Goal: Transaction & Acquisition: Purchase product/service

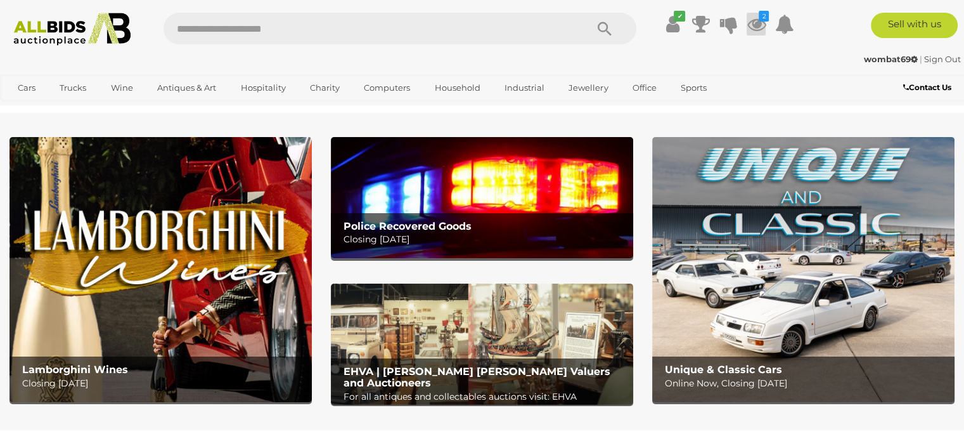
click at [761, 25] on icon at bounding box center [756, 24] width 19 height 23
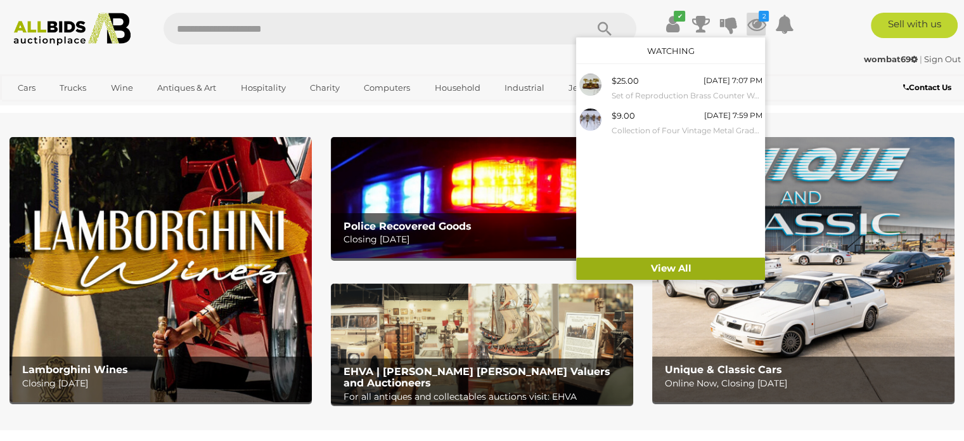
click at [677, 267] on link "View All" at bounding box center [670, 268] width 189 height 22
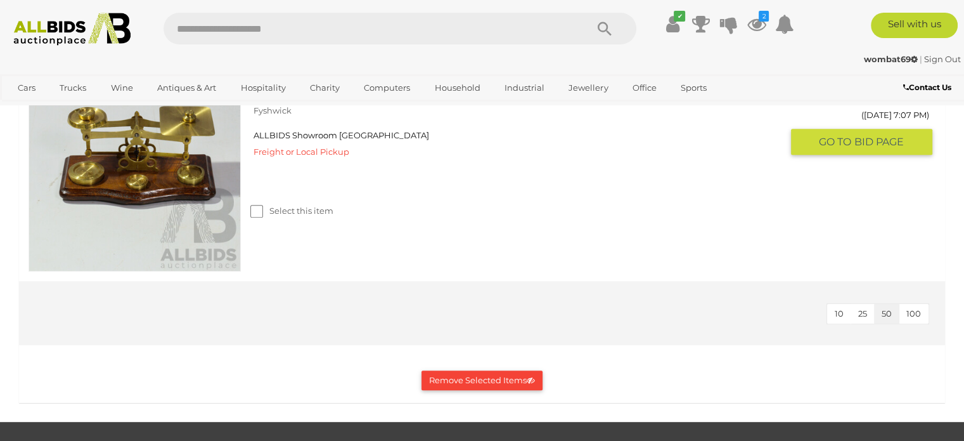
scroll to position [571, 0]
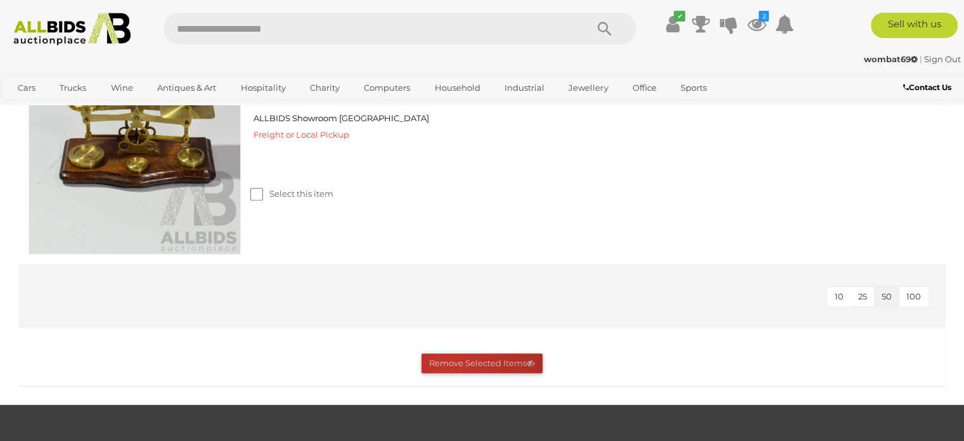
click at [446, 362] on button "Remove Selected Items" at bounding box center [482, 363] width 121 height 20
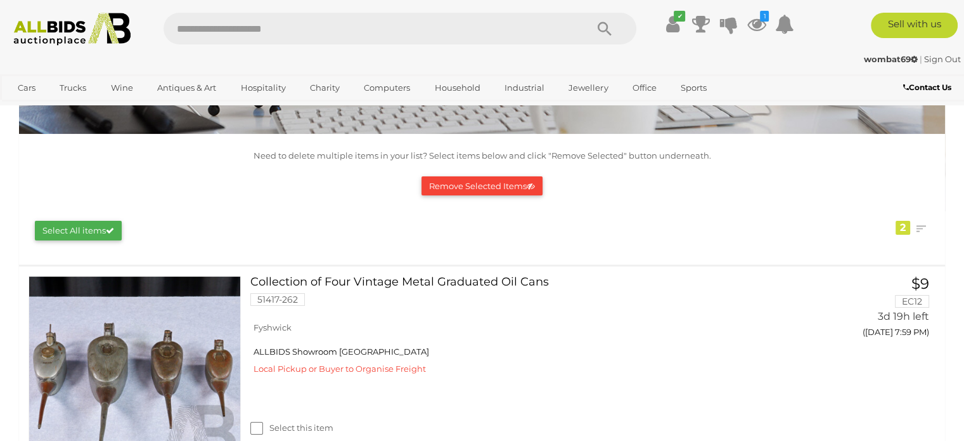
scroll to position [127, 0]
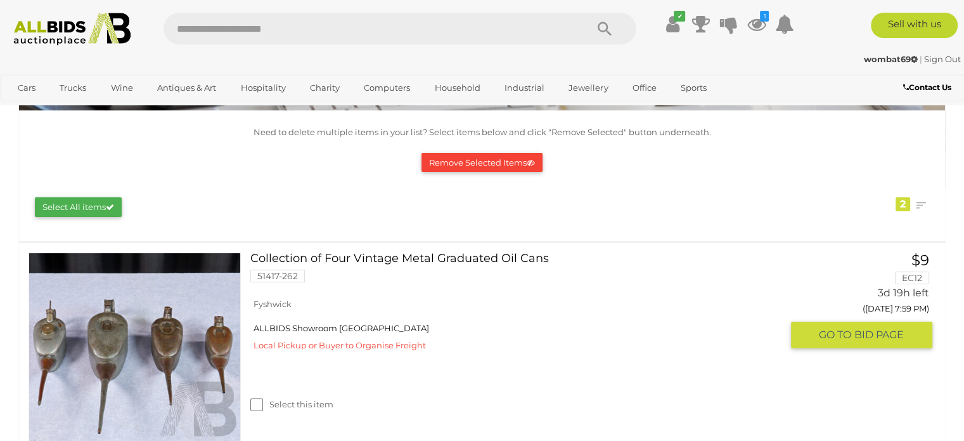
click at [129, 344] on link at bounding box center [135, 358] width 212 height 212
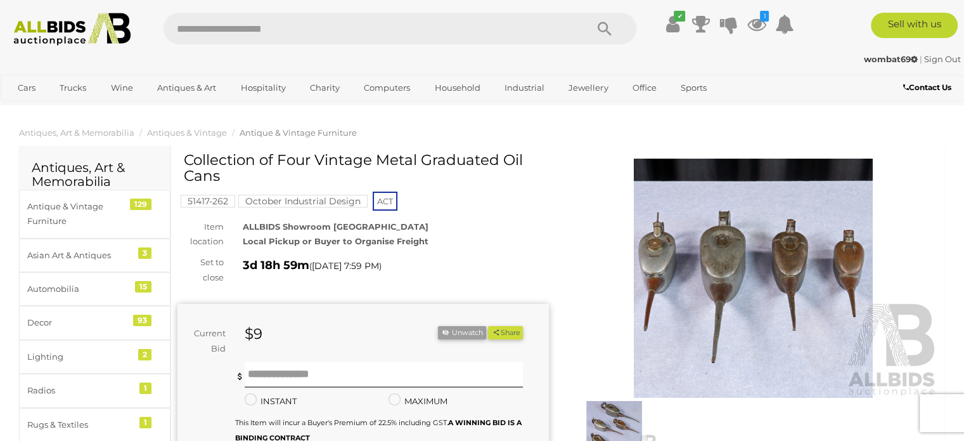
click at [730, 291] on img at bounding box center [754, 278] width 372 height 239
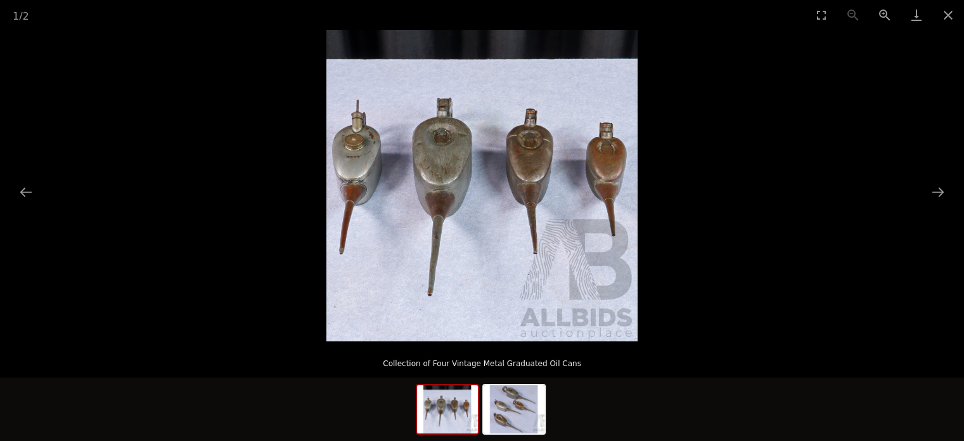
click at [431, 205] on img at bounding box center [482, 185] width 311 height 311
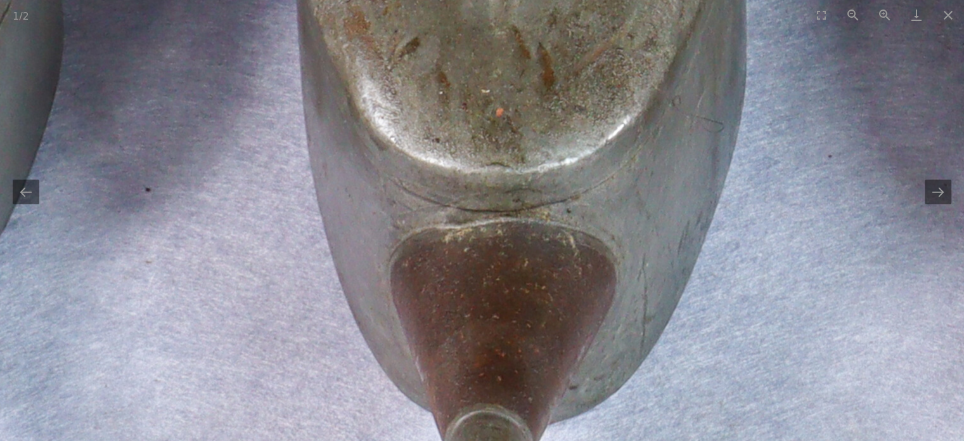
drag, startPoint x: 488, startPoint y: 162, endPoint x: 484, endPoint y: 325, distance: 163.0
click at [484, 325] on img at bounding box center [822, 182] width 2369 height 2369
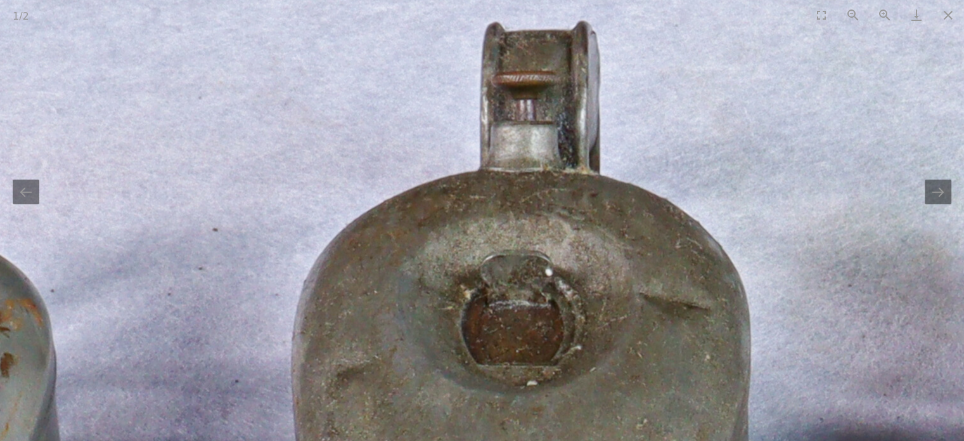
drag, startPoint x: 482, startPoint y: 304, endPoint x: 683, endPoint y: 268, distance: 204.3
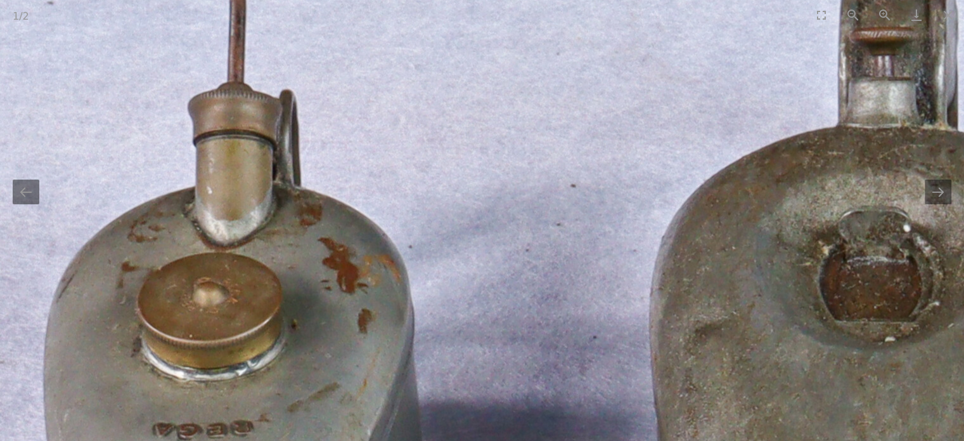
drag, startPoint x: 388, startPoint y: 218, endPoint x: 386, endPoint y: 149, distance: 69.2
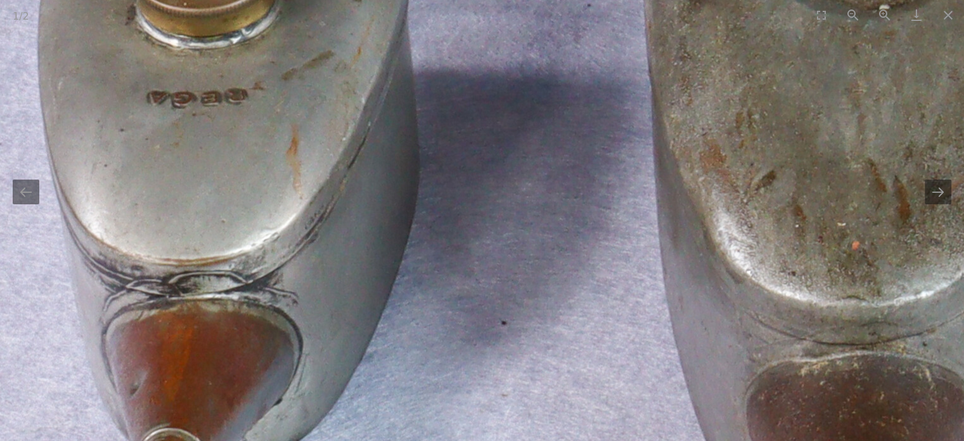
drag, startPoint x: 351, startPoint y: 141, endPoint x: 350, endPoint y: 157, distance: 15.9
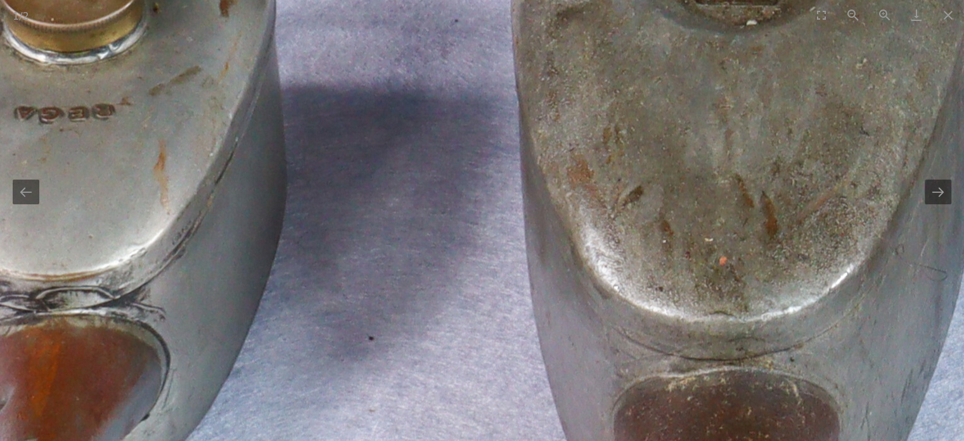
drag, startPoint x: 619, startPoint y: 170, endPoint x: 545, endPoint y: 164, distance: 73.8
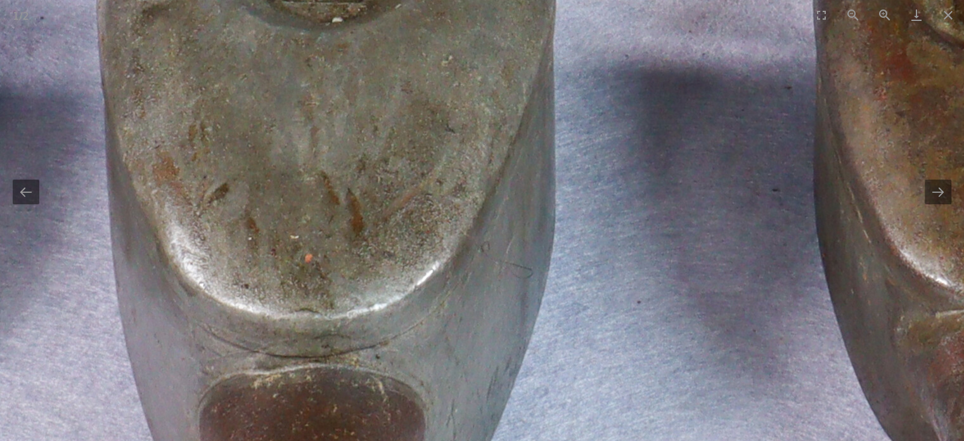
drag, startPoint x: 633, startPoint y: 159, endPoint x: 470, endPoint y: 155, distance: 163.7
click at [470, 155] on img at bounding box center [631, 328] width 2369 height 2369
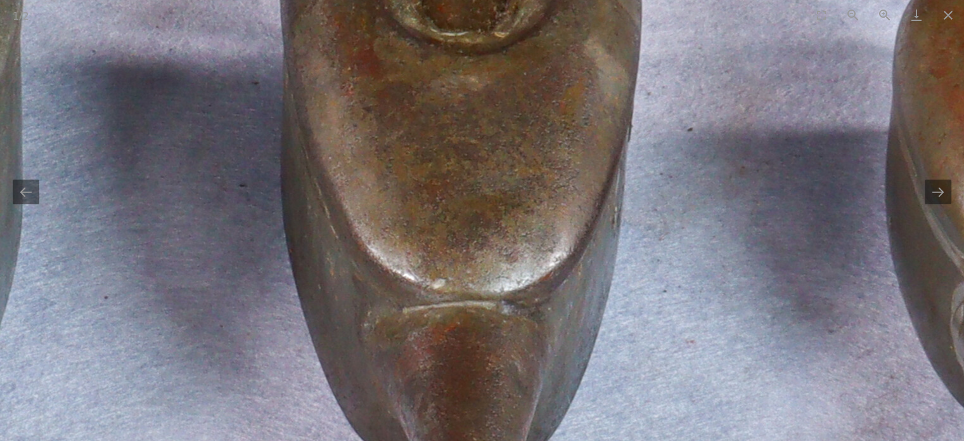
drag, startPoint x: 484, startPoint y: 152, endPoint x: 436, endPoint y: 152, distance: 48.2
click at [440, 152] on img at bounding box center [98, 324] width 2369 height 2369
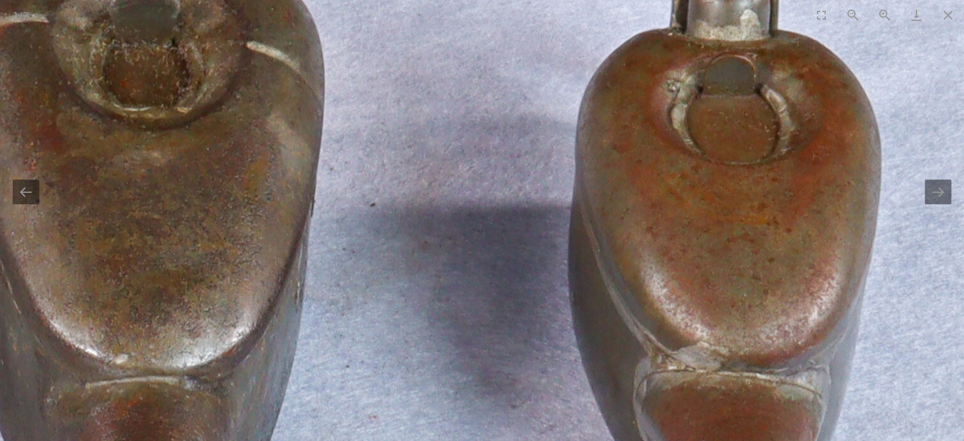
drag, startPoint x: 543, startPoint y: 228, endPoint x: 540, endPoint y: 245, distance: 16.7
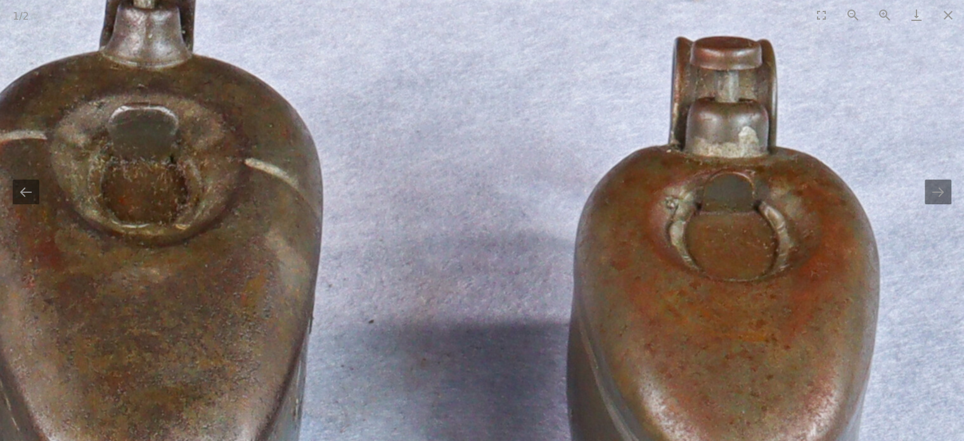
drag, startPoint x: 535, startPoint y: 190, endPoint x: 533, endPoint y: 232, distance: 42.6
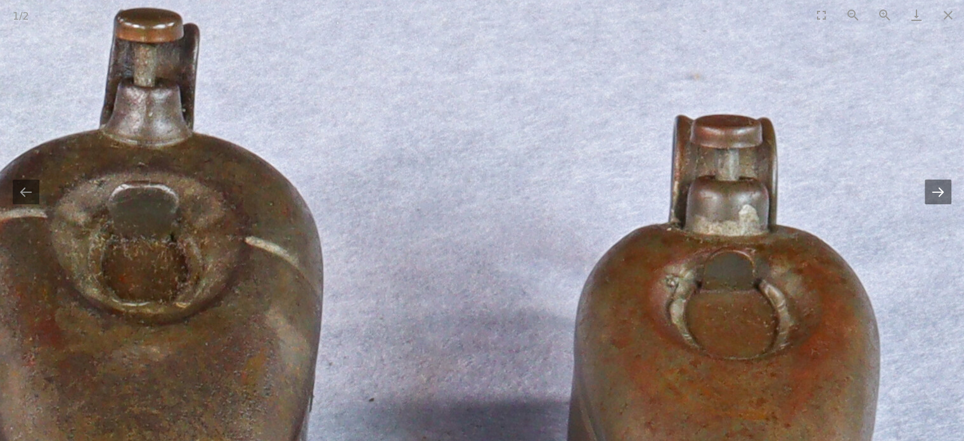
click at [936, 192] on button "Next slide" at bounding box center [938, 191] width 27 height 25
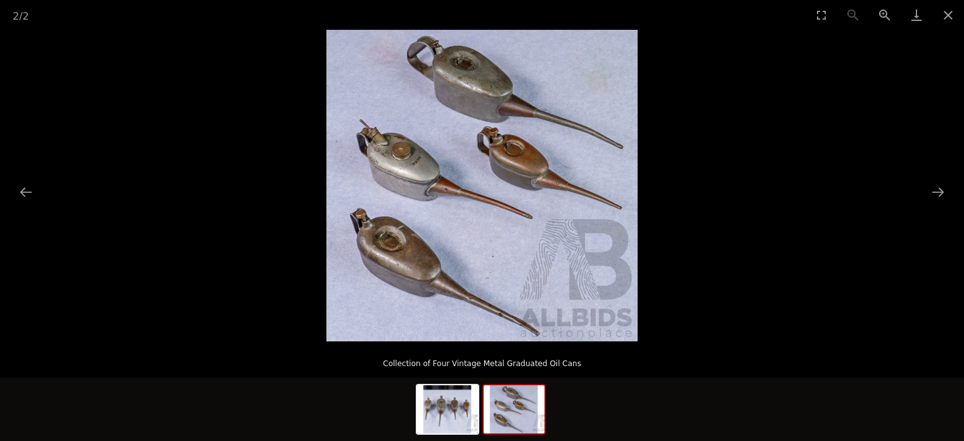
click at [448, 192] on img at bounding box center [482, 185] width 311 height 311
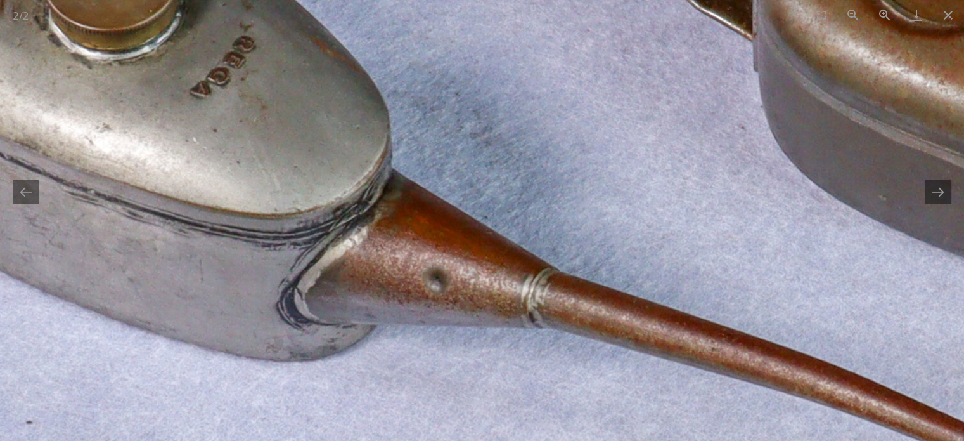
drag, startPoint x: 310, startPoint y: 202, endPoint x: 370, endPoint y: 39, distance: 174.3
click at [375, 45] on img at bounding box center [701, 249] width 2270 height 2270
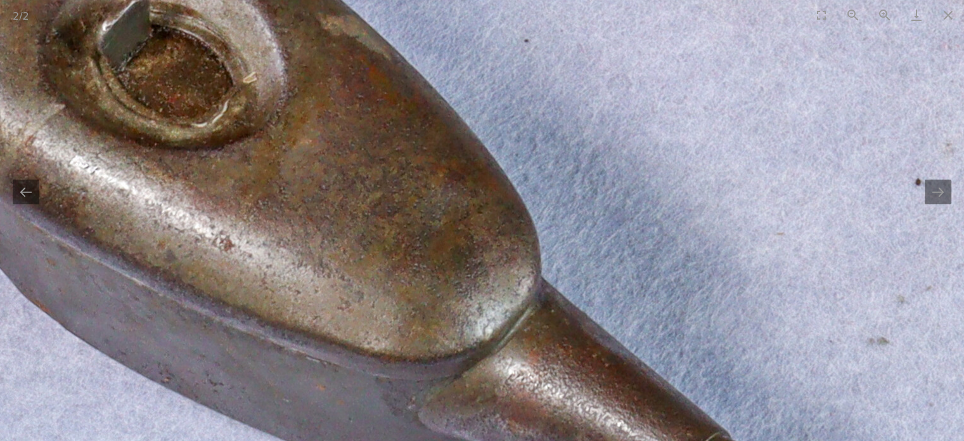
drag, startPoint x: 343, startPoint y: 136, endPoint x: 353, endPoint y: 79, distance: 57.9
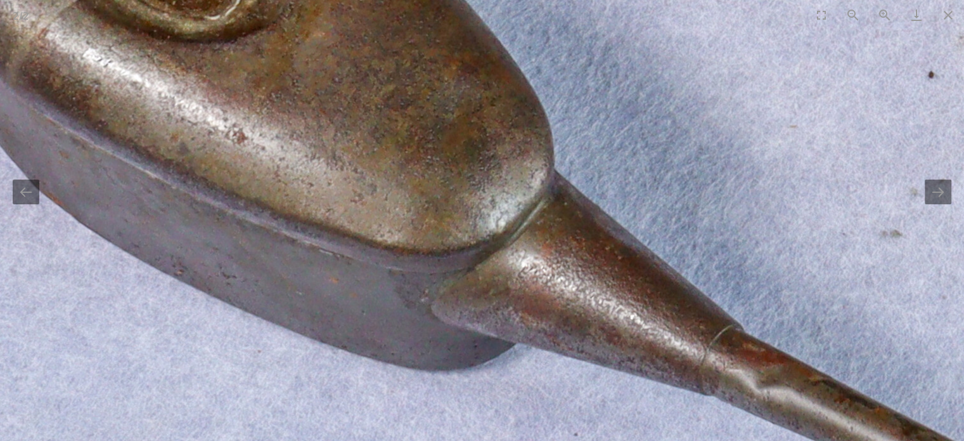
drag, startPoint x: 560, startPoint y: 136, endPoint x: 386, endPoint y: 263, distance: 215.6
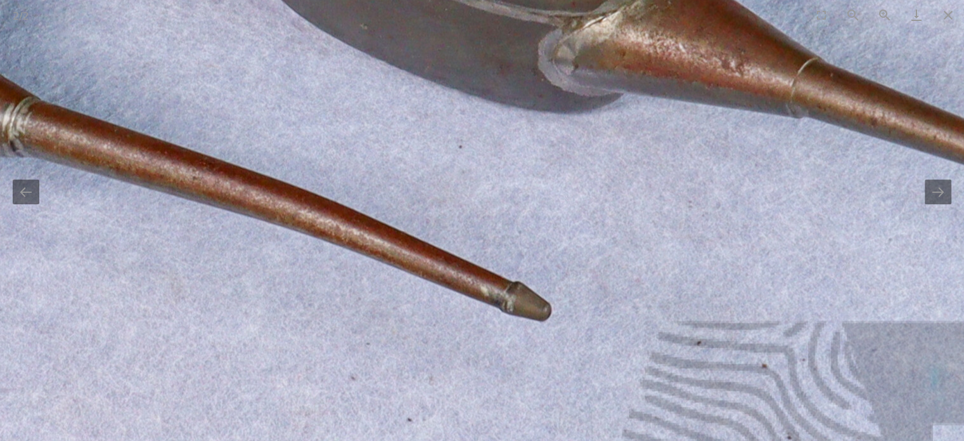
drag, startPoint x: 457, startPoint y: 139, endPoint x: 320, endPoint y: 335, distance: 239.2
click at [322, 335] on img at bounding box center [182, 77] width 2270 height 2270
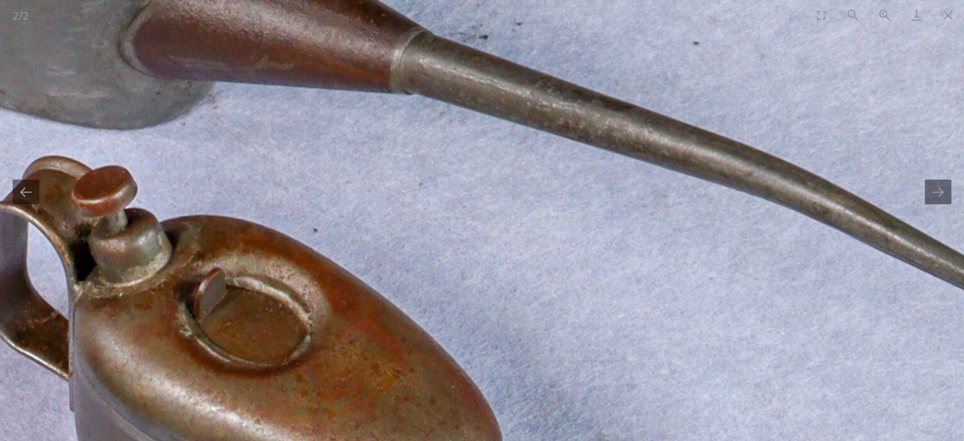
drag, startPoint x: 467, startPoint y: 258, endPoint x: 361, endPoint y: 299, distance: 113.0
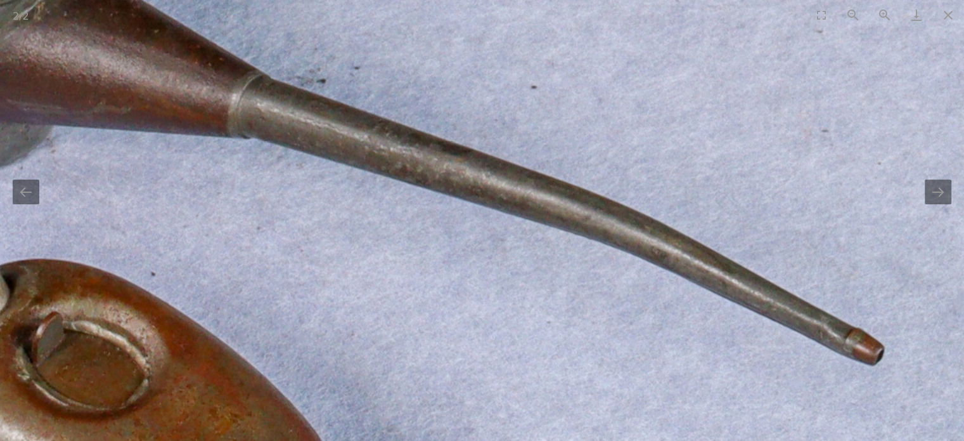
drag, startPoint x: 321, startPoint y: 174, endPoint x: 529, endPoint y: 273, distance: 230.6
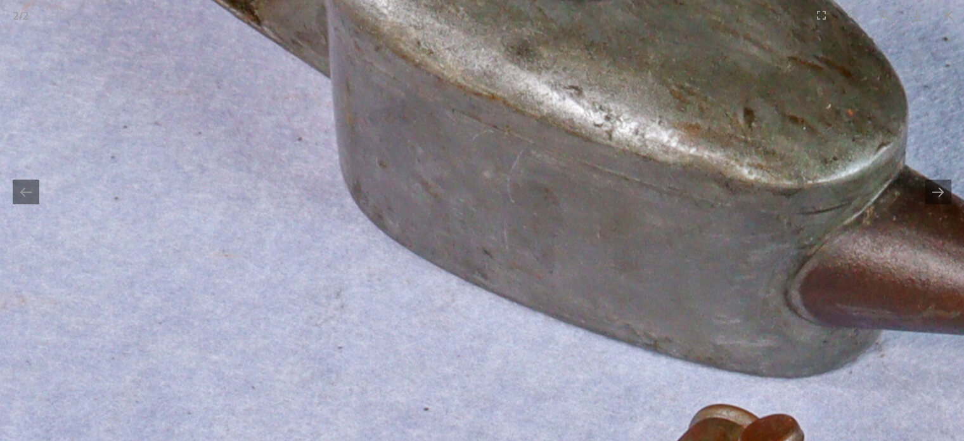
drag, startPoint x: 520, startPoint y: 303, endPoint x: 519, endPoint y: 309, distance: 6.4
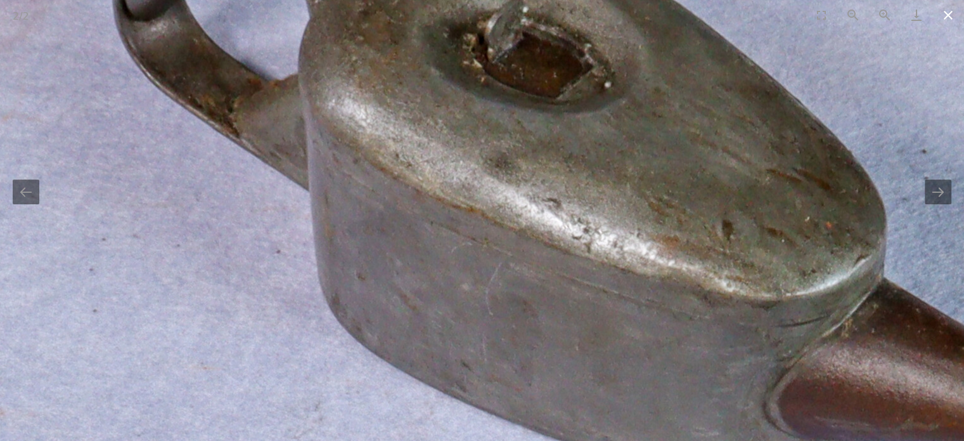
click at [947, 13] on button "Close gallery" at bounding box center [949, 15] width 32 height 30
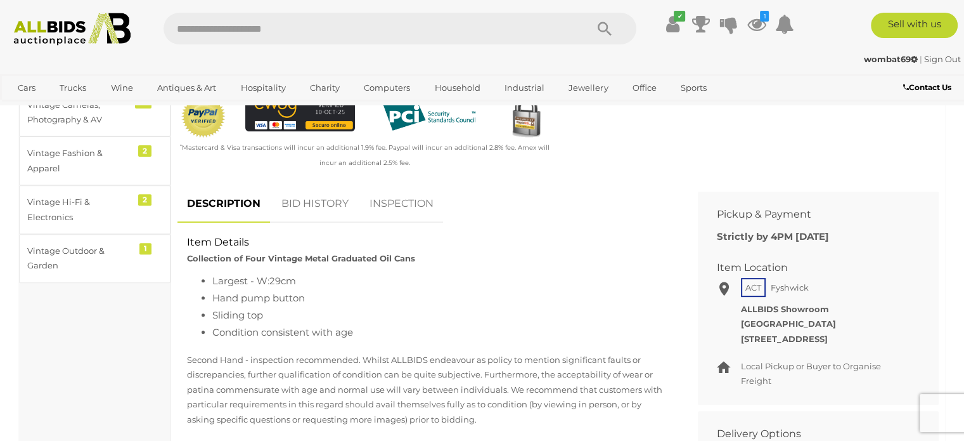
scroll to position [444, 0]
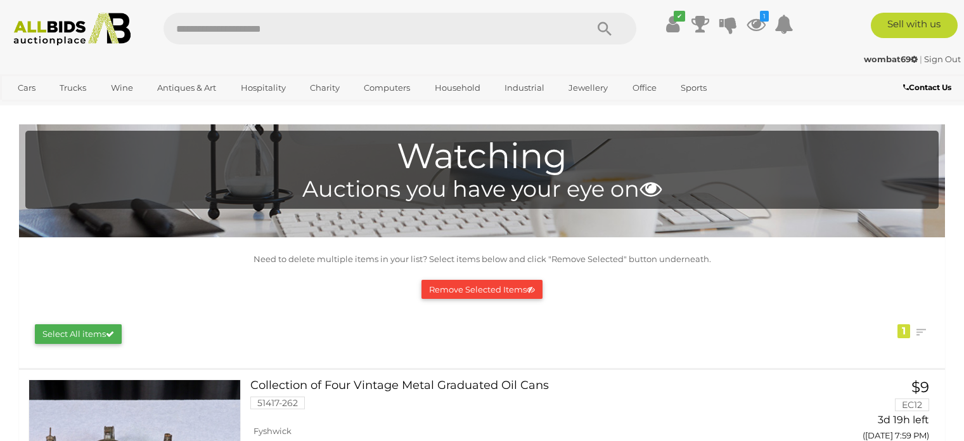
scroll to position [127, 0]
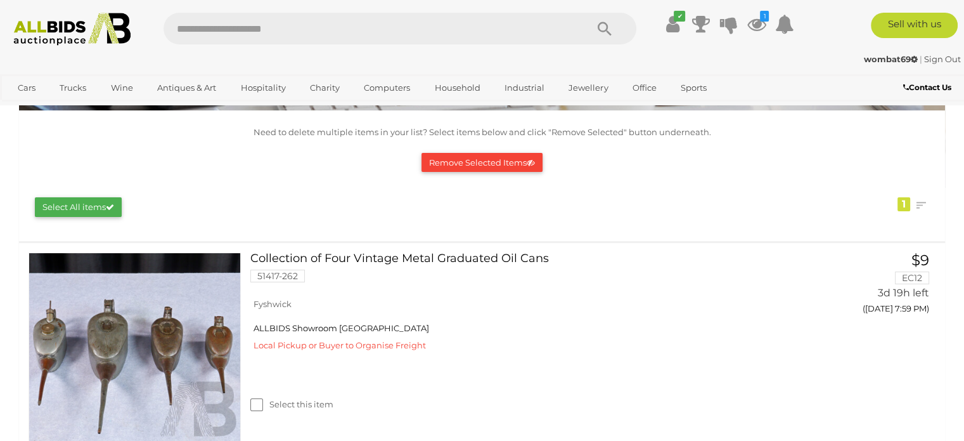
click at [93, 25] on img at bounding box center [72, 29] width 131 height 33
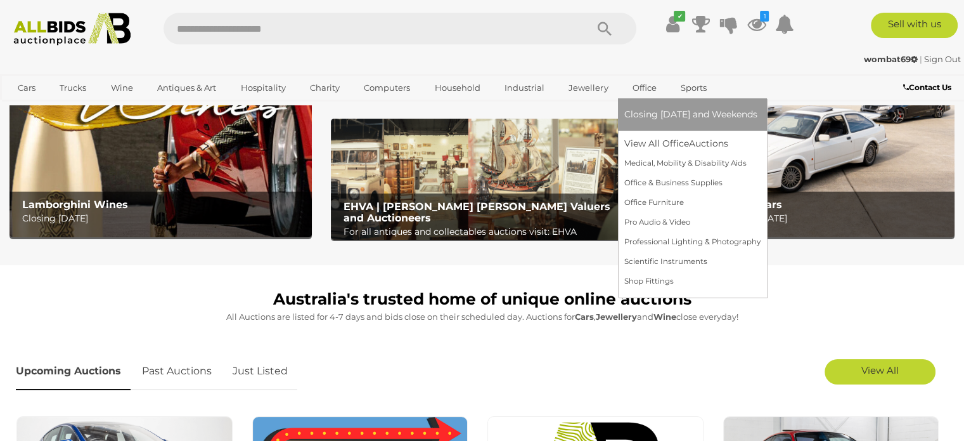
scroll to position [190, 0]
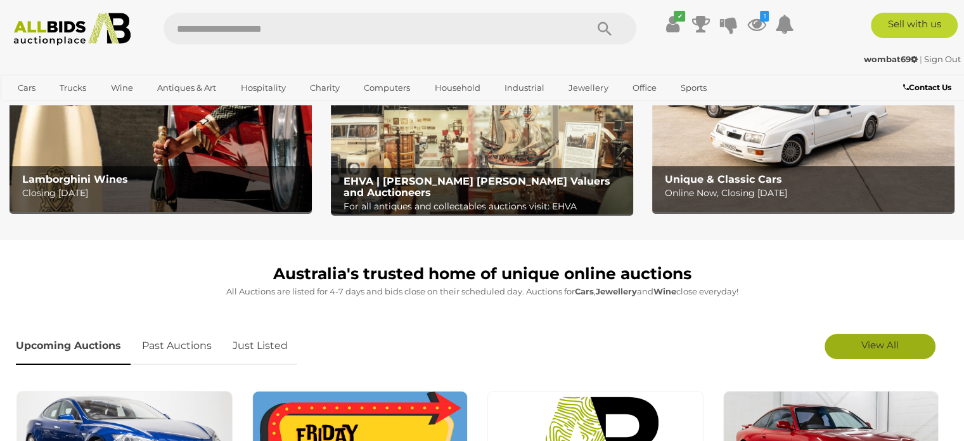
click at [880, 342] on span "View All" at bounding box center [880, 345] width 37 height 12
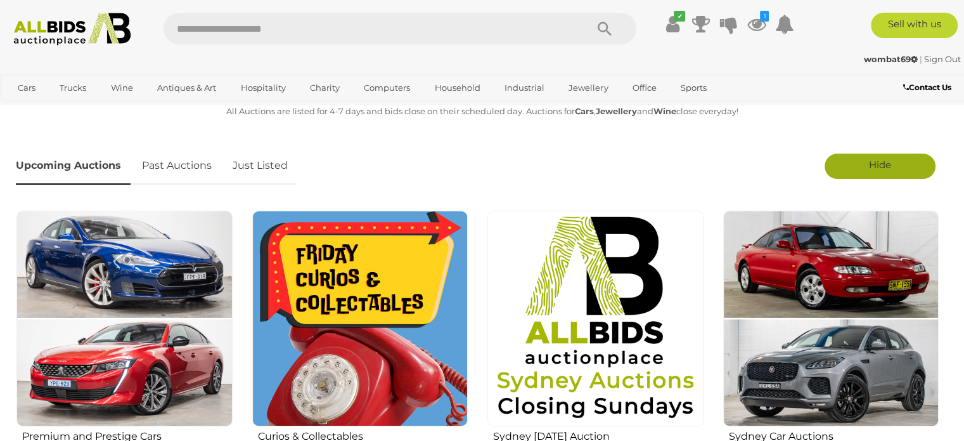
scroll to position [444, 0]
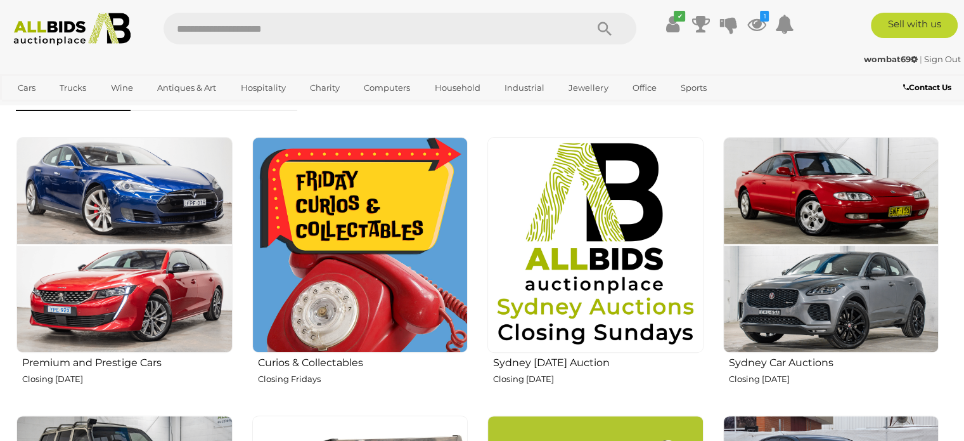
click at [339, 289] on img at bounding box center [360, 245] width 216 height 216
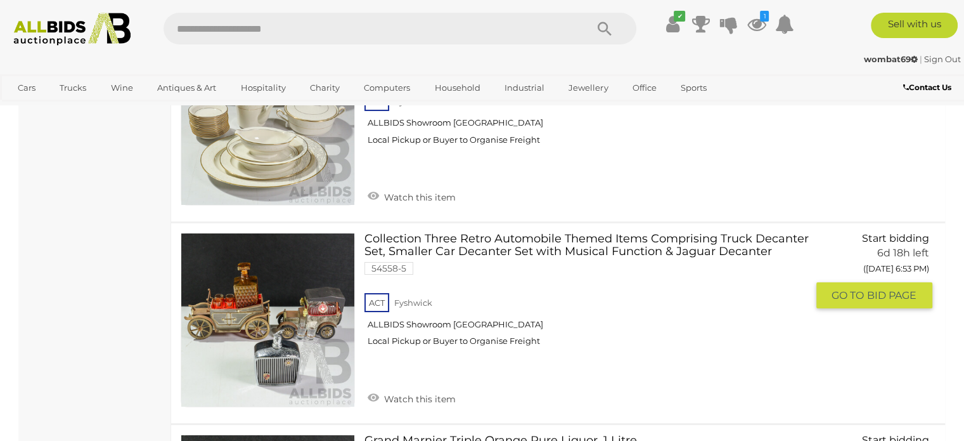
scroll to position [4502, 0]
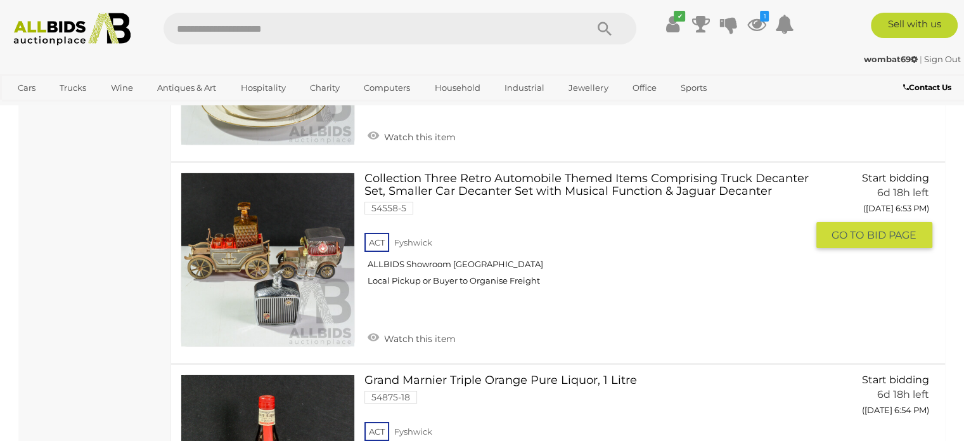
click at [272, 240] on link at bounding box center [268, 259] width 174 height 174
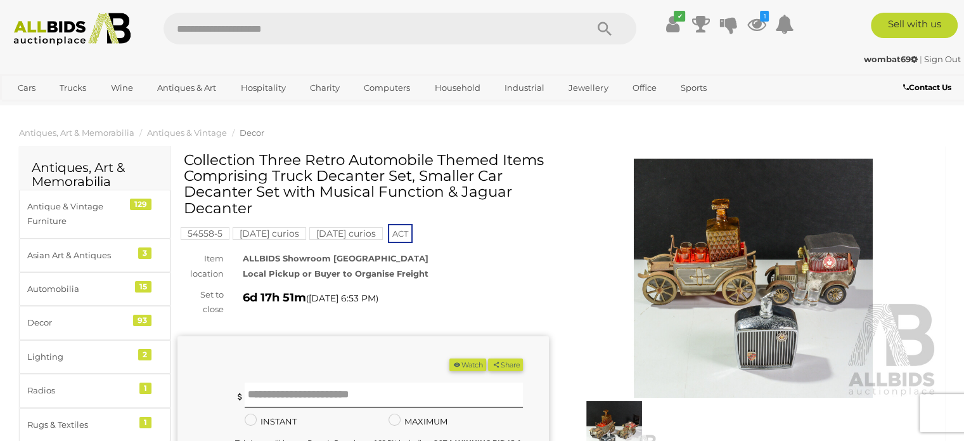
click at [732, 286] on img at bounding box center [754, 278] width 372 height 239
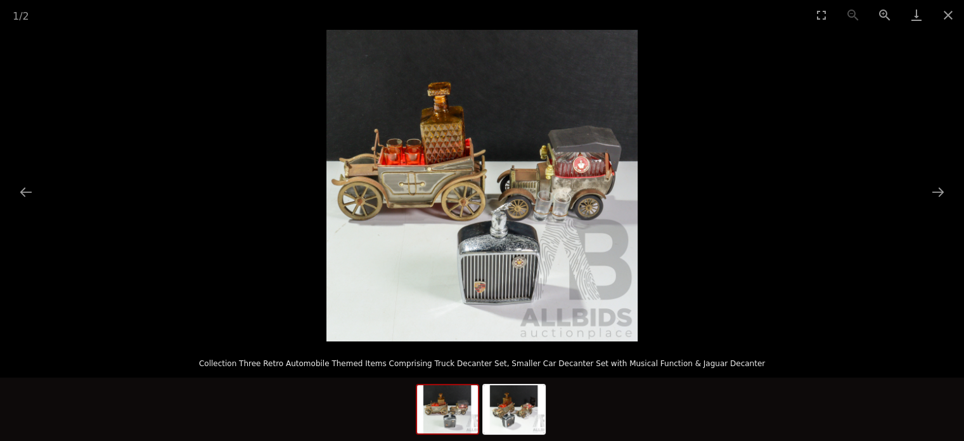
click at [498, 259] on img at bounding box center [482, 185] width 311 height 311
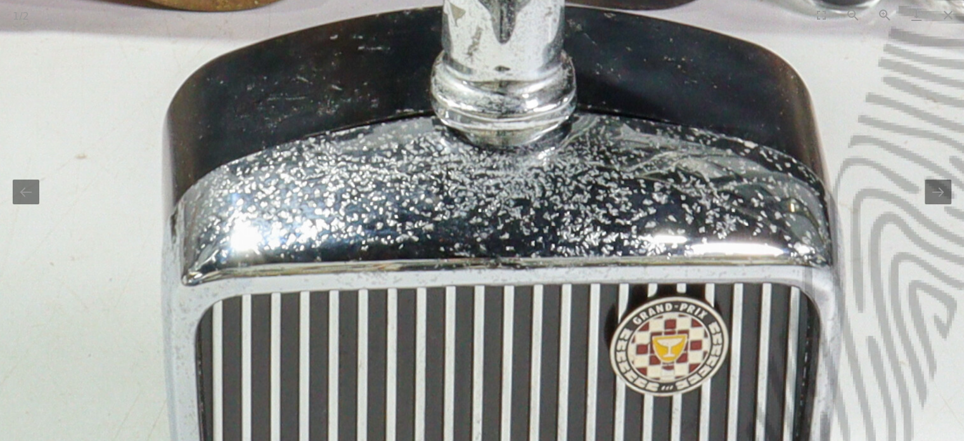
drag, startPoint x: 507, startPoint y: 242, endPoint x: 507, endPoint y: 159, distance: 82.4
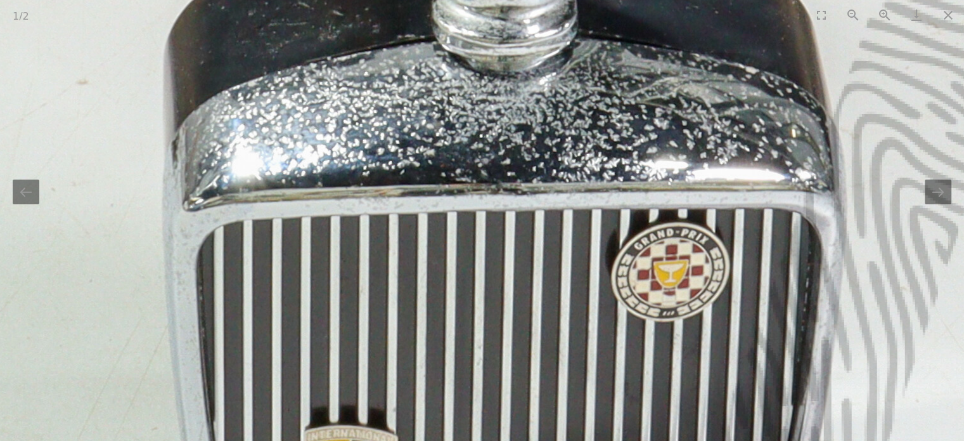
drag, startPoint x: 507, startPoint y: 150, endPoint x: 503, endPoint y: 283, distance: 133.8
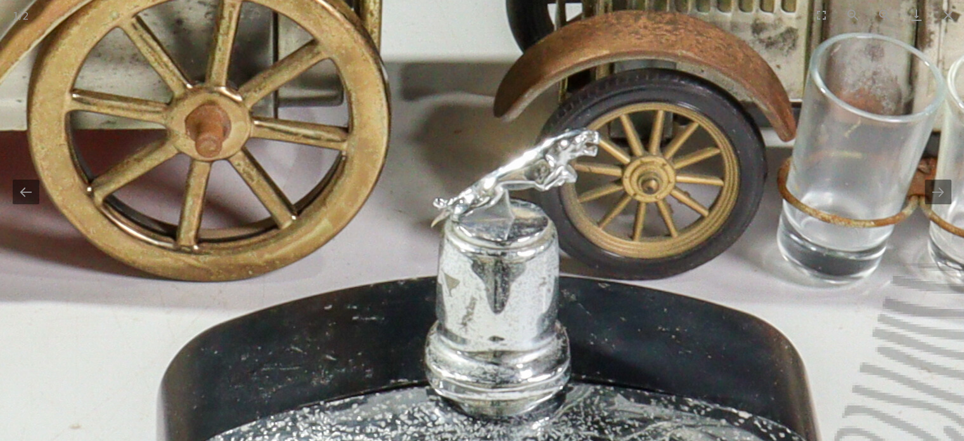
drag, startPoint x: 491, startPoint y: 214, endPoint x: 492, endPoint y: 245, distance: 30.5
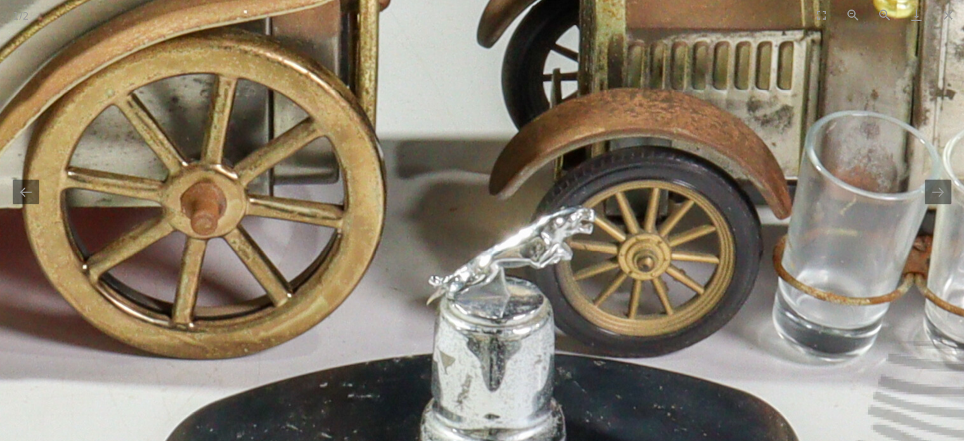
drag, startPoint x: 480, startPoint y: 147, endPoint x: 474, endPoint y: 207, distance: 59.9
click at [474, 206] on img at bounding box center [356, 69] width 2536 height 2536
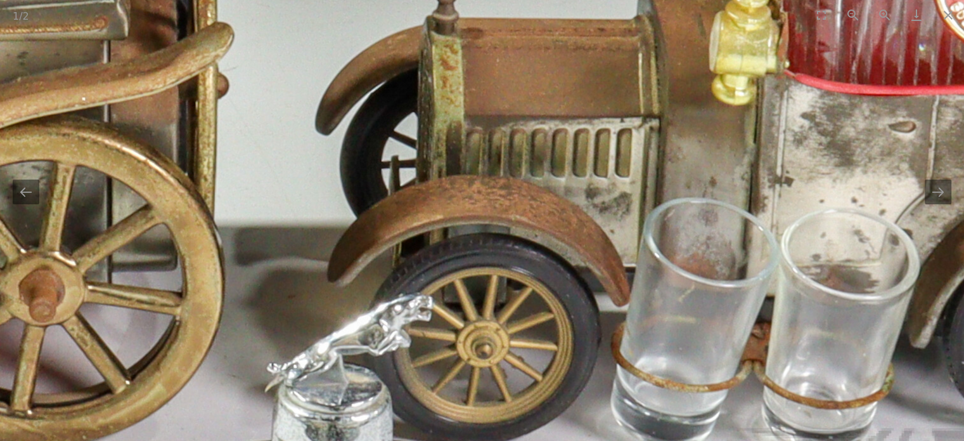
drag, startPoint x: 581, startPoint y: 210, endPoint x: 384, endPoint y: 192, distance: 198.0
click at [386, 192] on img at bounding box center [194, 156] width 2536 height 2536
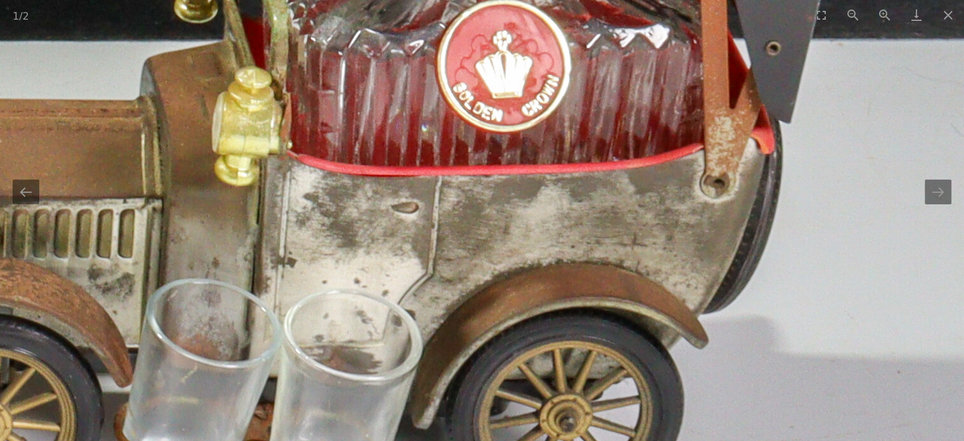
drag, startPoint x: 422, startPoint y: 146, endPoint x: 422, endPoint y: 236, distance: 90.0
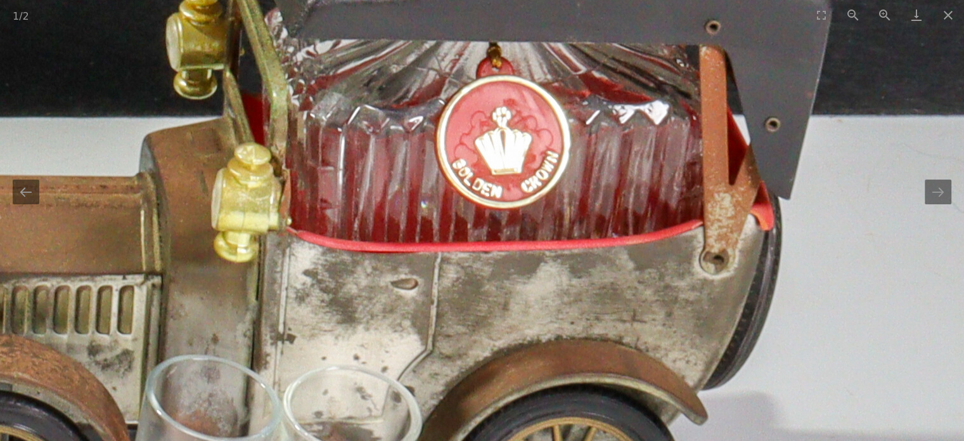
drag, startPoint x: 408, startPoint y: 199, endPoint x: 408, endPoint y: 263, distance: 64.0
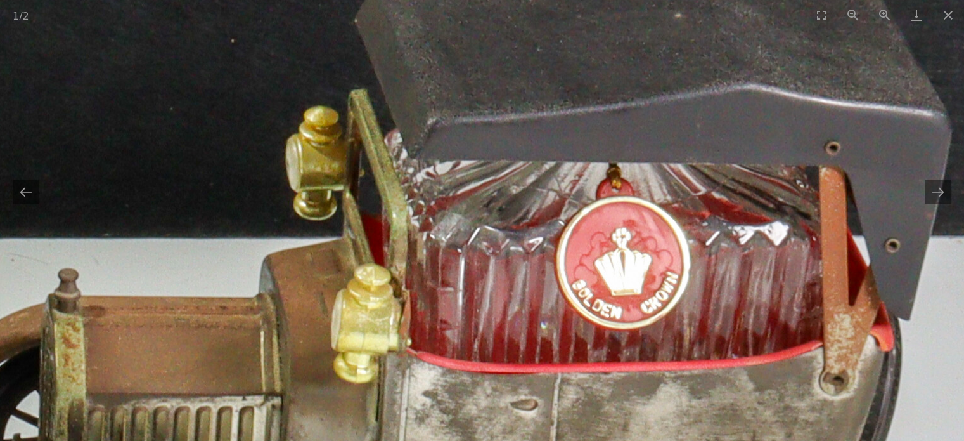
drag, startPoint x: 510, startPoint y: 263, endPoint x: 670, endPoint y: 261, distance: 159.8
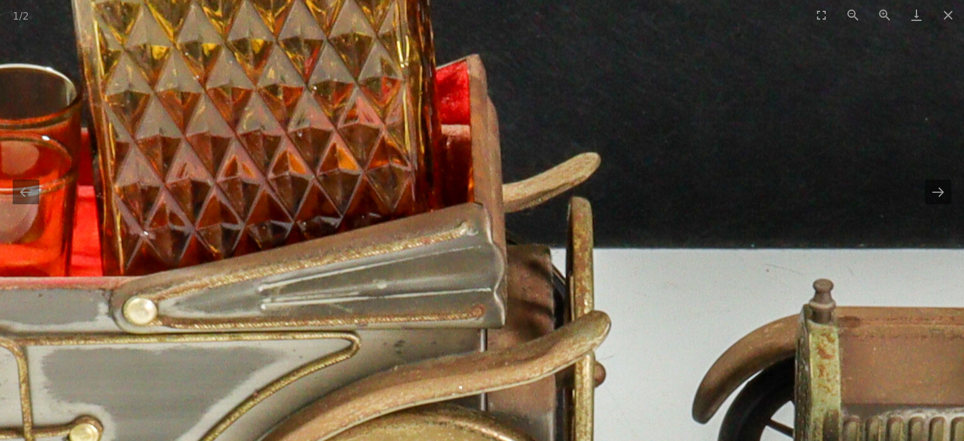
drag, startPoint x: 72, startPoint y: 98, endPoint x: 241, endPoint y: 125, distance: 170.8
click at [231, 126] on img at bounding box center [571, 444] width 2536 height 2536
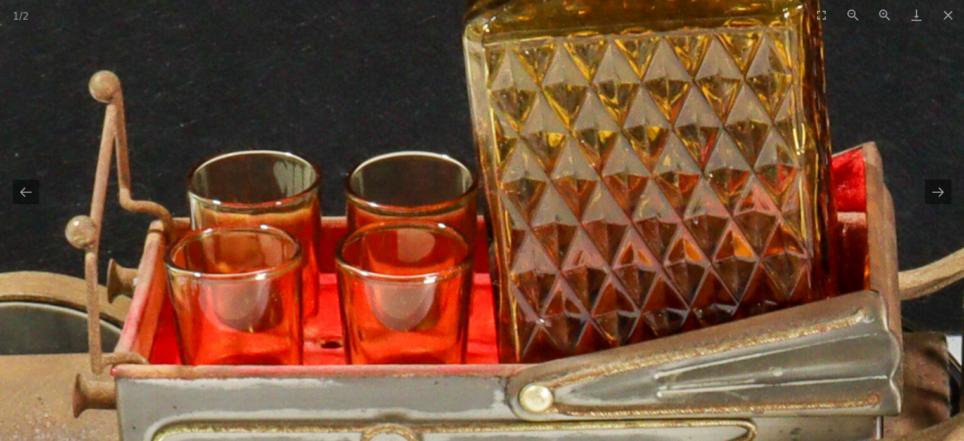
drag, startPoint x: 333, startPoint y: 166, endPoint x: 333, endPoint y: 278, distance: 112.9
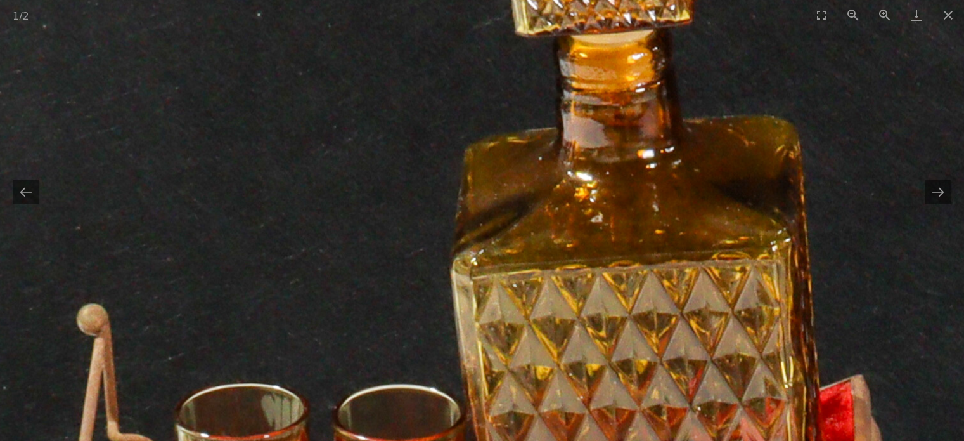
drag, startPoint x: 328, startPoint y: 177, endPoint x: 315, endPoint y: 293, distance: 116.8
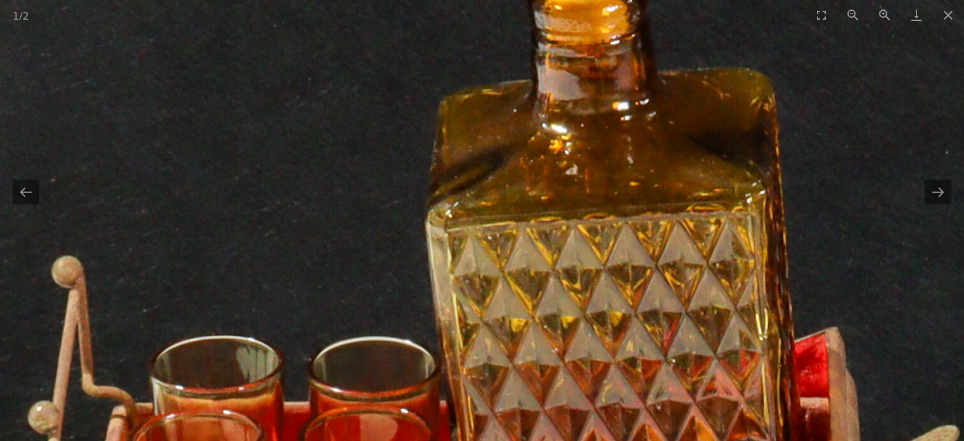
drag, startPoint x: 315, startPoint y: 293, endPoint x: 279, endPoint y: 114, distance: 182.9
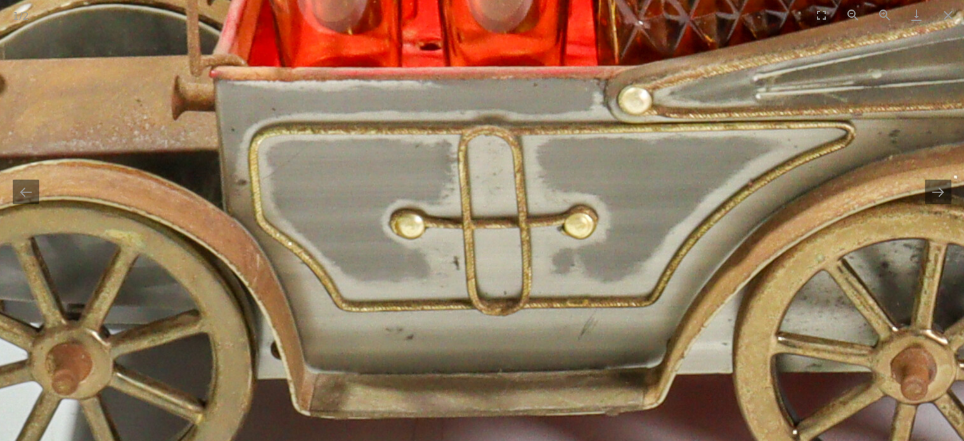
drag, startPoint x: 402, startPoint y: 143, endPoint x: 422, endPoint y: 140, distance: 20.5
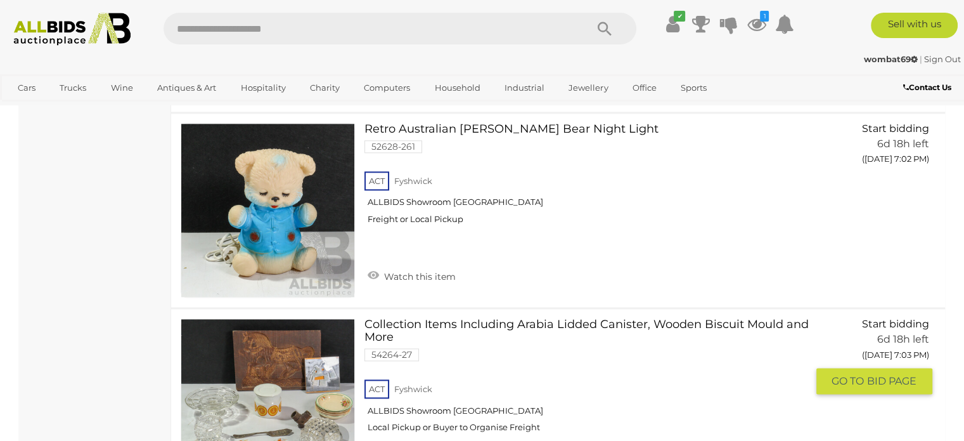
scroll to position [6418, 0]
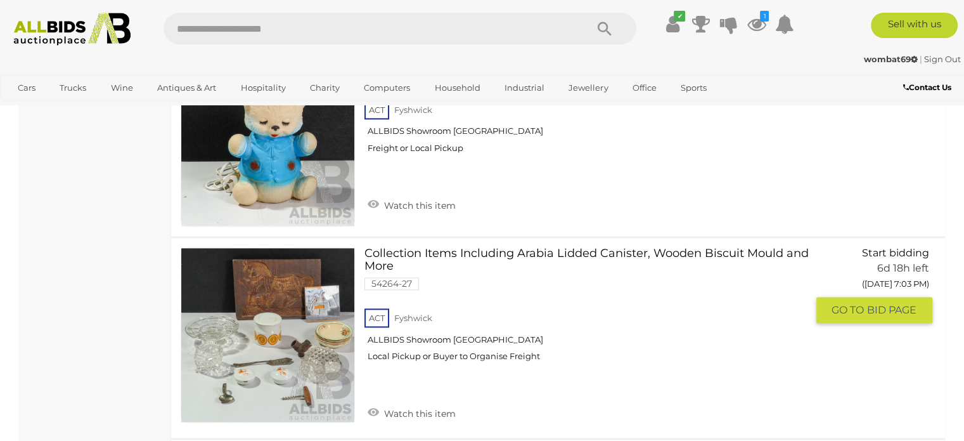
click at [280, 287] on link at bounding box center [268, 334] width 174 height 174
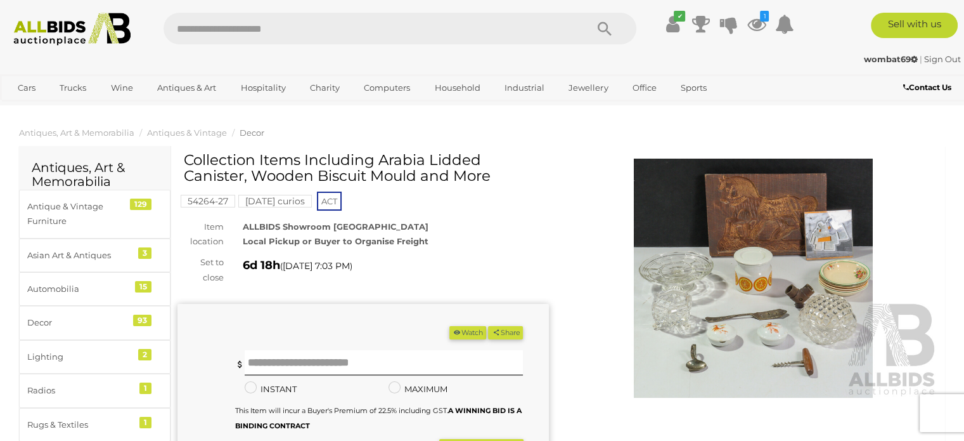
click at [708, 302] on img at bounding box center [754, 278] width 372 height 239
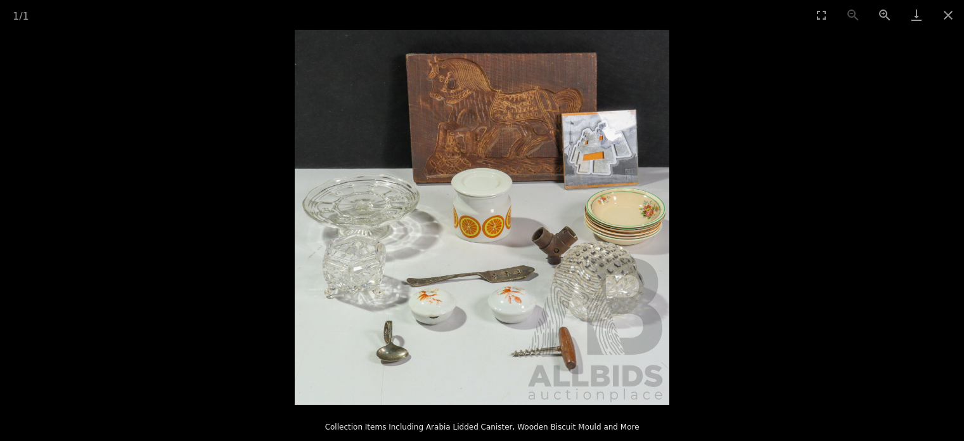
click at [509, 248] on img at bounding box center [482, 217] width 375 height 375
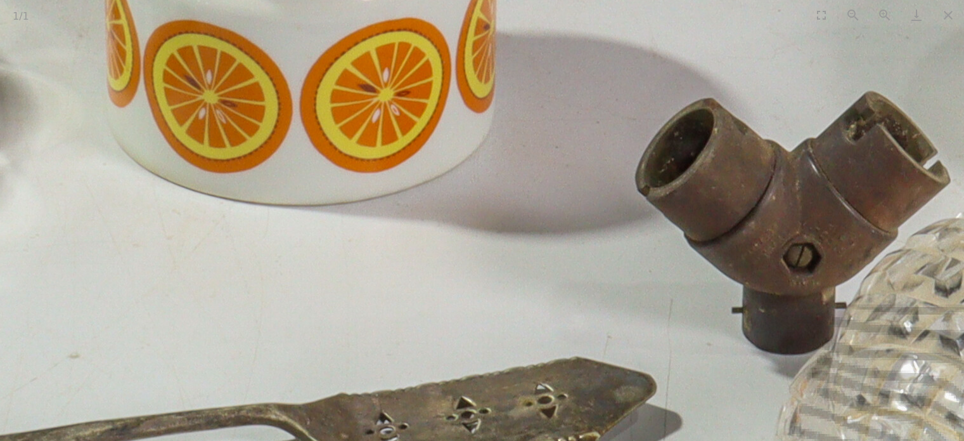
drag, startPoint x: 624, startPoint y: 275, endPoint x: 533, endPoint y: 230, distance: 101.5
click at [536, 231] on img at bounding box center [300, 33] width 2536 height 2536
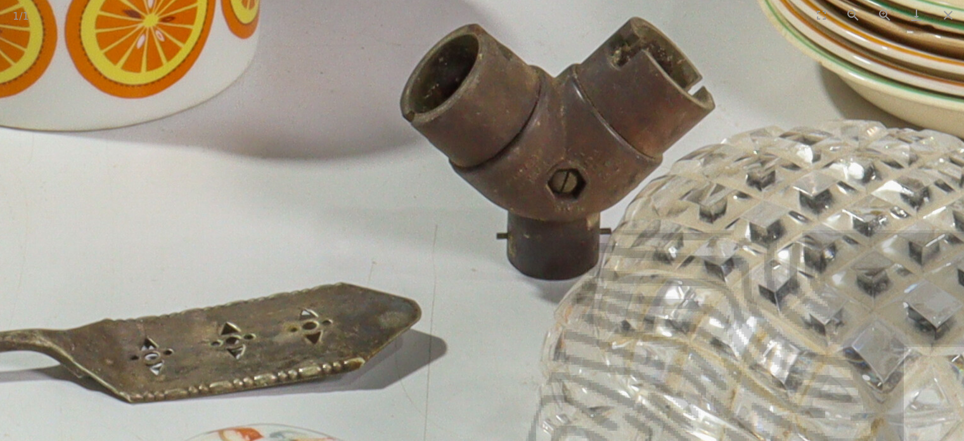
drag, startPoint x: 611, startPoint y: 271, endPoint x: 469, endPoint y: 264, distance: 142.2
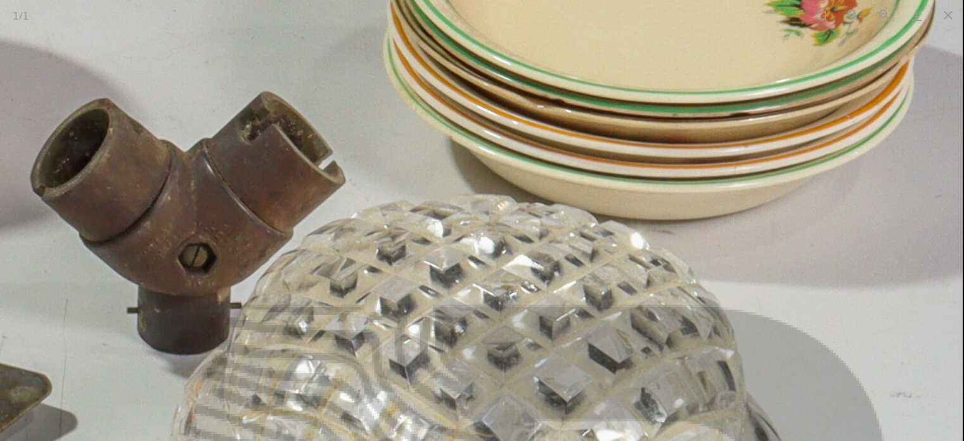
drag, startPoint x: 554, startPoint y: 254, endPoint x: 551, endPoint y: 297, distance: 43.2
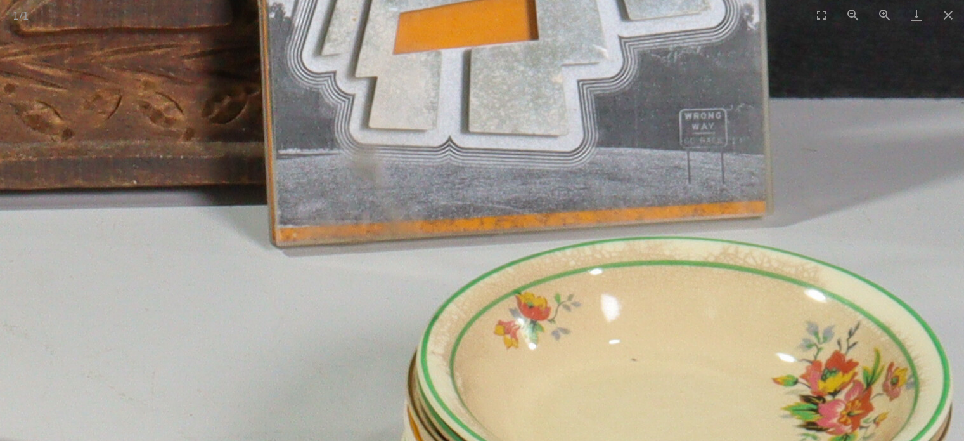
drag, startPoint x: 495, startPoint y: 139, endPoint x: 512, endPoint y: 266, distance: 128.1
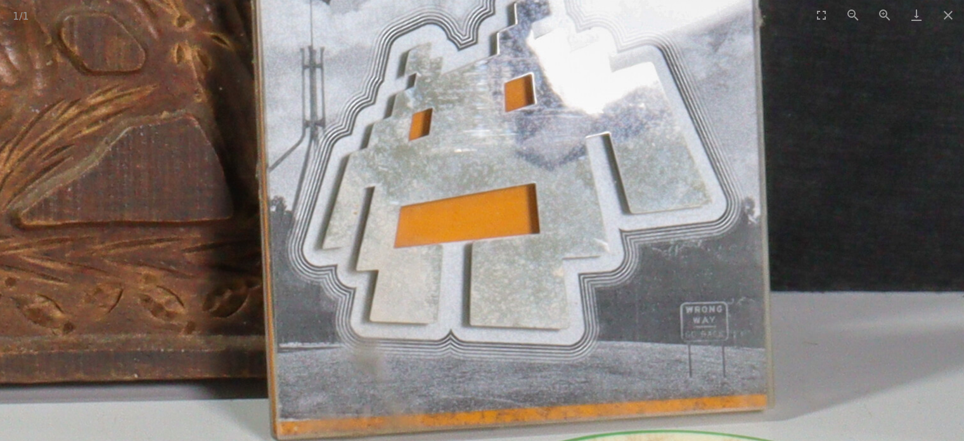
drag, startPoint x: 497, startPoint y: 232, endPoint x: 501, endPoint y: 278, distance: 46.4
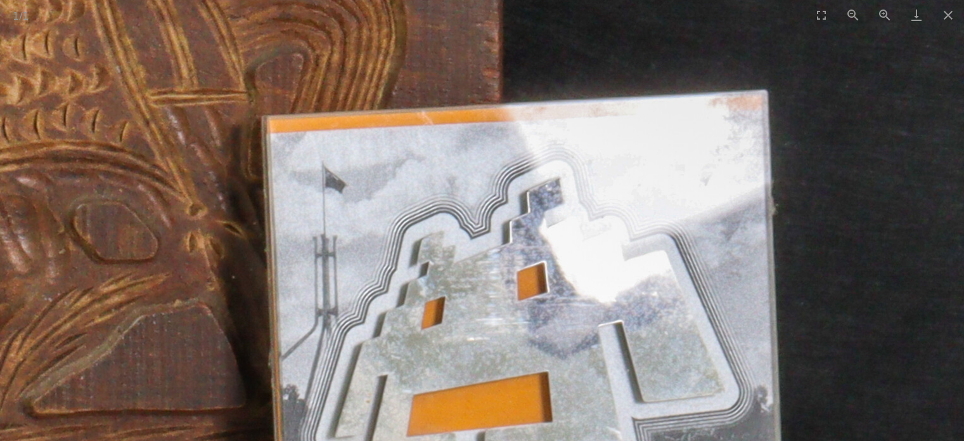
drag, startPoint x: 469, startPoint y: 162, endPoint x: 480, endPoint y: 245, distance: 84.4
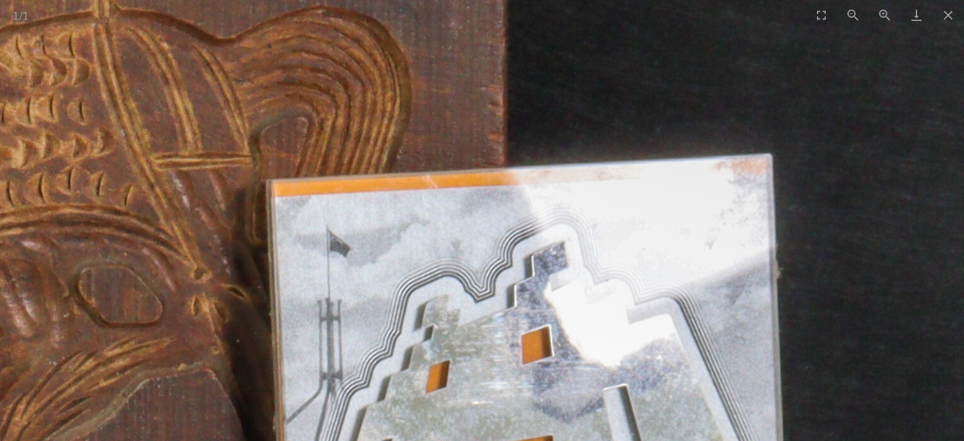
drag, startPoint x: 478, startPoint y: 238, endPoint x: 599, endPoint y: 207, distance: 124.9
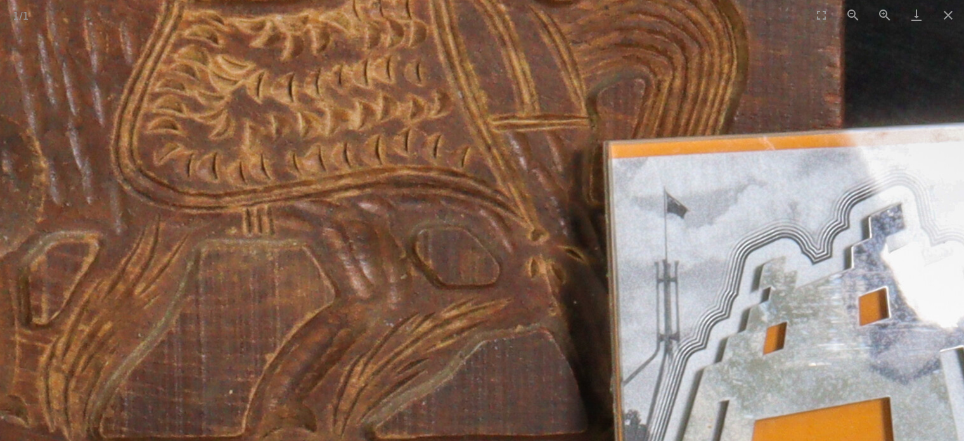
drag, startPoint x: 347, startPoint y: 168, endPoint x: 515, endPoint y: 172, distance: 168.1
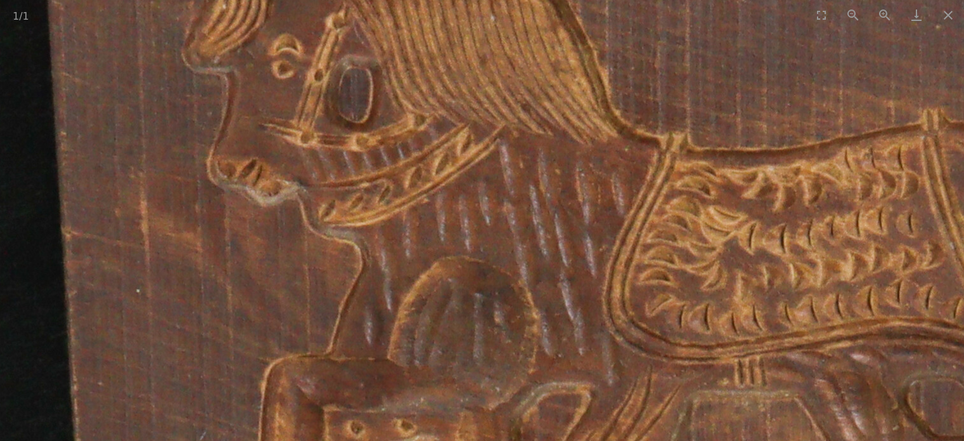
drag, startPoint x: 504, startPoint y: 271, endPoint x: 503, endPoint y: 287, distance: 15.2
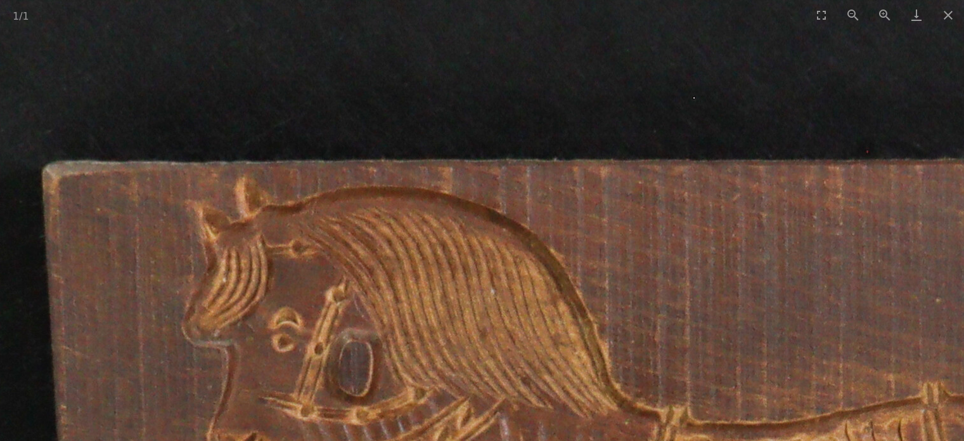
drag, startPoint x: 492, startPoint y: 286, endPoint x: 703, endPoint y: 119, distance: 269.0
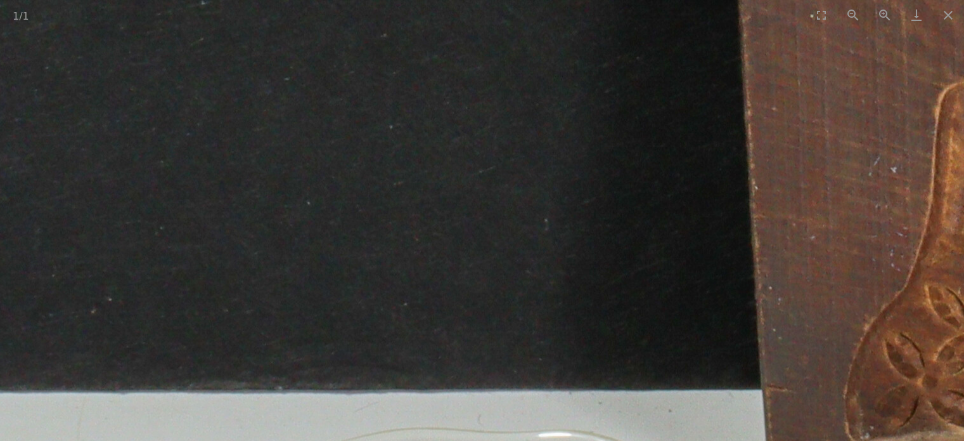
drag, startPoint x: 598, startPoint y: 124, endPoint x: 637, endPoint y: 0, distance: 130.4
click at [639, 24] on div "1 / 1 Collection Items Including Arabia Lidded Canister, Wooden Biscuit Mould a…" at bounding box center [482, 220] width 964 height 441
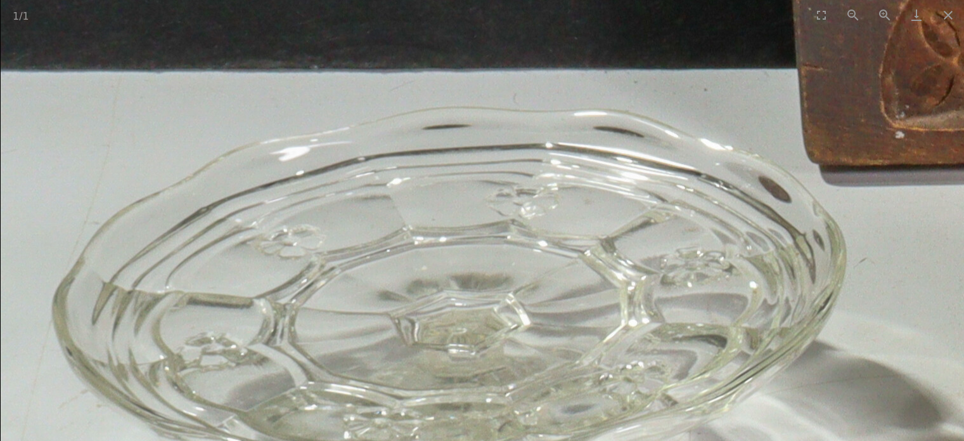
drag, startPoint x: 497, startPoint y: 258, endPoint x: 473, endPoint y: 77, distance: 182.9
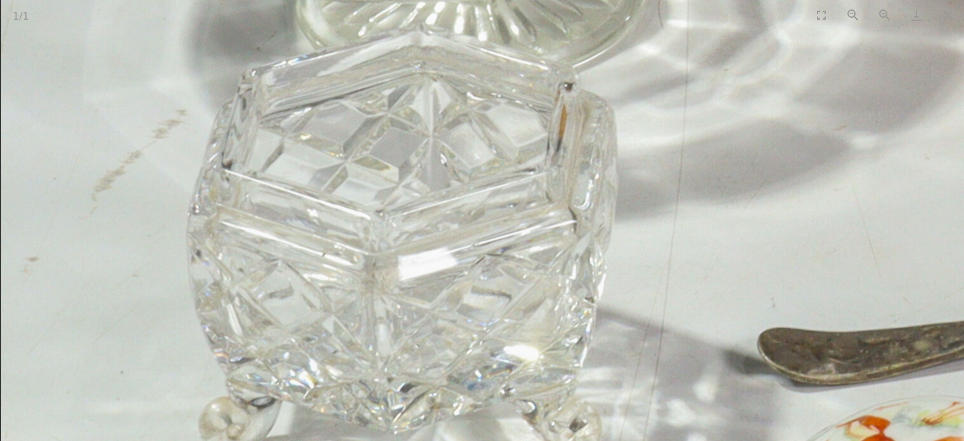
drag, startPoint x: 449, startPoint y: 183, endPoint x: 447, endPoint y: 158, distance: 24.8
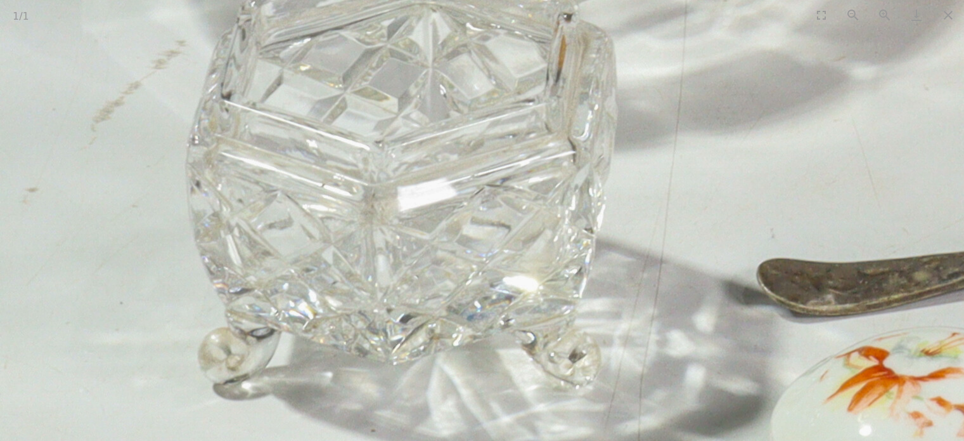
drag, startPoint x: 444, startPoint y: 259, endPoint x: 380, endPoint y: 119, distance: 153.2
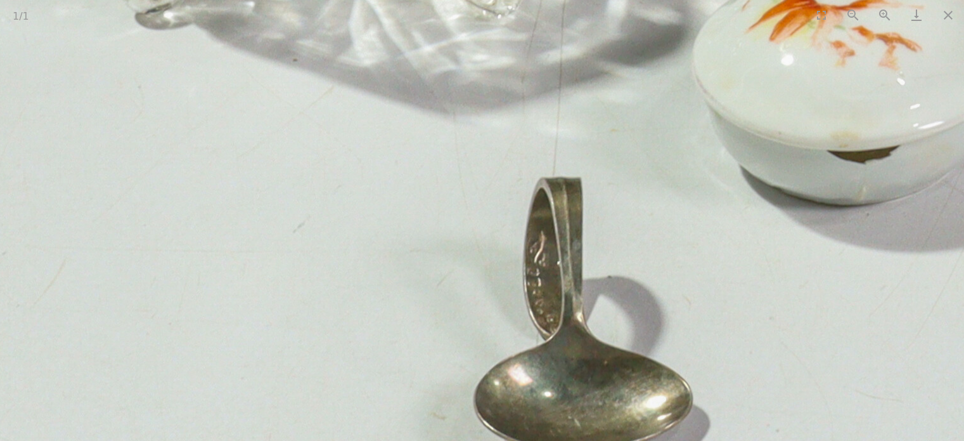
drag, startPoint x: 465, startPoint y: 200, endPoint x: 421, endPoint y: 134, distance: 79.5
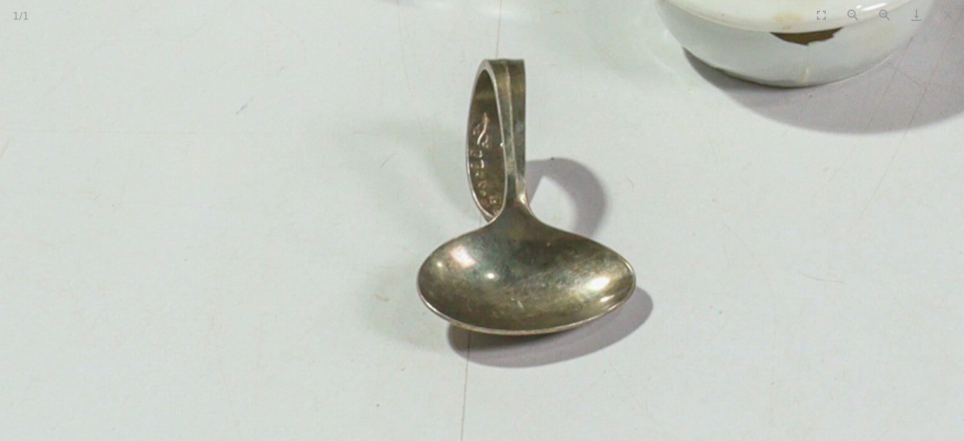
drag, startPoint x: 621, startPoint y: 145, endPoint x: 364, endPoint y: 138, distance: 257.5
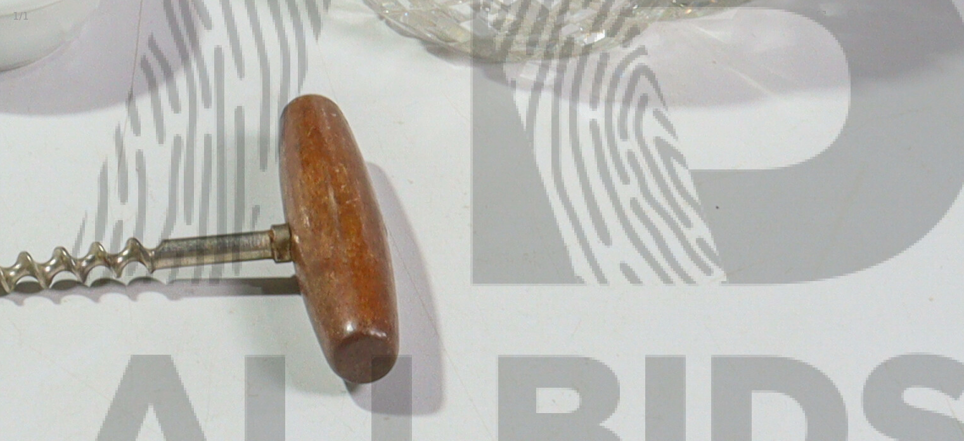
drag, startPoint x: 306, startPoint y: 145, endPoint x: 536, endPoint y: 143, distance: 230.2
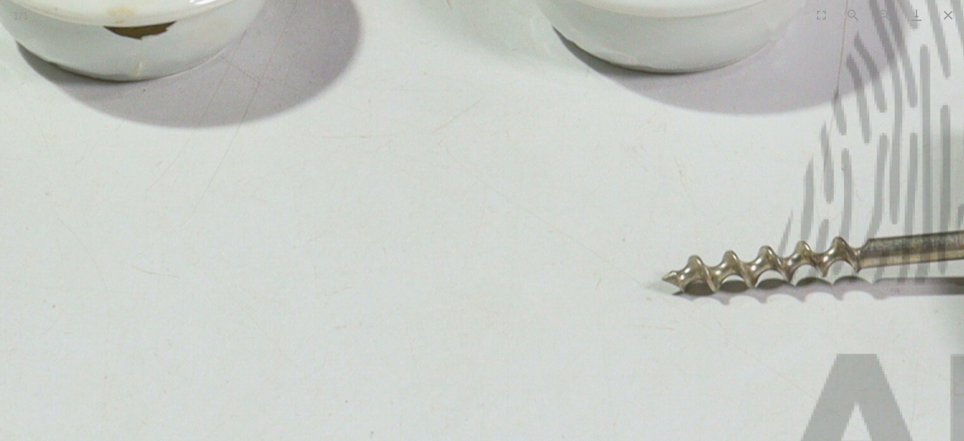
drag, startPoint x: 333, startPoint y: 135, endPoint x: 505, endPoint y: 133, distance: 171.9
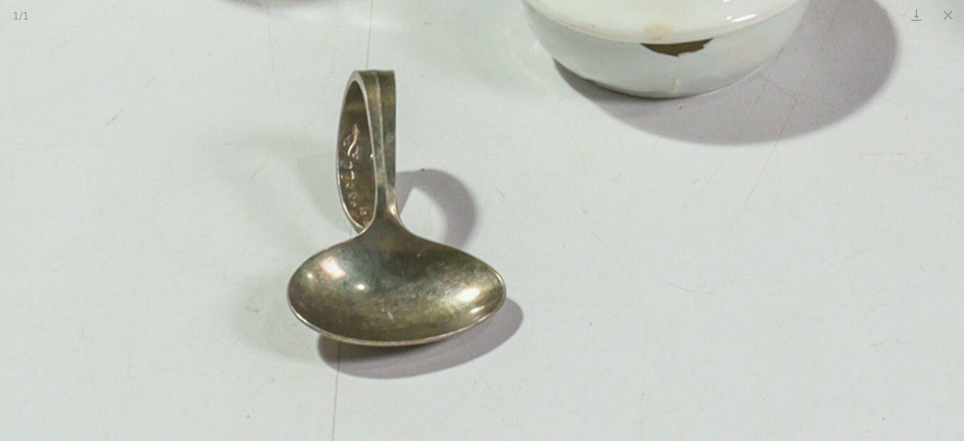
drag, startPoint x: 634, startPoint y: 166, endPoint x: 437, endPoint y: 210, distance: 202.1
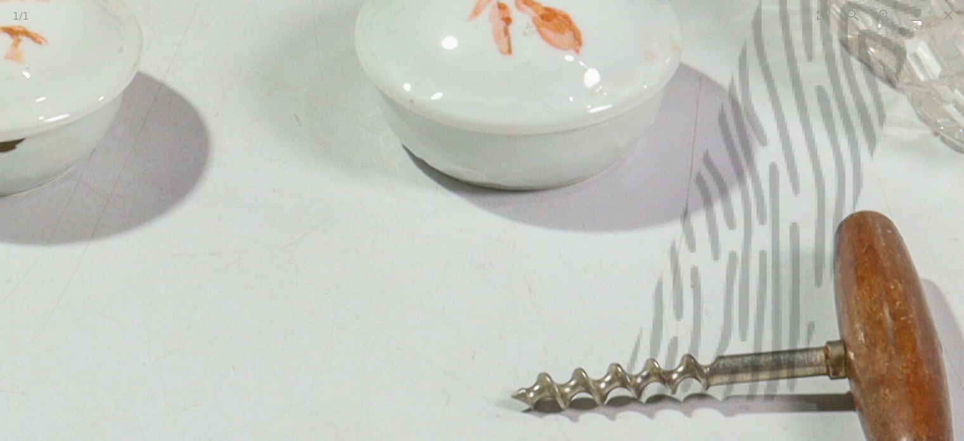
drag, startPoint x: 442, startPoint y: 176, endPoint x: 437, endPoint y: 209, distance: 34.0
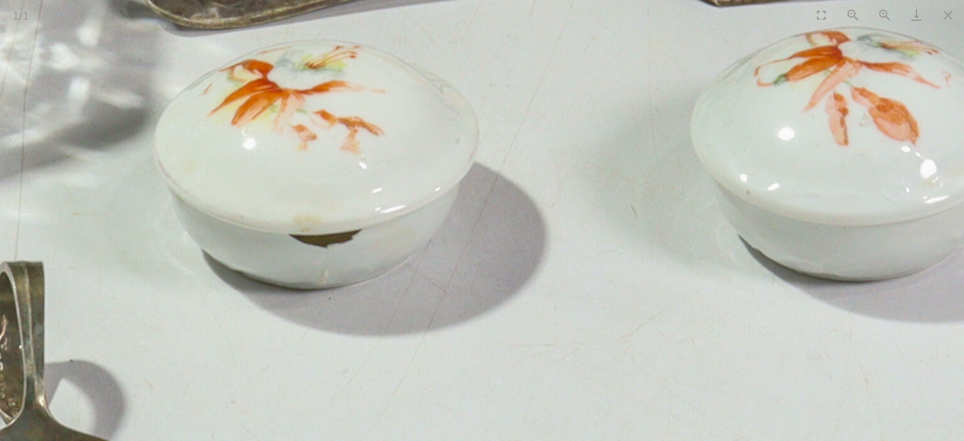
drag, startPoint x: 506, startPoint y: 183, endPoint x: 471, endPoint y: 268, distance: 92.4
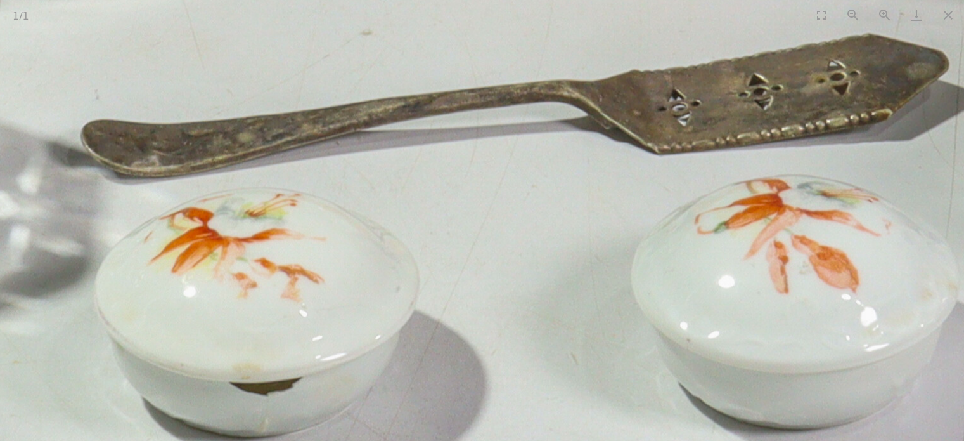
drag, startPoint x: 269, startPoint y: 198, endPoint x: 246, endPoint y: 200, distance: 23.5
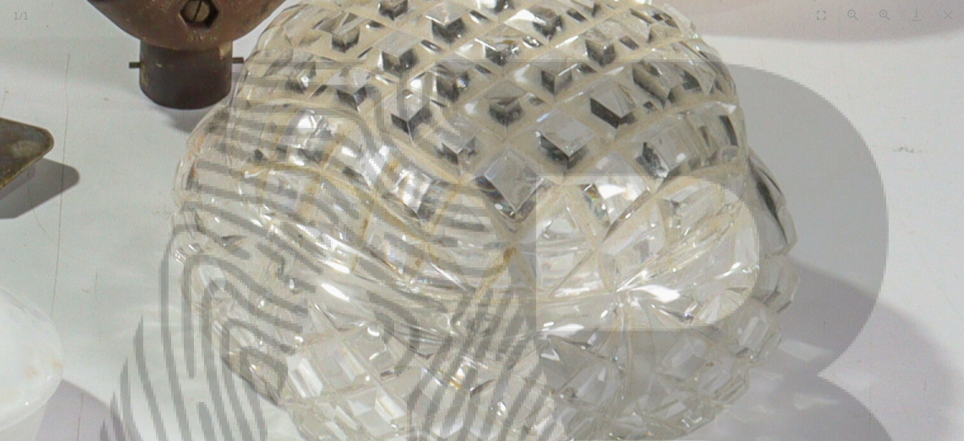
drag, startPoint x: 344, startPoint y: 258, endPoint x: 339, endPoint y: 281, distance: 23.4
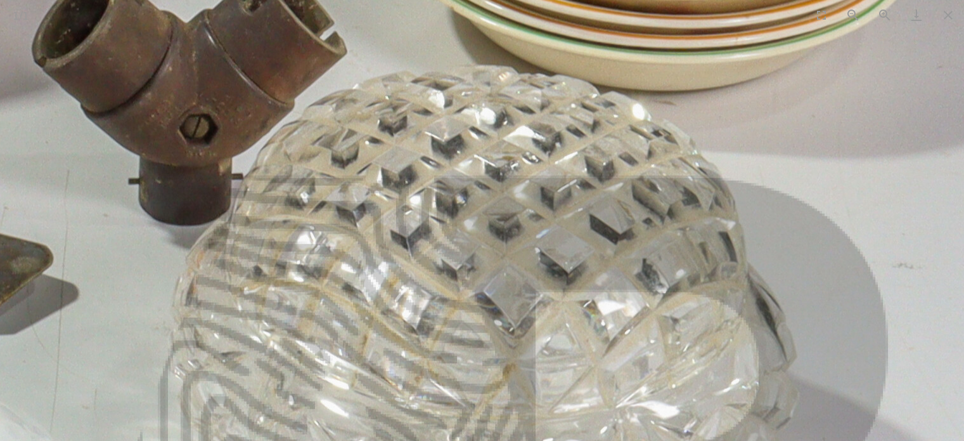
drag, startPoint x: 304, startPoint y: 263, endPoint x: 305, endPoint y: 273, distance: 10.8
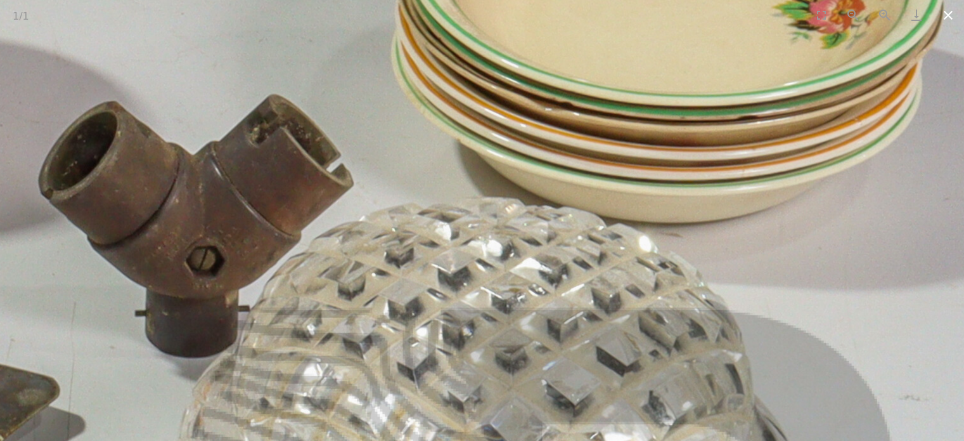
click at [949, 13] on button "Close gallery" at bounding box center [949, 15] width 32 height 30
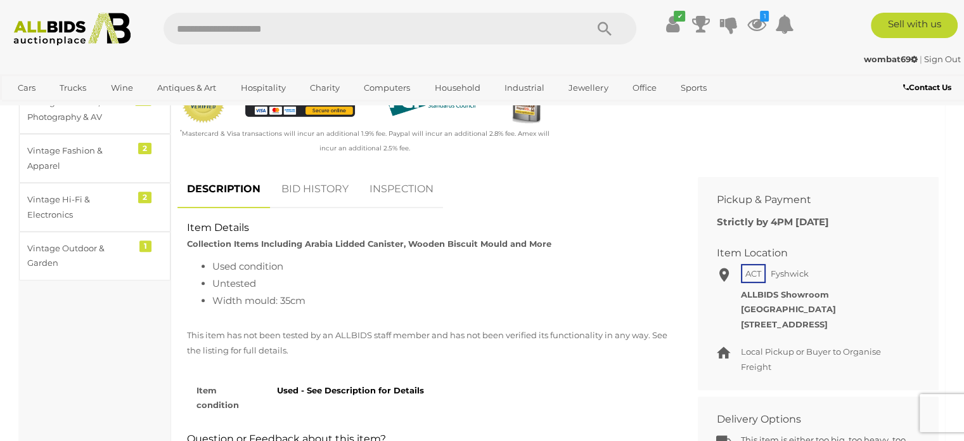
scroll to position [444, 0]
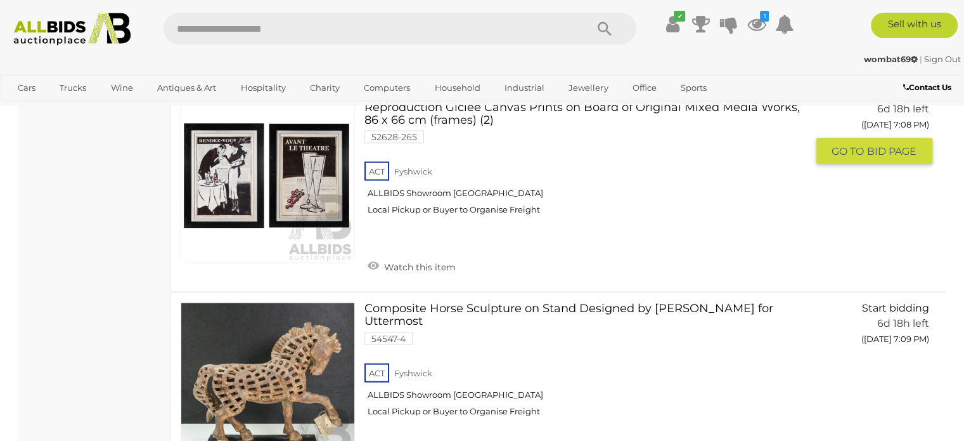
scroll to position [7645, 0]
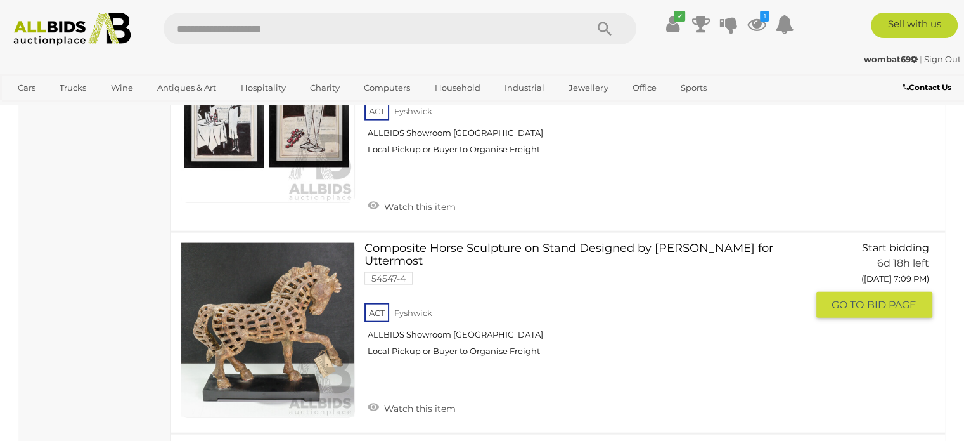
click at [264, 299] on link at bounding box center [268, 329] width 174 height 174
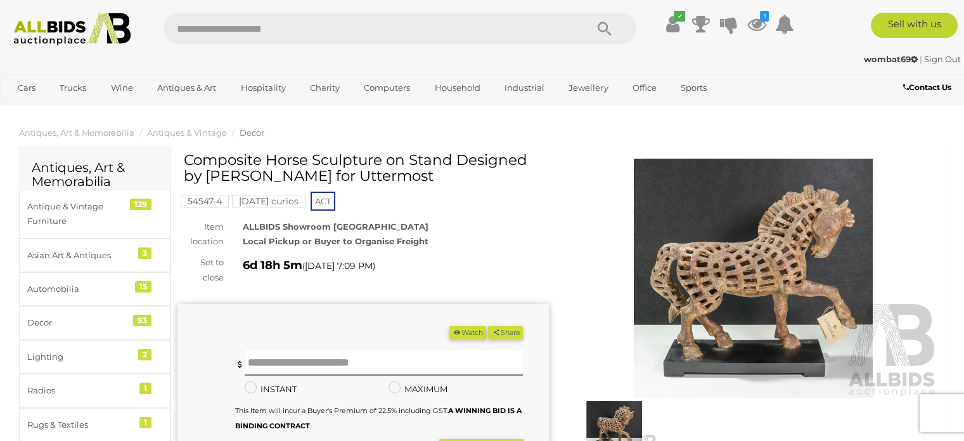
click at [724, 261] on img at bounding box center [754, 278] width 372 height 239
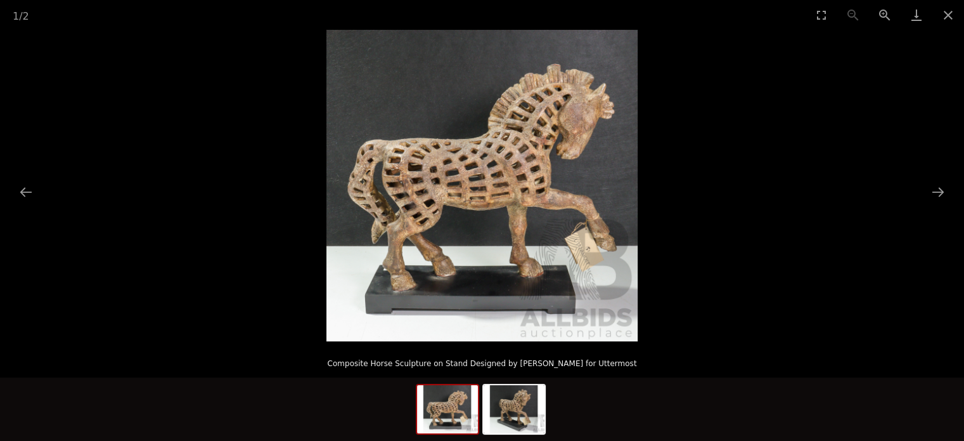
click at [487, 196] on img at bounding box center [482, 185] width 311 height 311
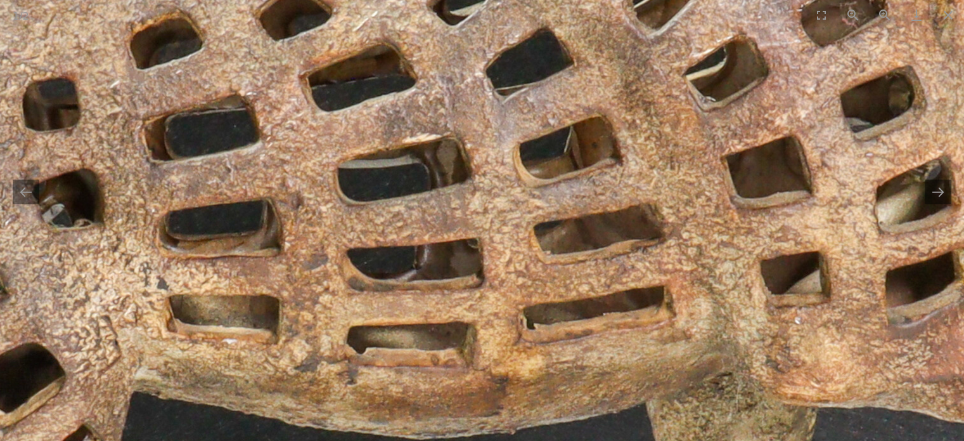
drag, startPoint x: 457, startPoint y: 228, endPoint x: 309, endPoint y: 216, distance: 147.6
click at [309, 216] on img at bounding box center [447, 236] width 2536 height 2536
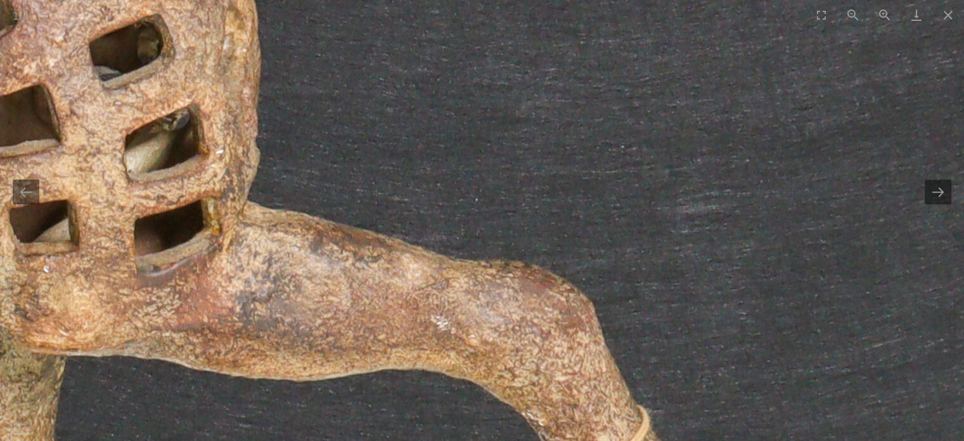
drag, startPoint x: 330, startPoint y: 148, endPoint x: 324, endPoint y: 131, distance: 18.6
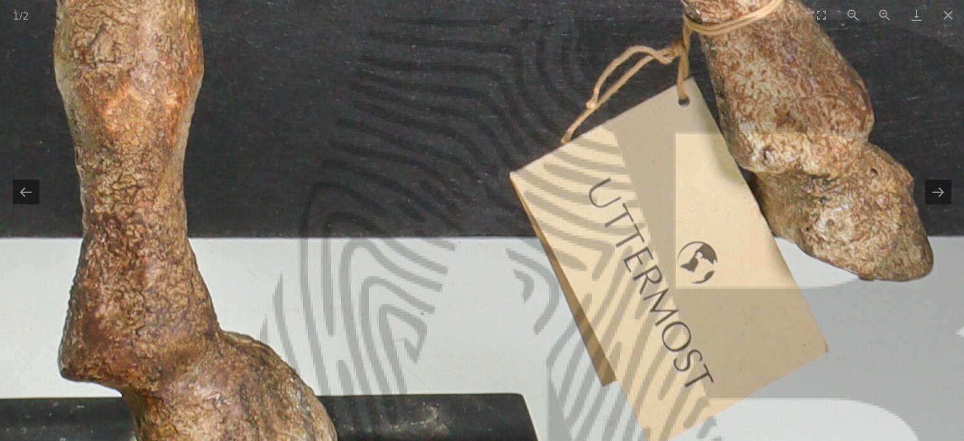
drag, startPoint x: 427, startPoint y: 210, endPoint x: 490, endPoint y: 204, distance: 62.4
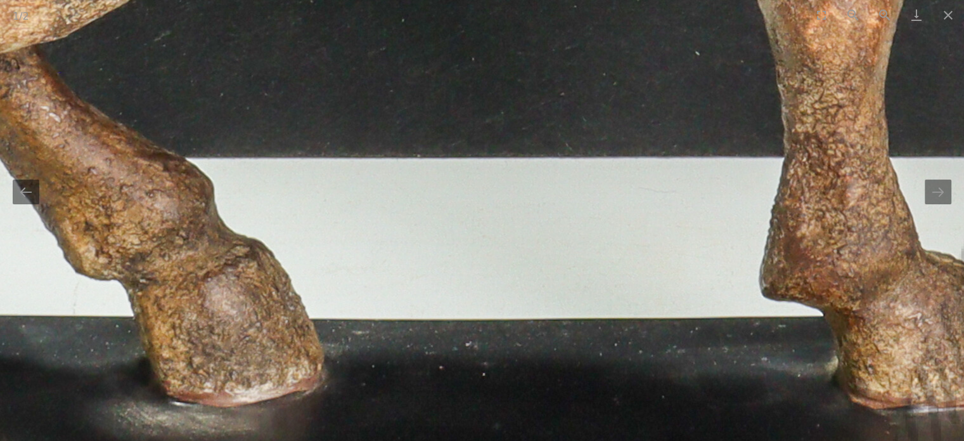
drag, startPoint x: 364, startPoint y: 197, endPoint x: 403, endPoint y: 114, distance: 92.5
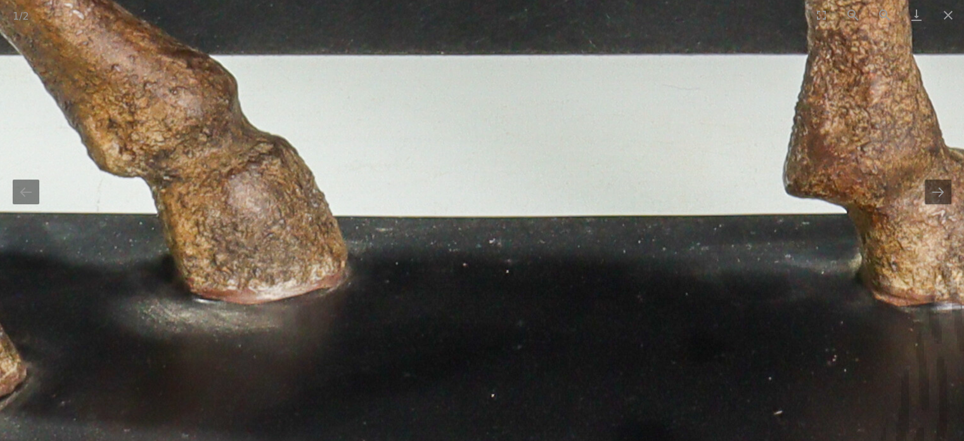
drag, startPoint x: 393, startPoint y: 210, endPoint x: 398, endPoint y: 124, distance: 86.4
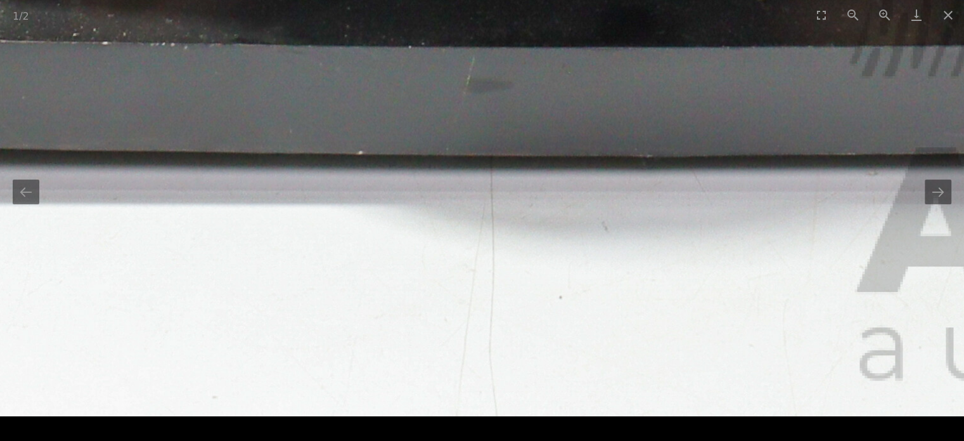
drag, startPoint x: 382, startPoint y: 101, endPoint x: 378, endPoint y: 34, distance: 66.7
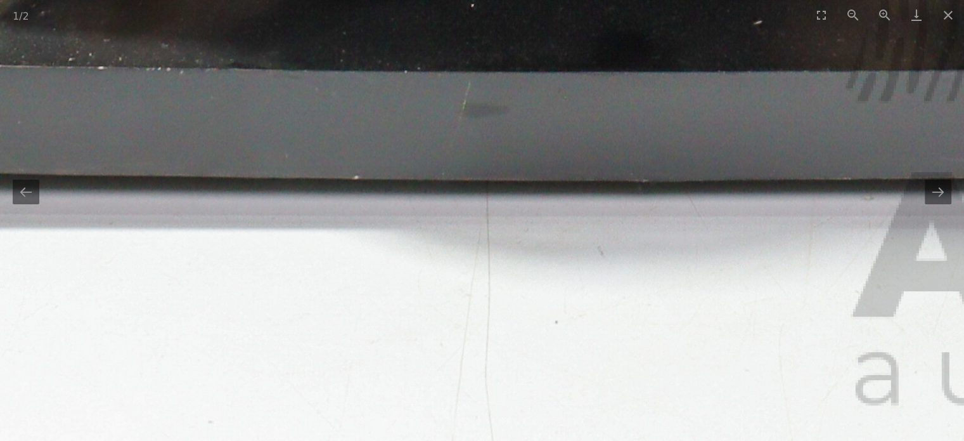
drag, startPoint x: 300, startPoint y: 168, endPoint x: 242, endPoint y: 164, distance: 57.9
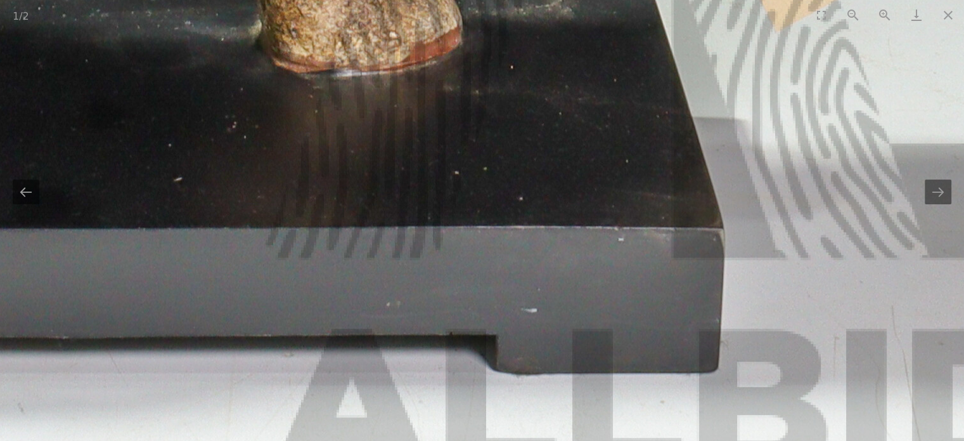
drag, startPoint x: 370, startPoint y: 200, endPoint x: 542, endPoint y: 278, distance: 188.7
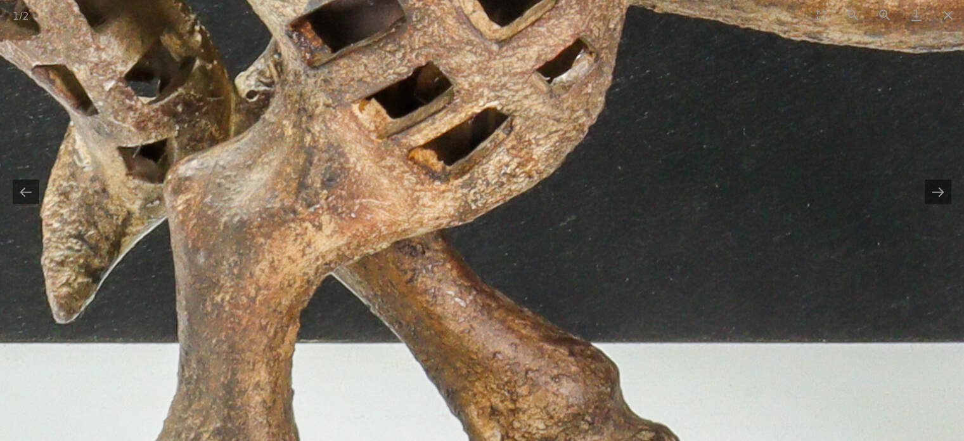
drag, startPoint x: 474, startPoint y: 240, endPoint x: 472, endPoint y: 310, distance: 69.8
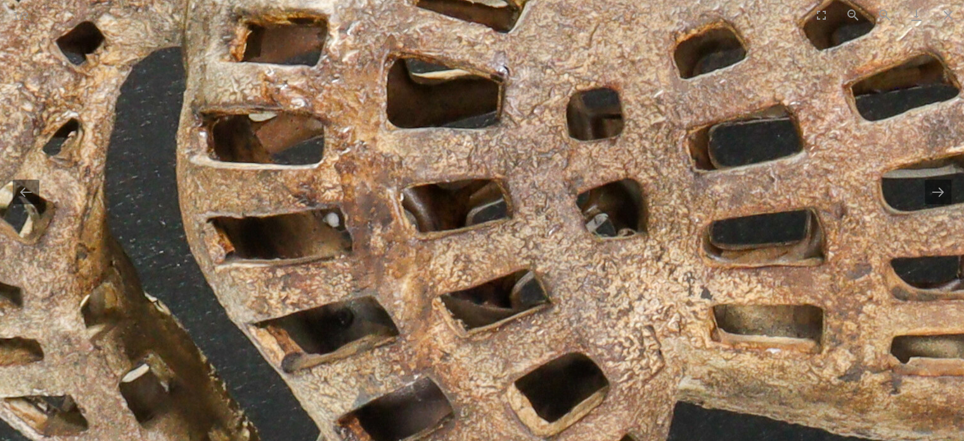
drag, startPoint x: 405, startPoint y: 130, endPoint x: 429, endPoint y: 193, distance: 67.2
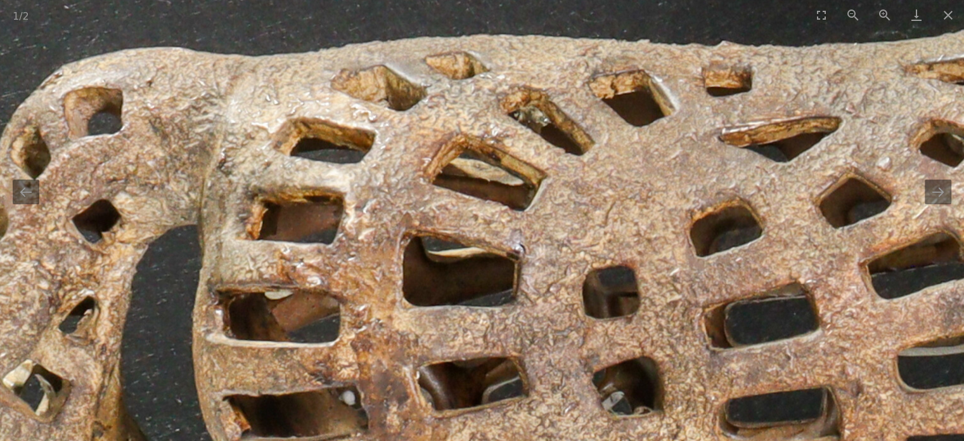
drag, startPoint x: 397, startPoint y: 91, endPoint x: 384, endPoint y: 210, distance: 119.9
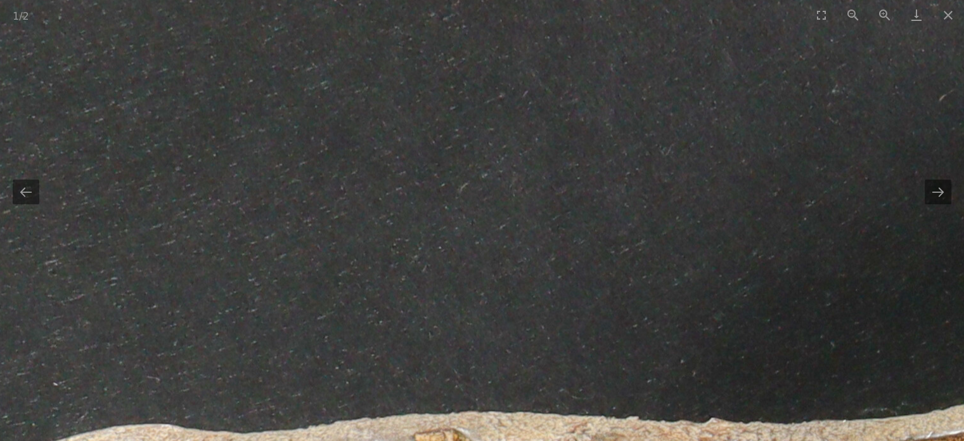
drag, startPoint x: 455, startPoint y: 202, endPoint x: 118, endPoint y: 129, distance: 344.6
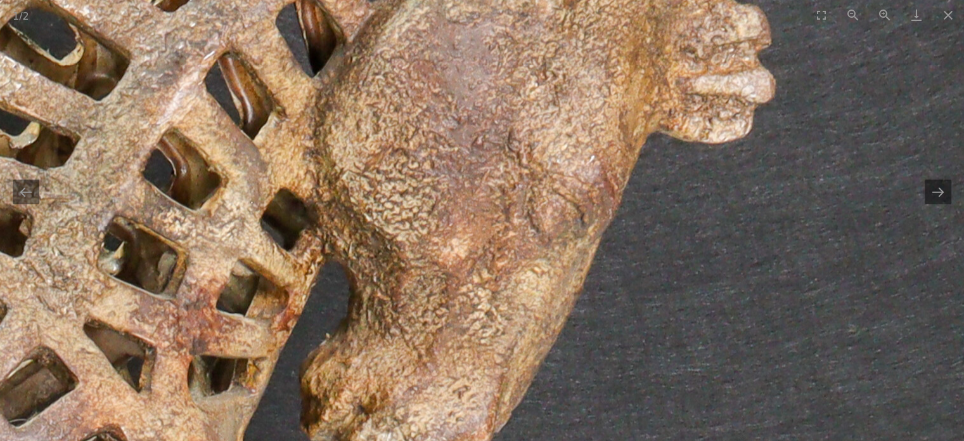
drag, startPoint x: 202, startPoint y: 152, endPoint x: 198, endPoint y: 262, distance: 110.4
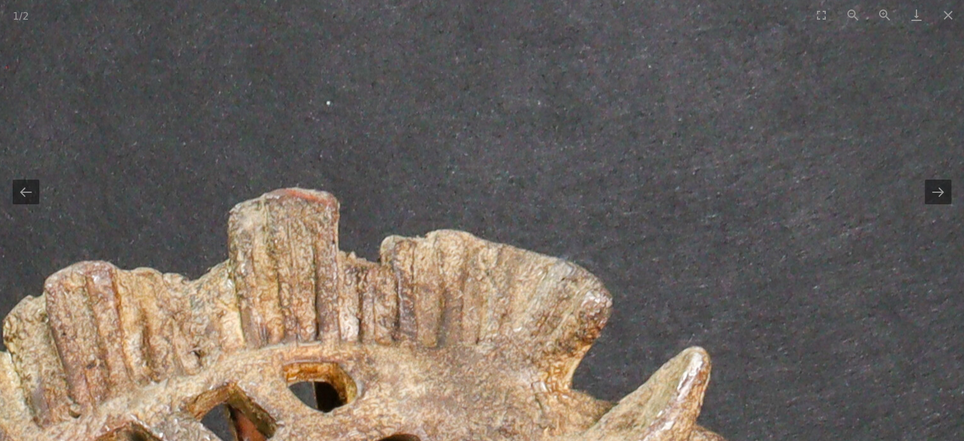
drag, startPoint x: 208, startPoint y: 219, endPoint x: 238, endPoint y: 44, distance: 178.3
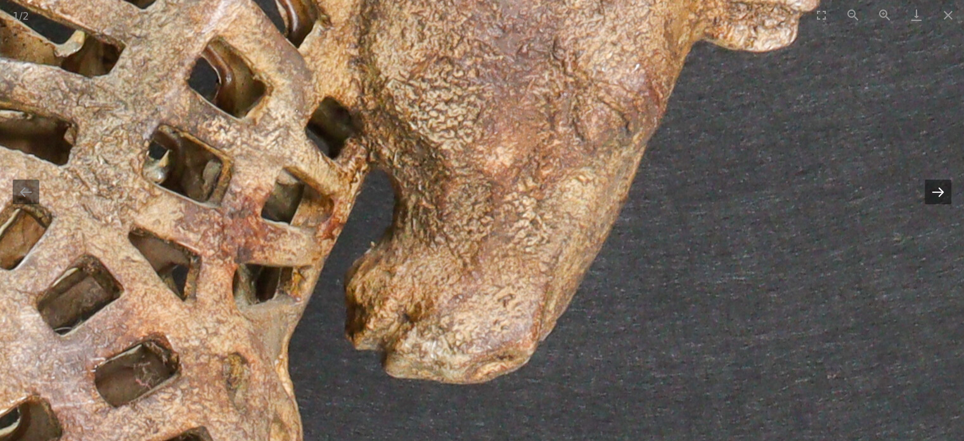
click at [935, 195] on button "Next slide" at bounding box center [938, 191] width 27 height 25
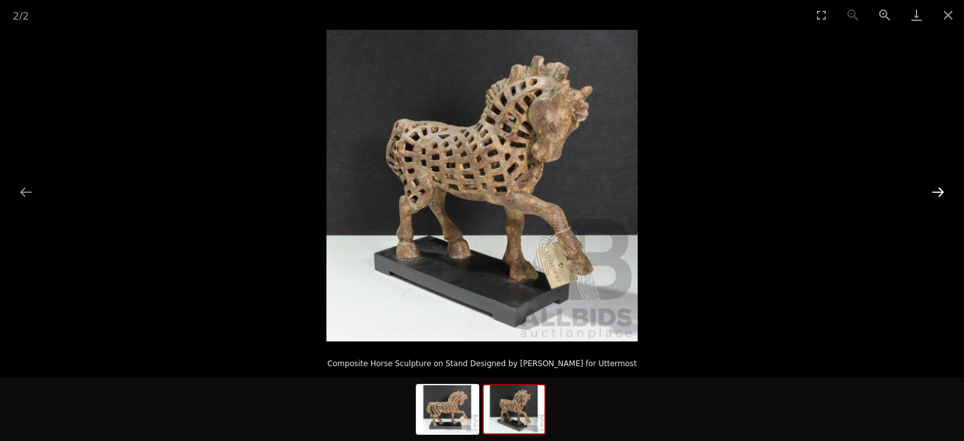
click at [935, 195] on button "Next slide" at bounding box center [938, 191] width 27 height 25
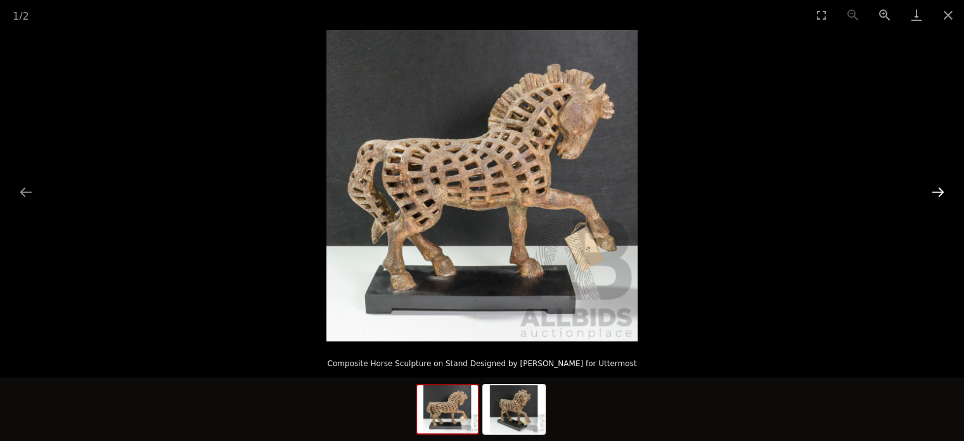
click at [935, 195] on button "Next slide" at bounding box center [938, 191] width 27 height 25
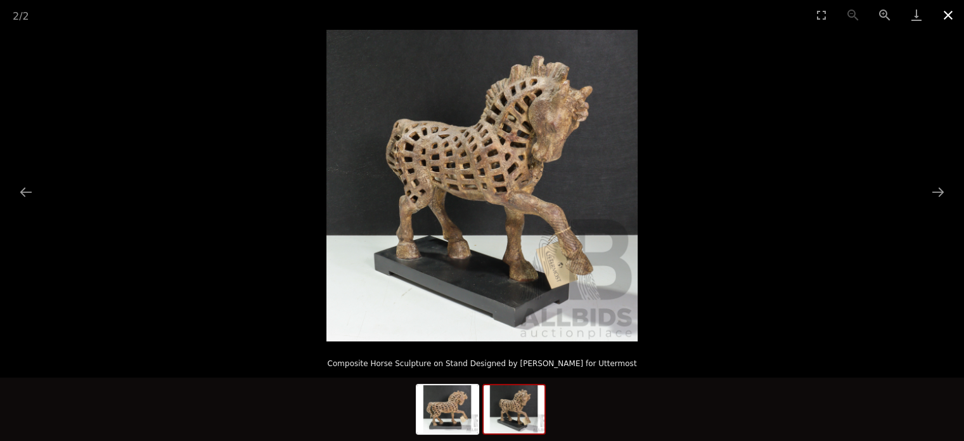
click at [945, 15] on button "Close gallery" at bounding box center [949, 15] width 32 height 30
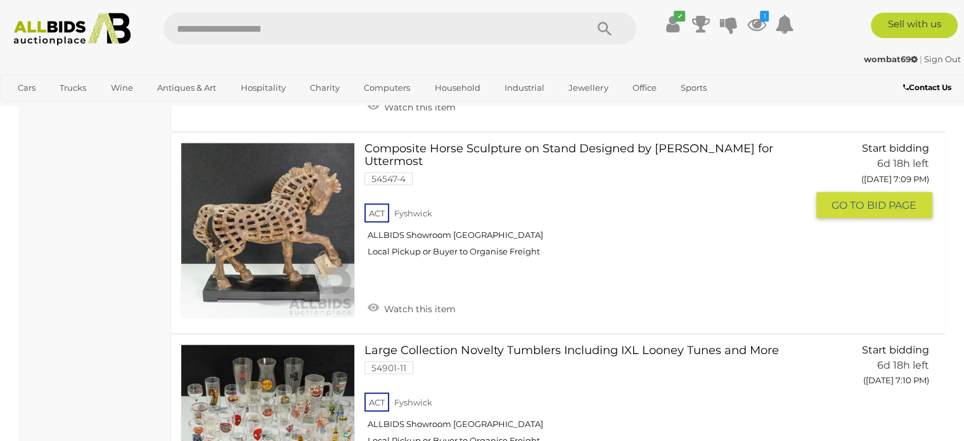
scroll to position [7723, 0]
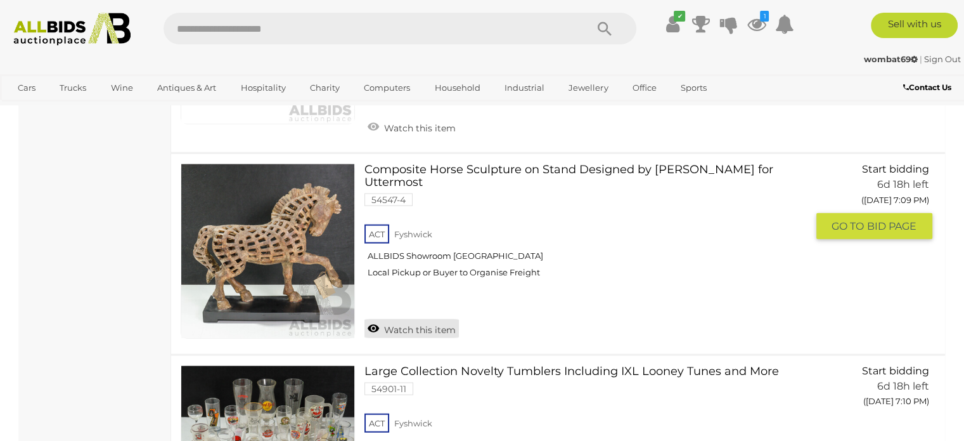
click at [375, 319] on link "Watch this item" at bounding box center [412, 328] width 94 height 19
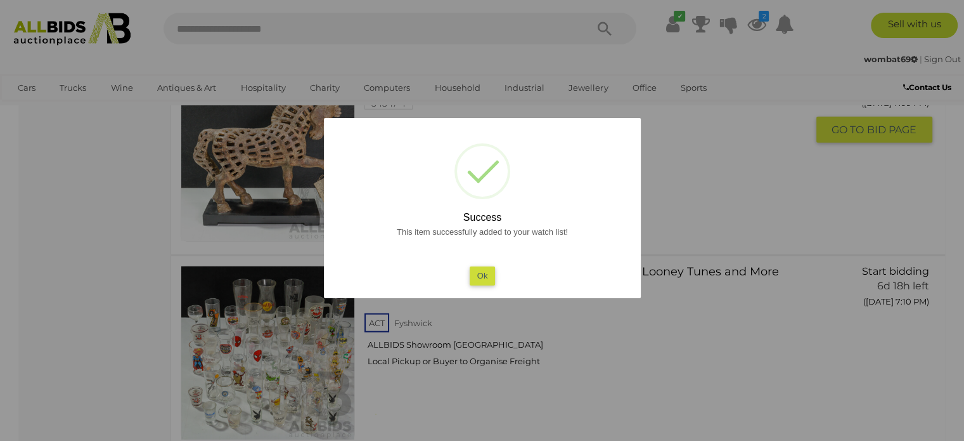
click at [476, 276] on button "Ok" at bounding box center [482, 275] width 26 height 18
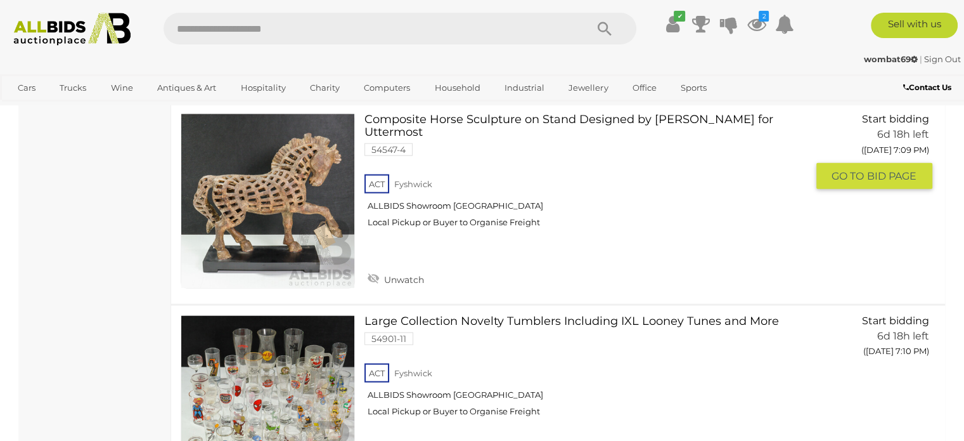
scroll to position [7850, 0]
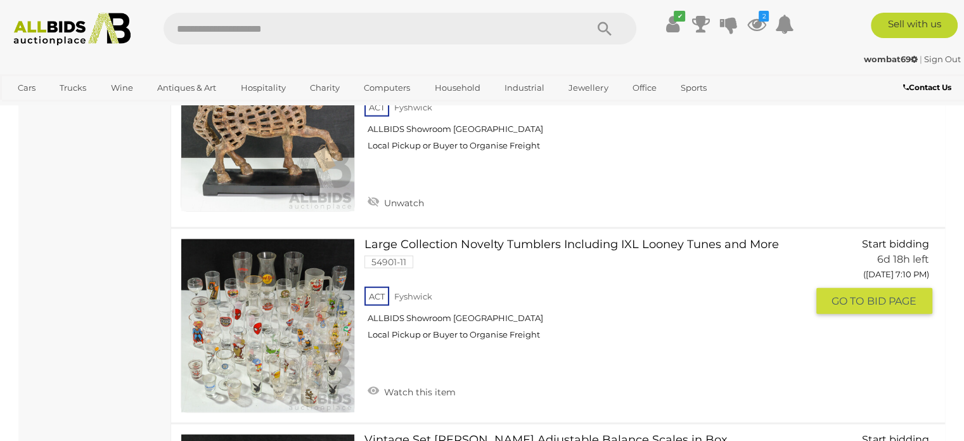
click at [252, 299] on link at bounding box center [268, 325] width 174 height 174
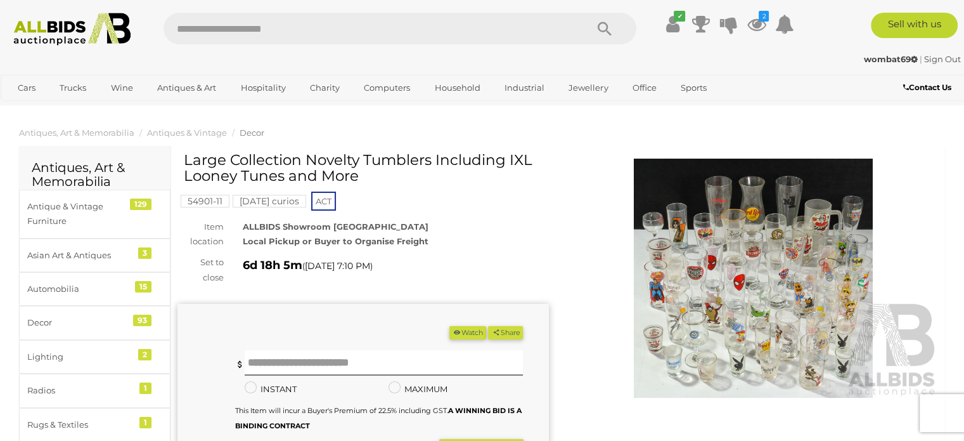
click at [760, 299] on img at bounding box center [754, 278] width 372 height 239
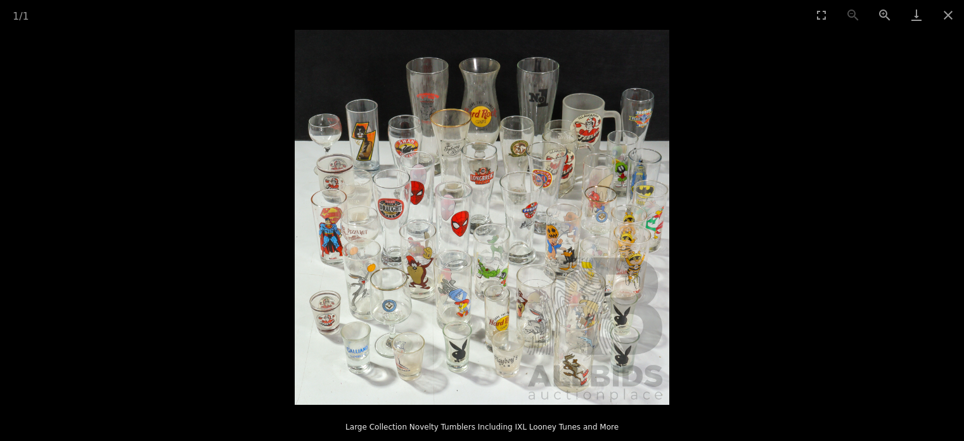
click at [473, 338] on img at bounding box center [482, 217] width 375 height 375
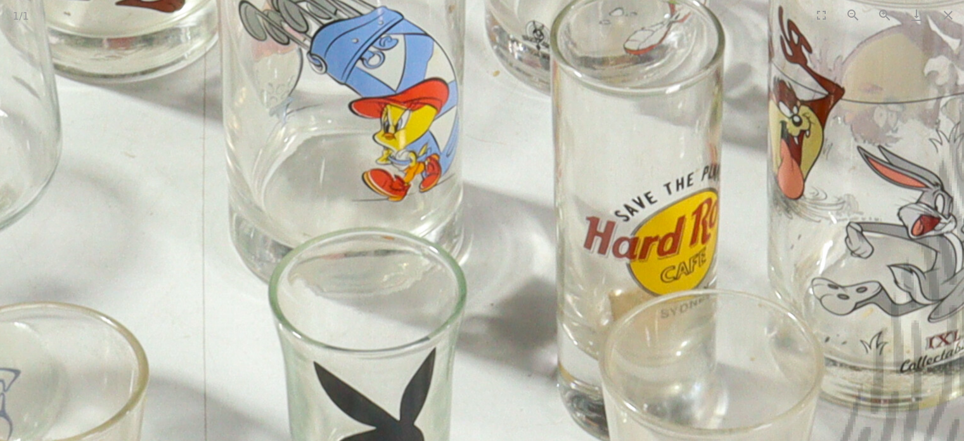
drag, startPoint x: 479, startPoint y: 323, endPoint x: 480, endPoint y: 163, distance: 159.8
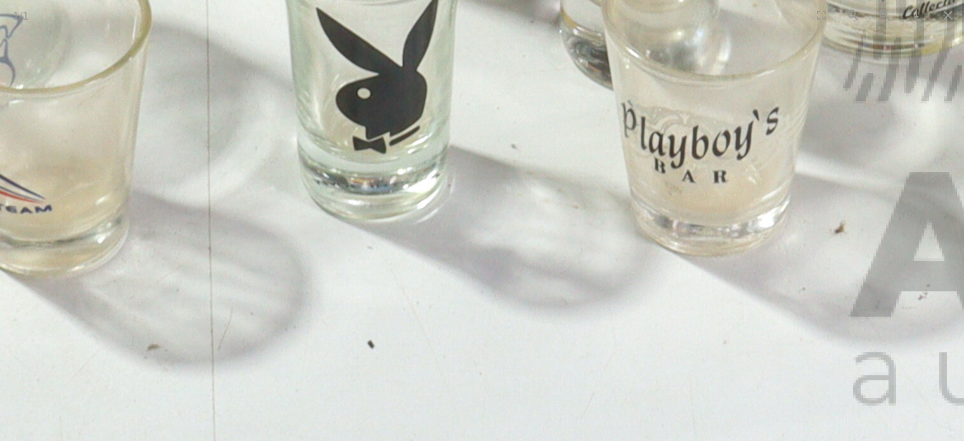
drag, startPoint x: 346, startPoint y: 189, endPoint x: 526, endPoint y: 209, distance: 181.9
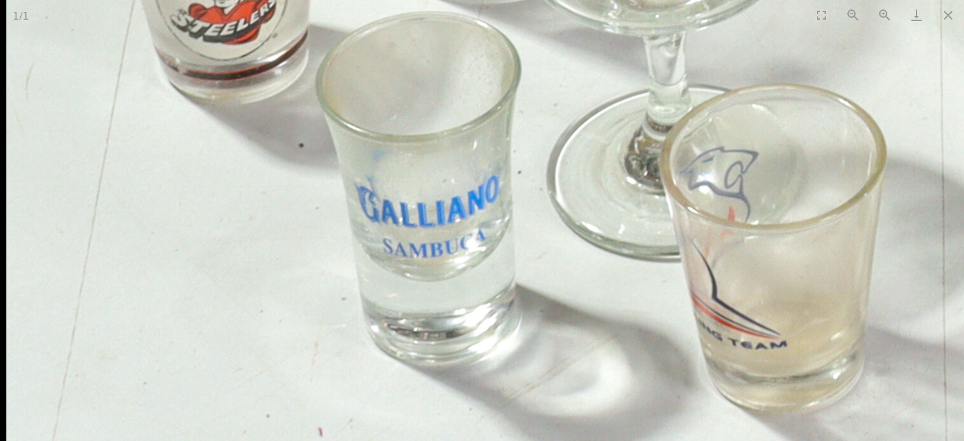
drag, startPoint x: 470, startPoint y: 297, endPoint x: 479, endPoint y: 329, distance: 33.1
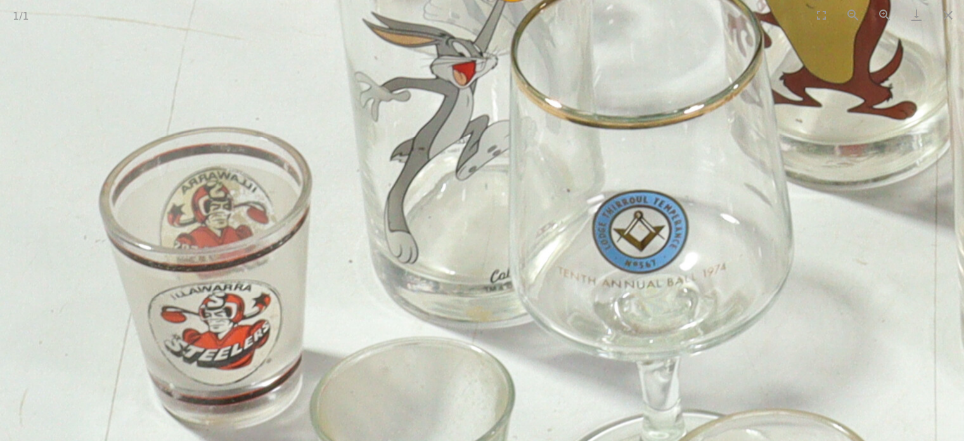
drag, startPoint x: 411, startPoint y: 126, endPoint x: 413, endPoint y: 247, distance: 121.1
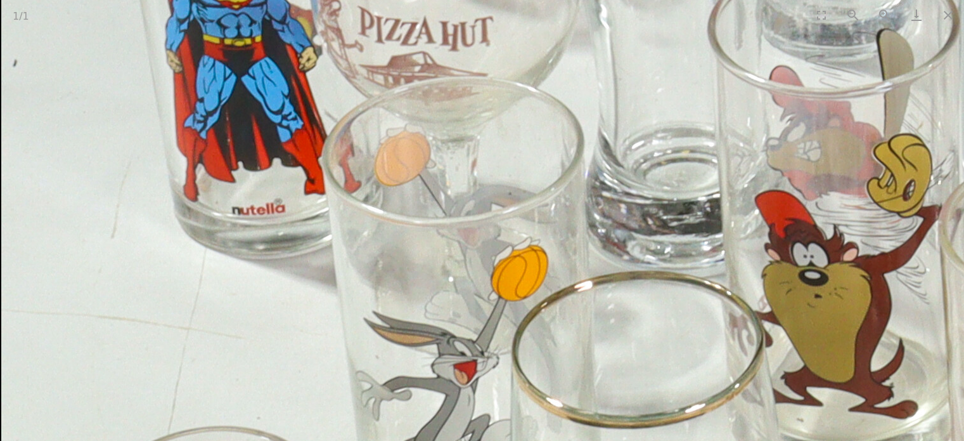
drag, startPoint x: 389, startPoint y: 188, endPoint x: 396, endPoint y: 243, distance: 55.5
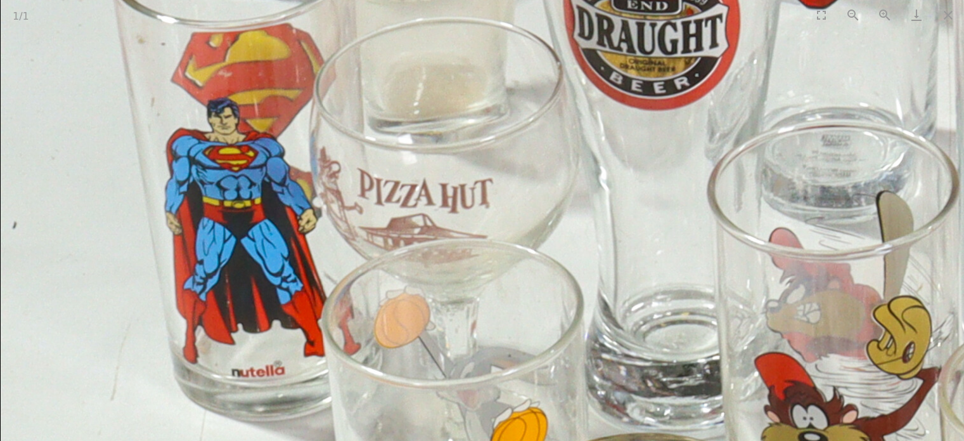
drag, startPoint x: 405, startPoint y: 198, endPoint x: 406, endPoint y: 225, distance: 26.7
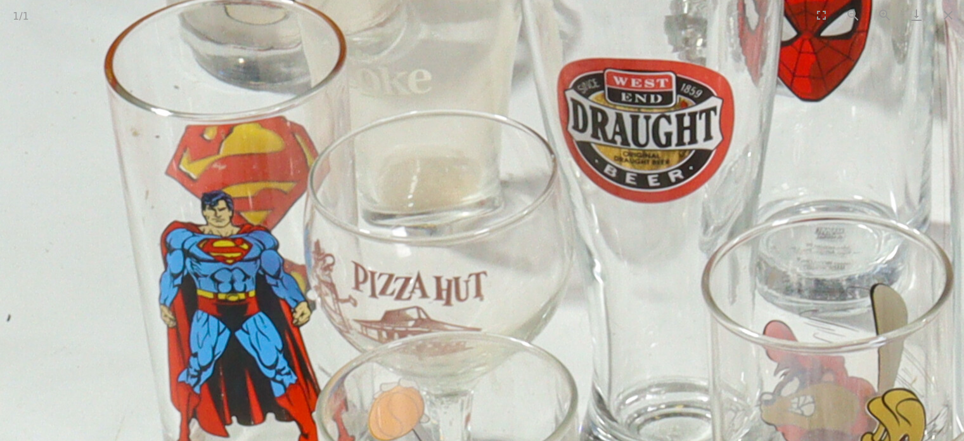
drag, startPoint x: 403, startPoint y: 160, endPoint x: 397, endPoint y: 251, distance: 91.5
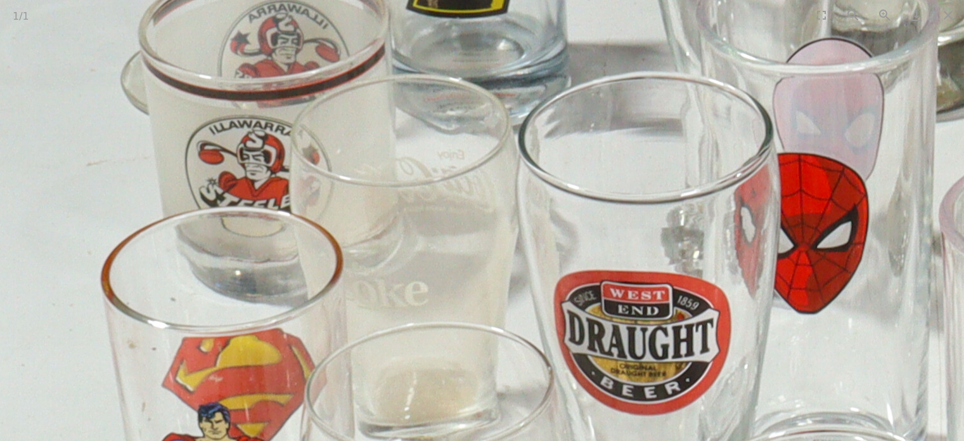
drag, startPoint x: 391, startPoint y: 168, endPoint x: 392, endPoint y: 249, distance: 80.5
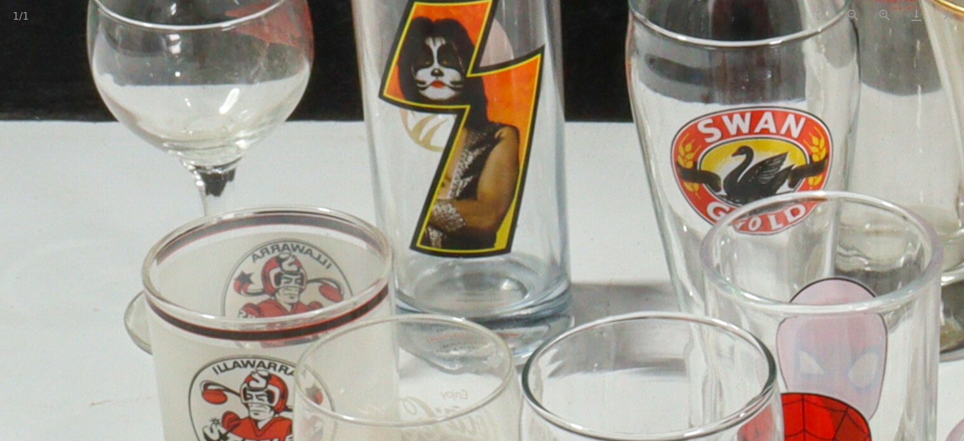
drag, startPoint x: 383, startPoint y: 154, endPoint x: 383, endPoint y: 204, distance: 50.1
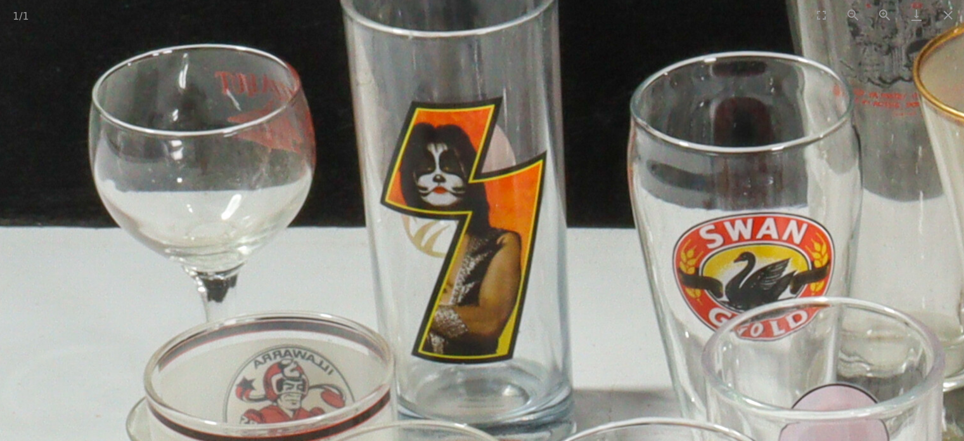
drag, startPoint x: 401, startPoint y: 199, endPoint x: 402, endPoint y: 219, distance: 19.7
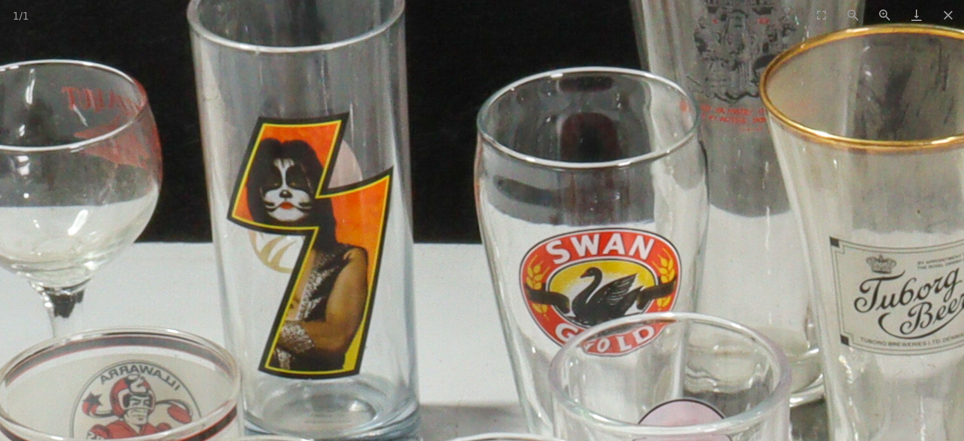
drag, startPoint x: 376, startPoint y: 220, endPoint x: 325, endPoint y: 205, distance: 53.0
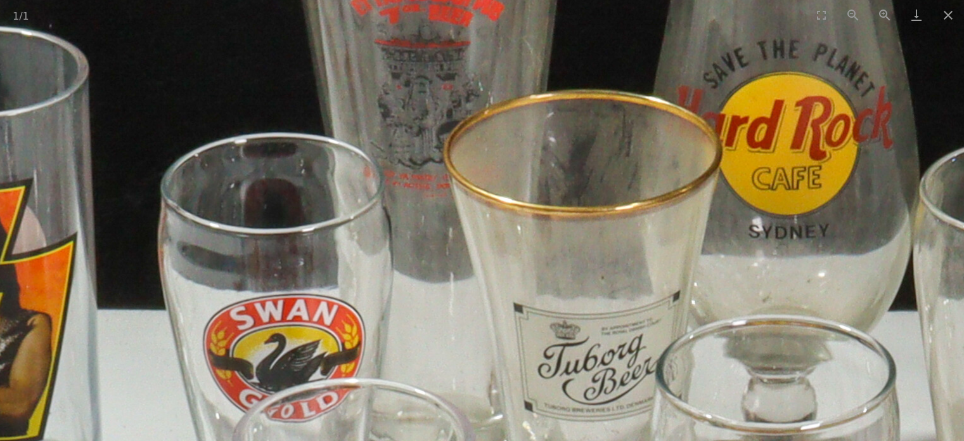
drag, startPoint x: 429, startPoint y: 163, endPoint x: 432, endPoint y: 293, distance: 130.0
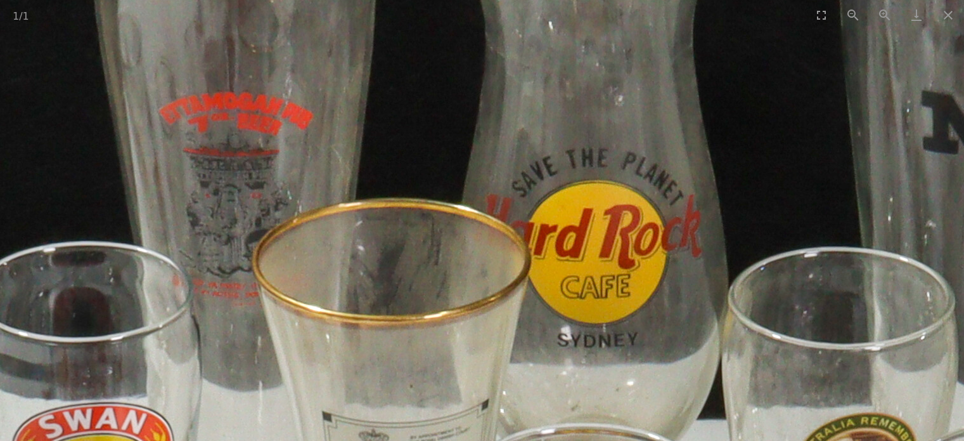
drag, startPoint x: 523, startPoint y: 301, endPoint x: 297, endPoint y: 216, distance: 240.6
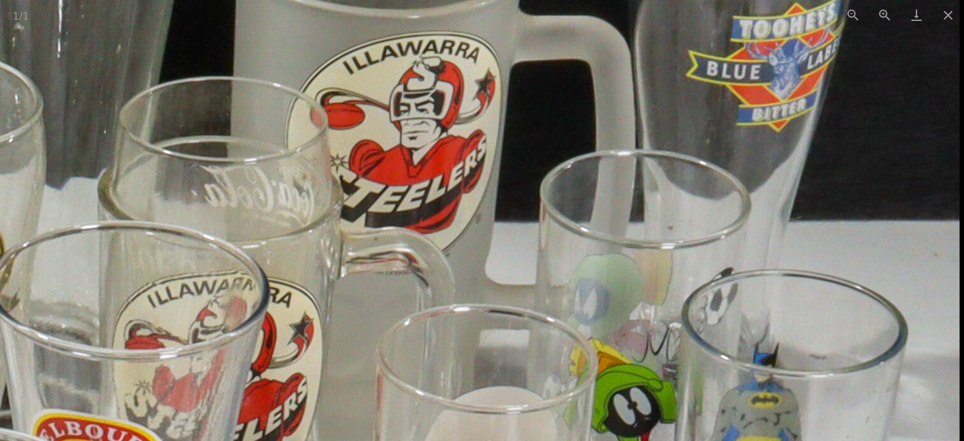
drag, startPoint x: 466, startPoint y: 184, endPoint x: 458, endPoint y: 154, distance: 30.9
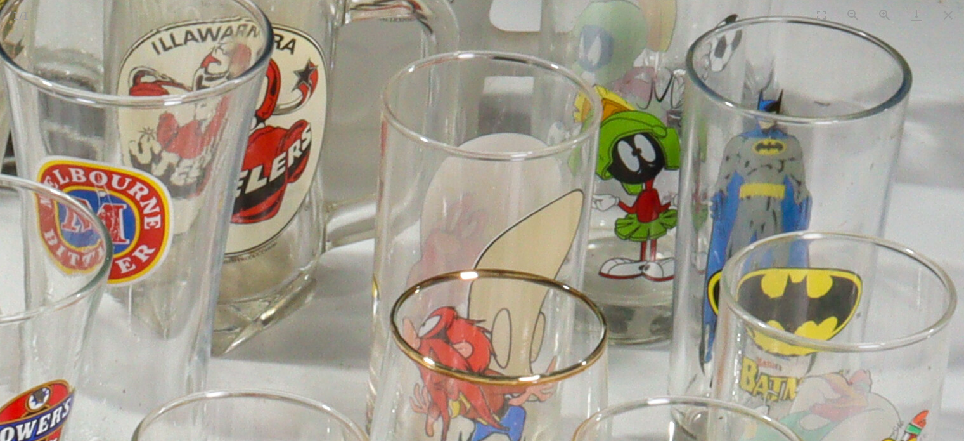
drag, startPoint x: 504, startPoint y: 219, endPoint x: 488, endPoint y: 160, distance: 61.2
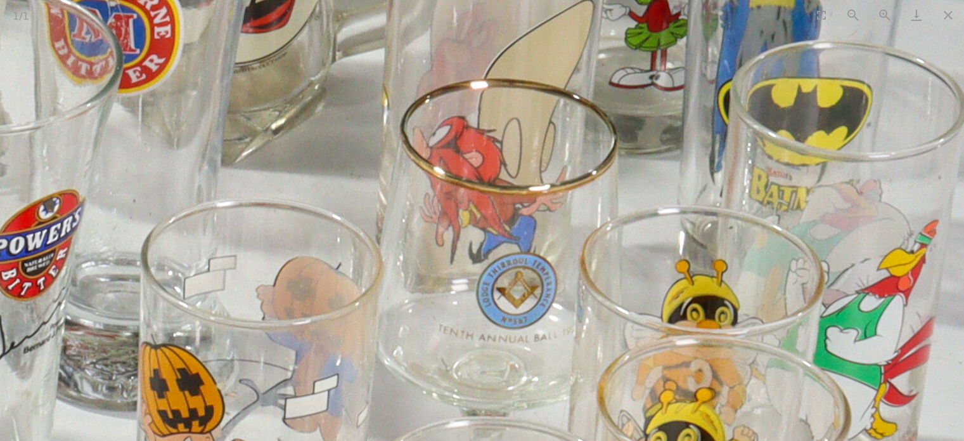
drag, startPoint x: 497, startPoint y: 227, endPoint x: 486, endPoint y: 126, distance: 102.0
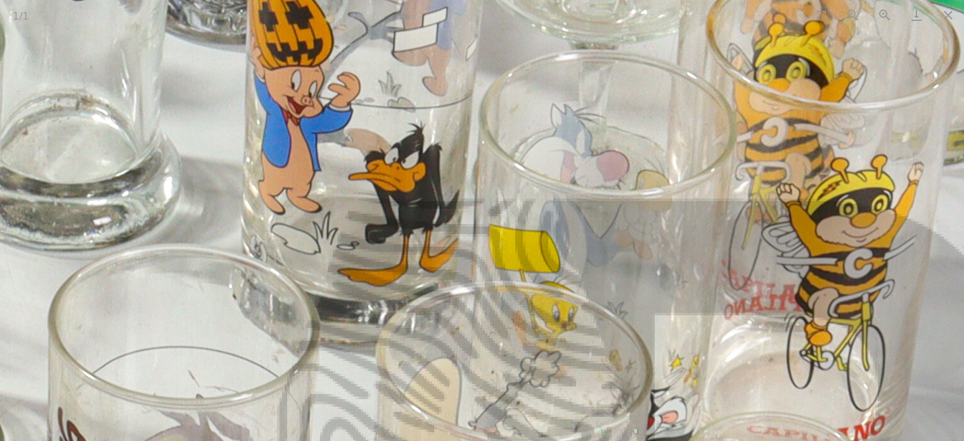
drag, startPoint x: 564, startPoint y: 219, endPoint x: 597, endPoint y: 186, distance: 47.1
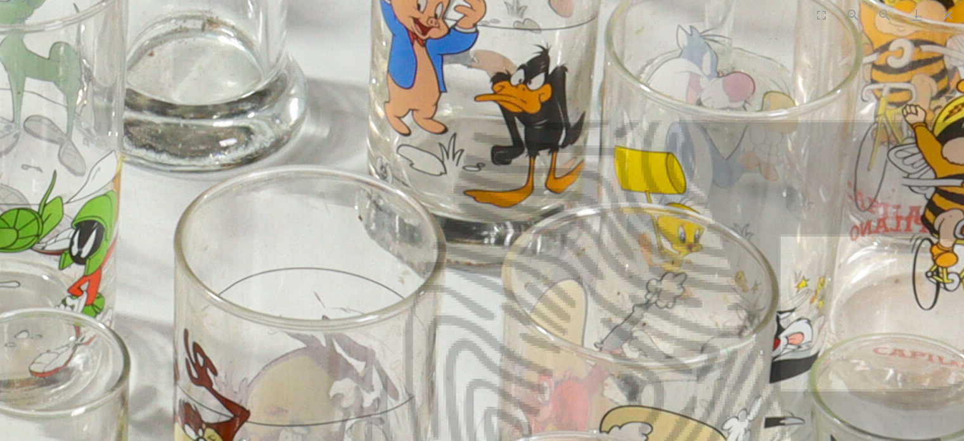
drag, startPoint x: 560, startPoint y: 193, endPoint x: 557, endPoint y: 112, distance: 80.6
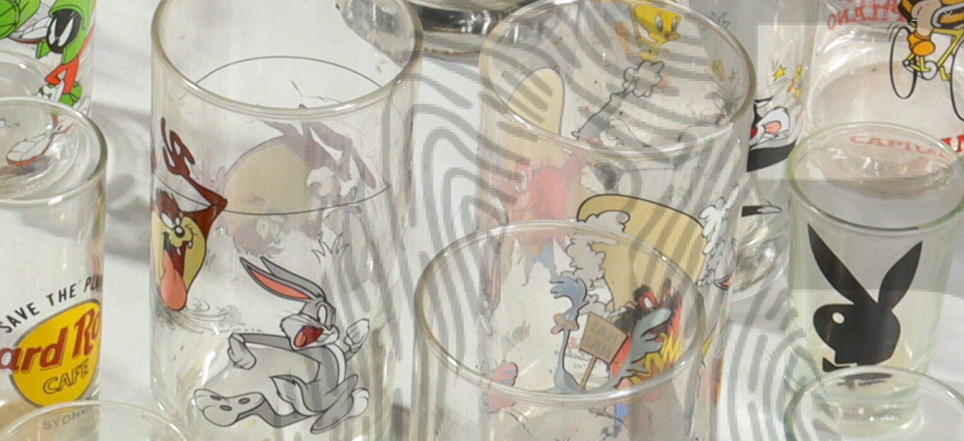
drag, startPoint x: 543, startPoint y: 186, endPoint x: 454, endPoint y: 153, distance: 94.7
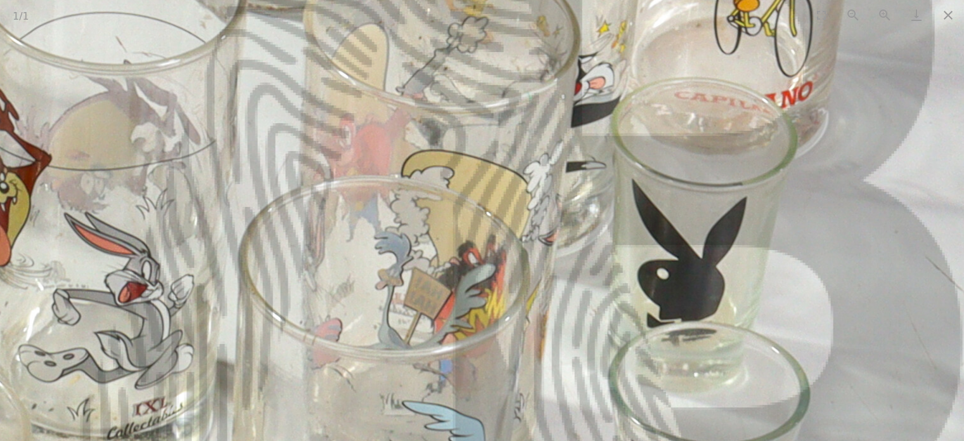
drag, startPoint x: 450, startPoint y: 66, endPoint x: 454, endPoint y: 41, distance: 25.6
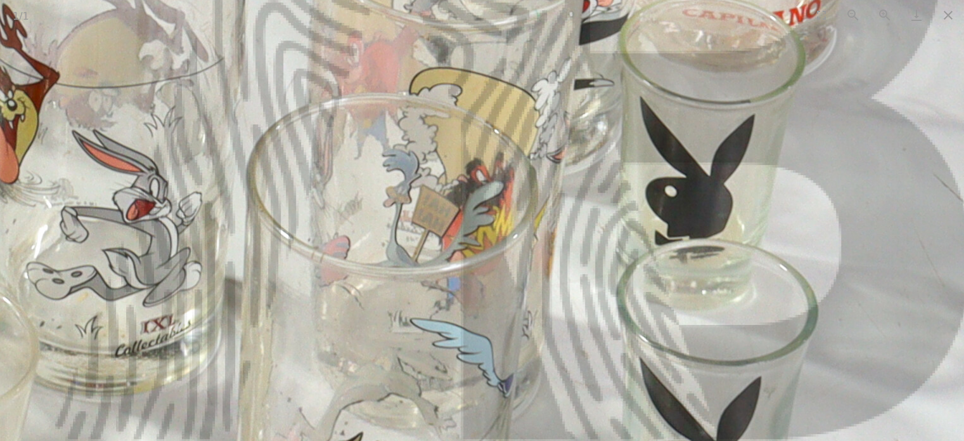
drag, startPoint x: 466, startPoint y: 179, endPoint x: 471, endPoint y: 68, distance: 111.1
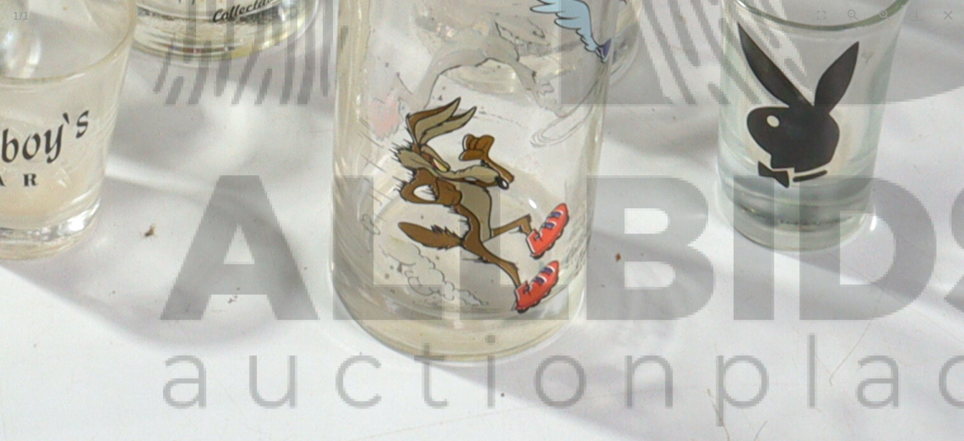
drag, startPoint x: 434, startPoint y: 195, endPoint x: 562, endPoint y: 201, distance: 127.6
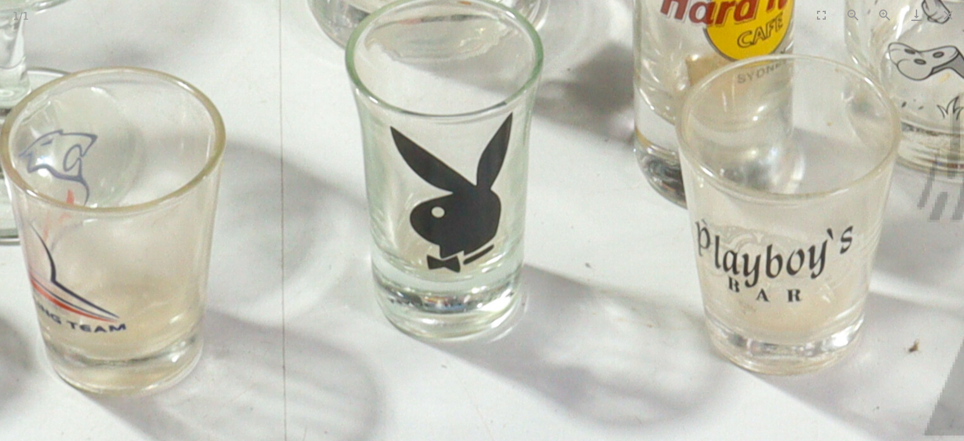
drag, startPoint x: 540, startPoint y: 278, endPoint x: 525, endPoint y: 321, distance: 45.7
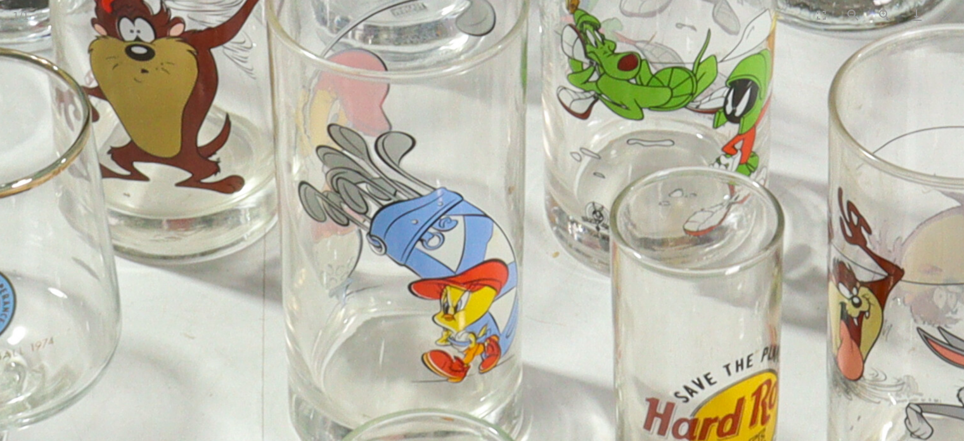
drag, startPoint x: 525, startPoint y: 243, endPoint x: 526, endPoint y: 332, distance: 88.1
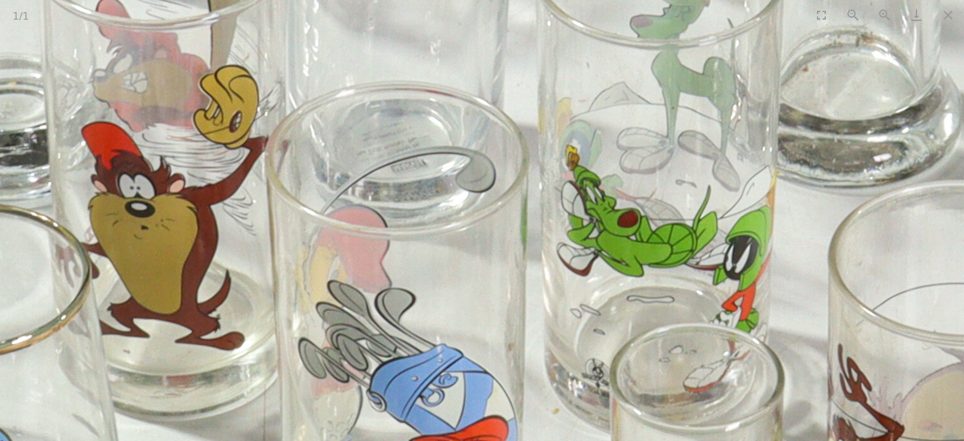
drag, startPoint x: 496, startPoint y: 219, endPoint x: 497, endPoint y: 321, distance: 102.7
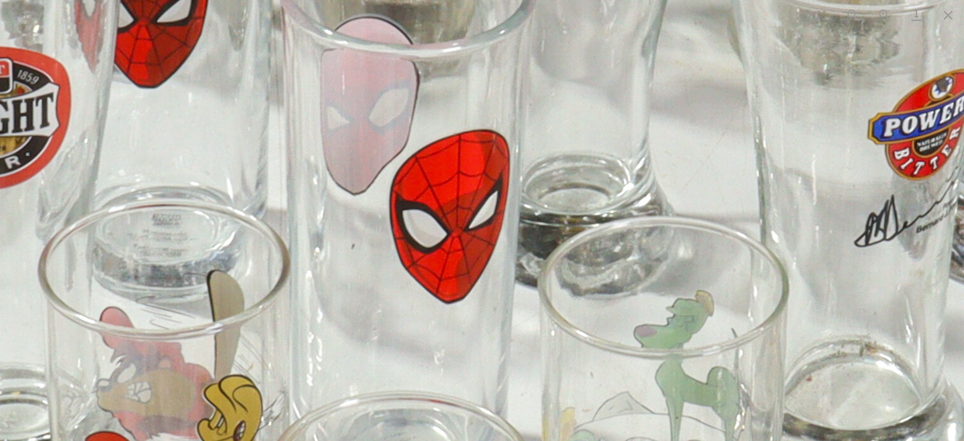
drag, startPoint x: 489, startPoint y: 245, endPoint x: 491, endPoint y: 365, distance: 119.2
click at [491, 365] on img at bounding box center [600, 173] width 2536 height 2536
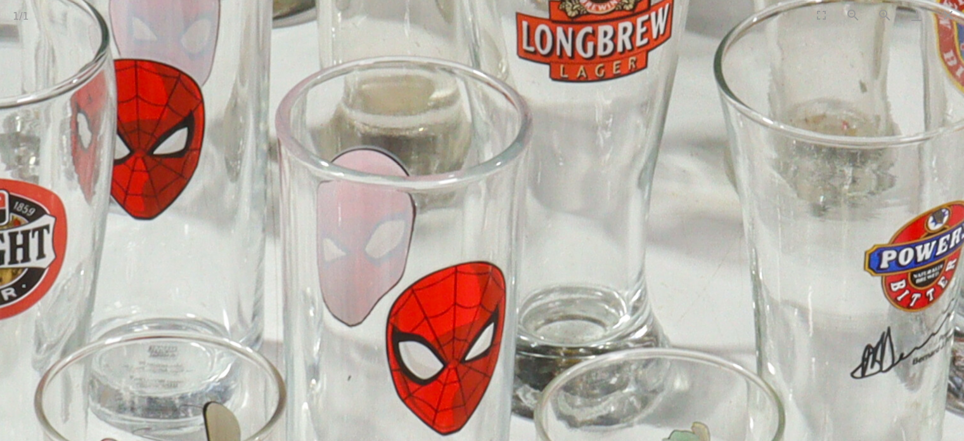
drag, startPoint x: 474, startPoint y: 233, endPoint x: 472, endPoint y: 354, distance: 121.8
click at [472, 354] on img at bounding box center [596, 304] width 2536 height 2536
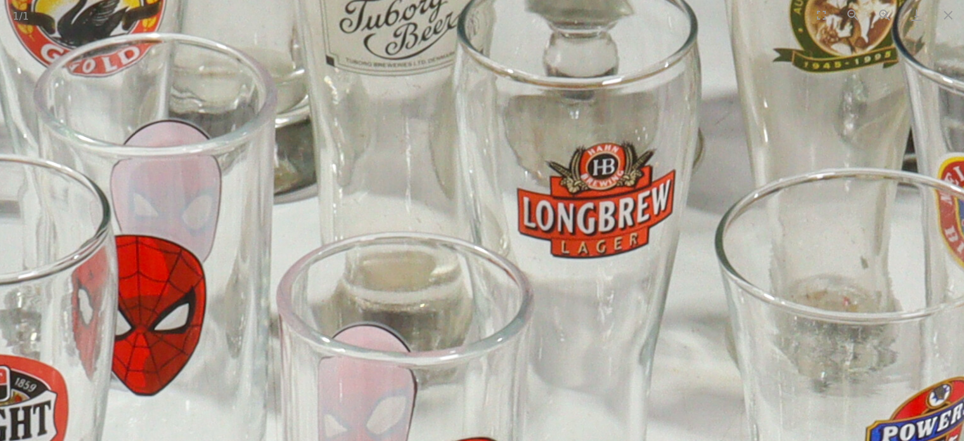
drag, startPoint x: 441, startPoint y: 225, endPoint x: 427, endPoint y: 347, distance: 123.1
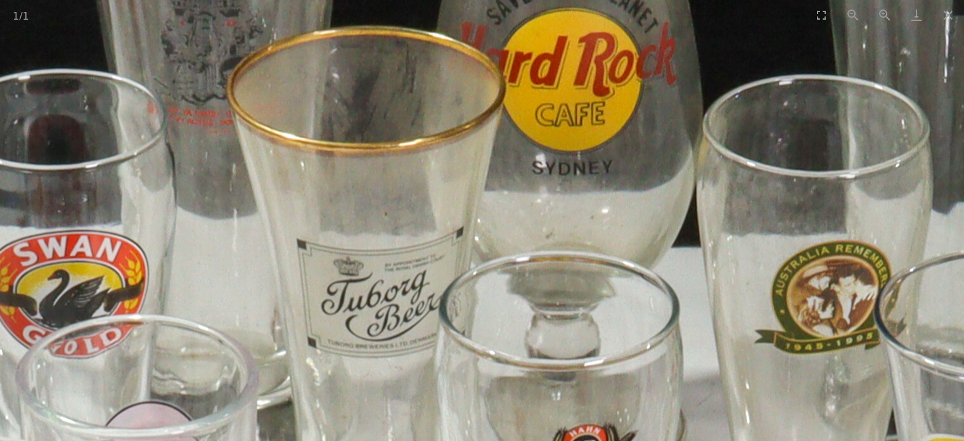
drag, startPoint x: 406, startPoint y: 316, endPoint x: 405, endPoint y: 382, distance: 65.3
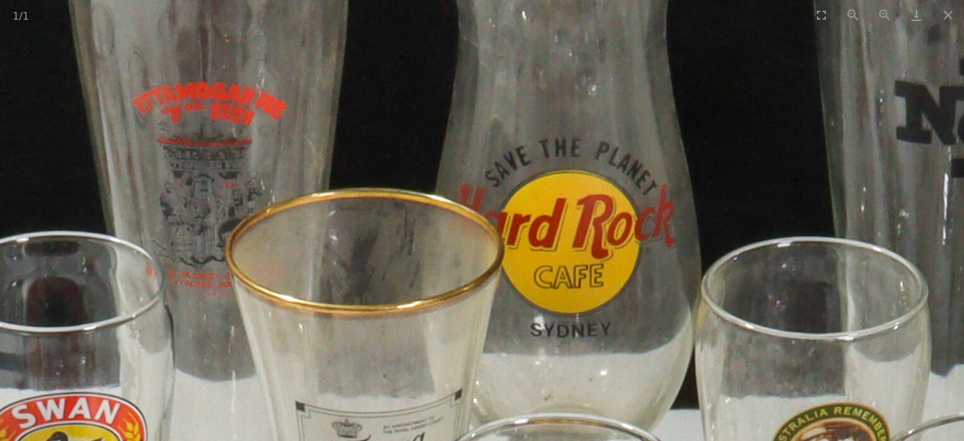
drag, startPoint x: 445, startPoint y: 275, endPoint x: 451, endPoint y: 268, distance: 9.4
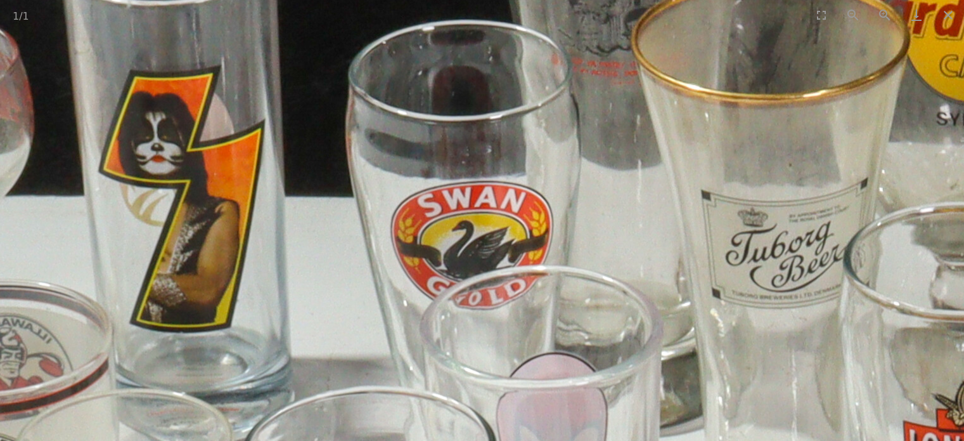
drag
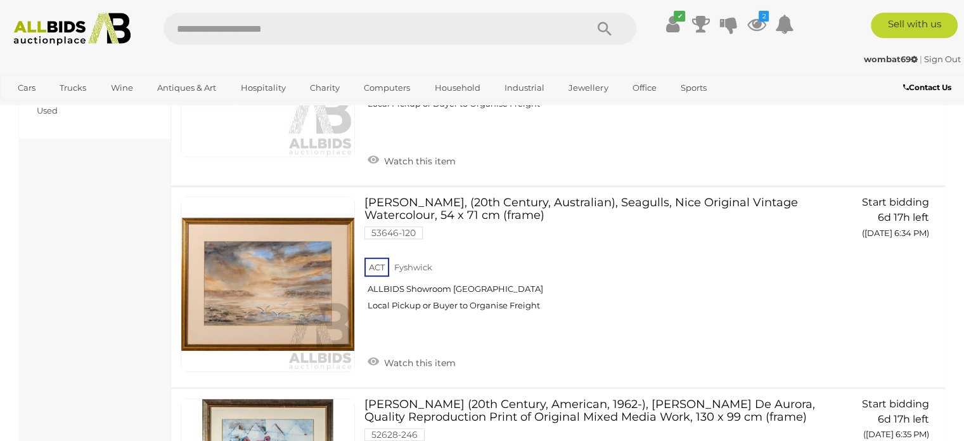
scroll to position [7981, 0]
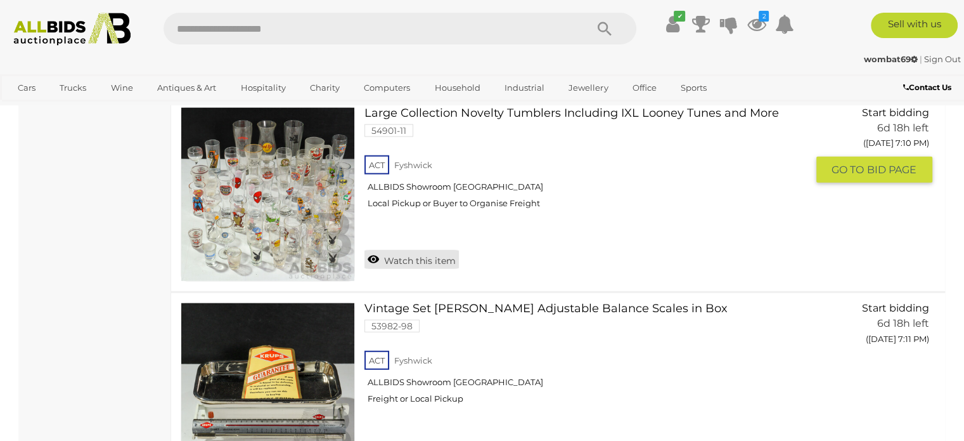
click at [374, 250] on link "Watch this item" at bounding box center [412, 259] width 94 height 19
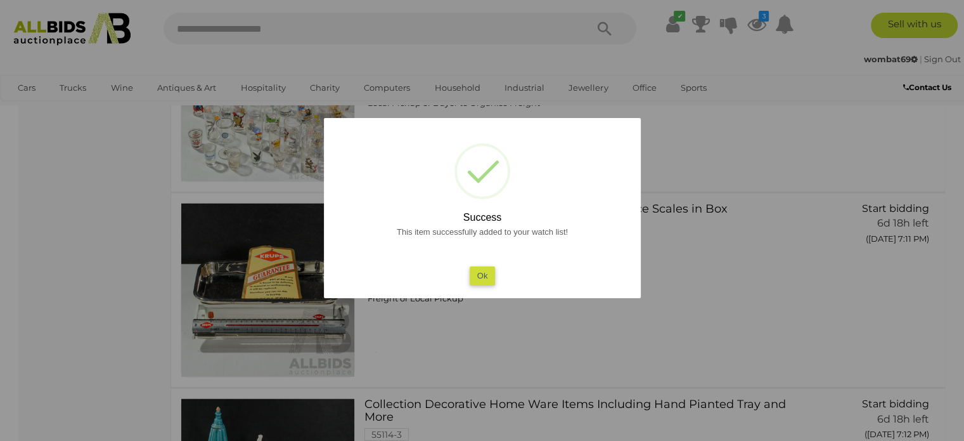
click at [478, 276] on button "Ok" at bounding box center [482, 275] width 26 height 18
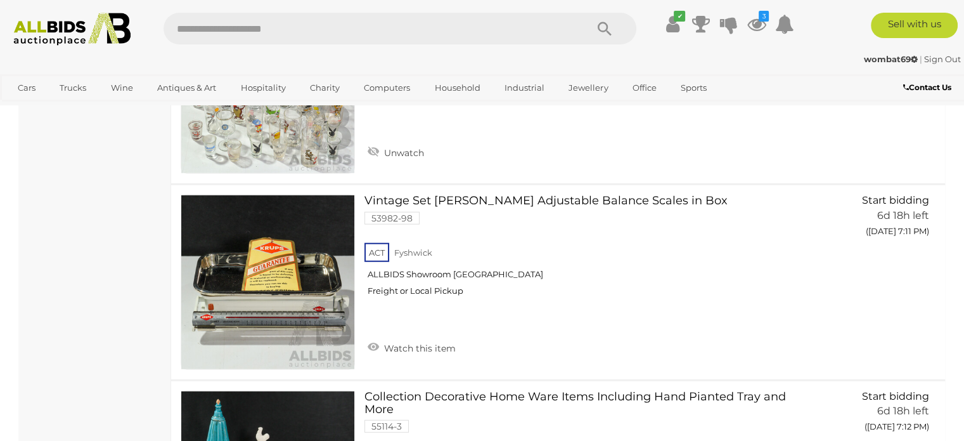
scroll to position [8108, 0]
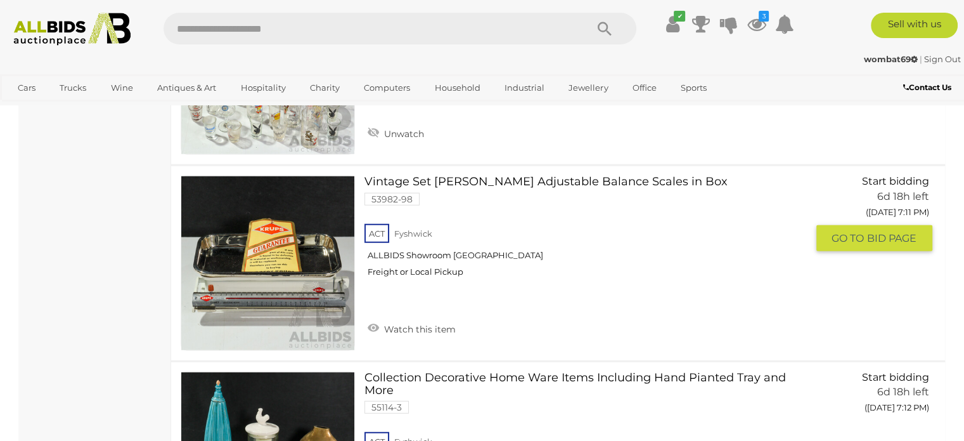
click at [268, 250] on link at bounding box center [268, 263] width 174 height 174
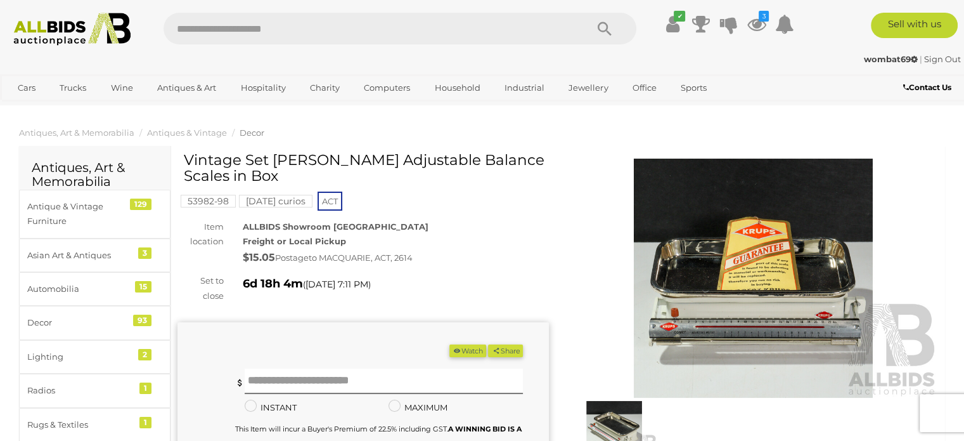
click at [703, 289] on img at bounding box center [754, 278] width 372 height 239
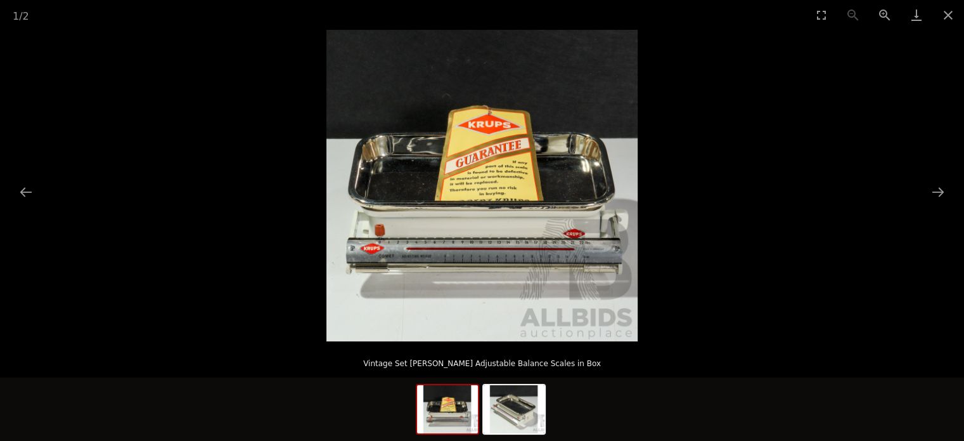
click at [481, 250] on img at bounding box center [482, 185] width 311 height 311
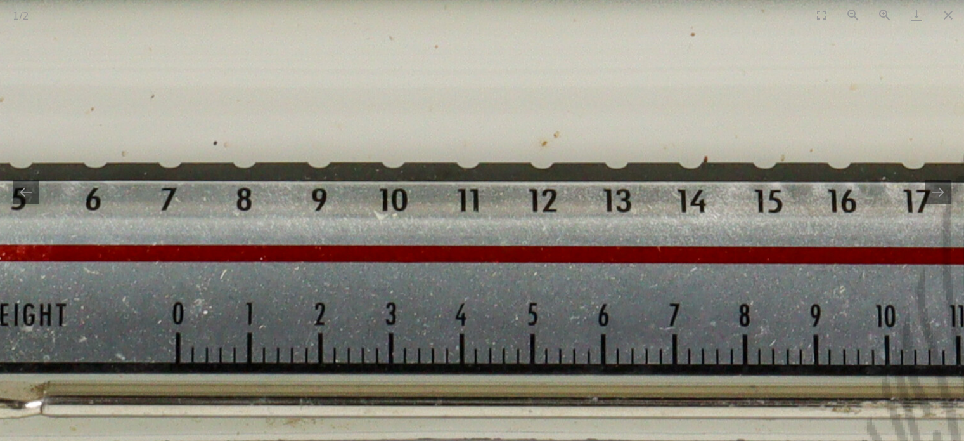
drag, startPoint x: 484, startPoint y: 193, endPoint x: 469, endPoint y: 133, distance: 62.6
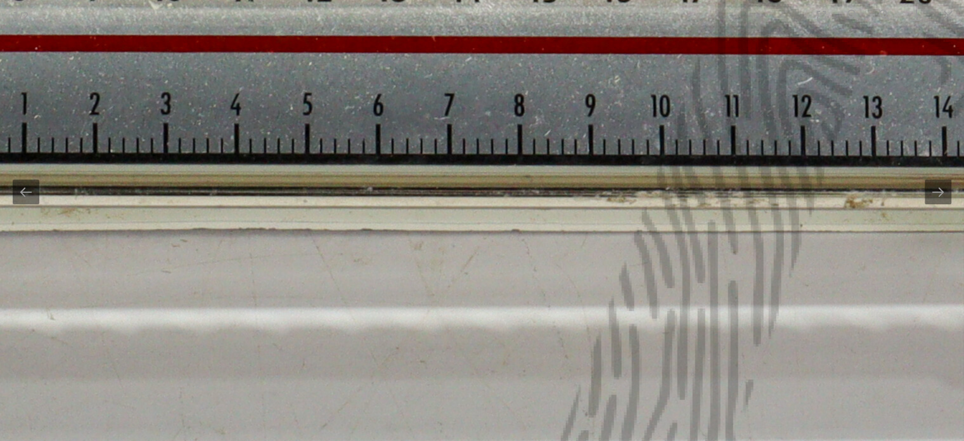
drag, startPoint x: 297, startPoint y: 221, endPoint x: 200, endPoint y: 202, distance: 98.2
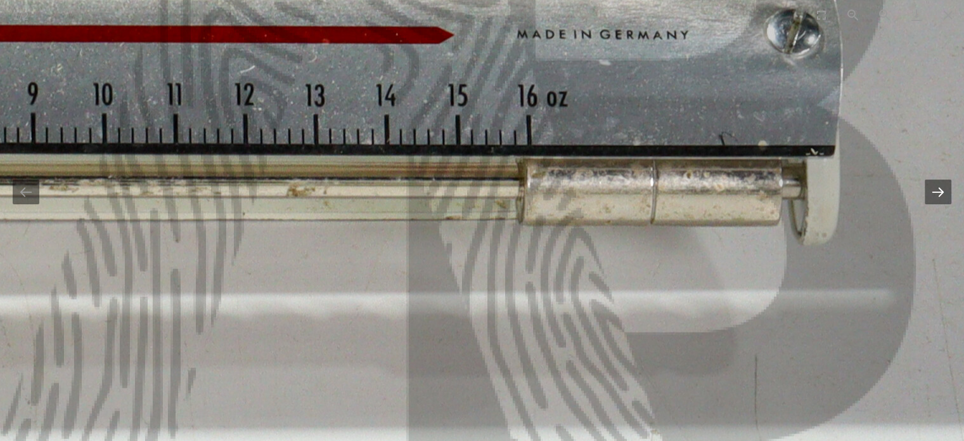
click at [931, 193] on button "Next slide" at bounding box center [938, 191] width 27 height 25
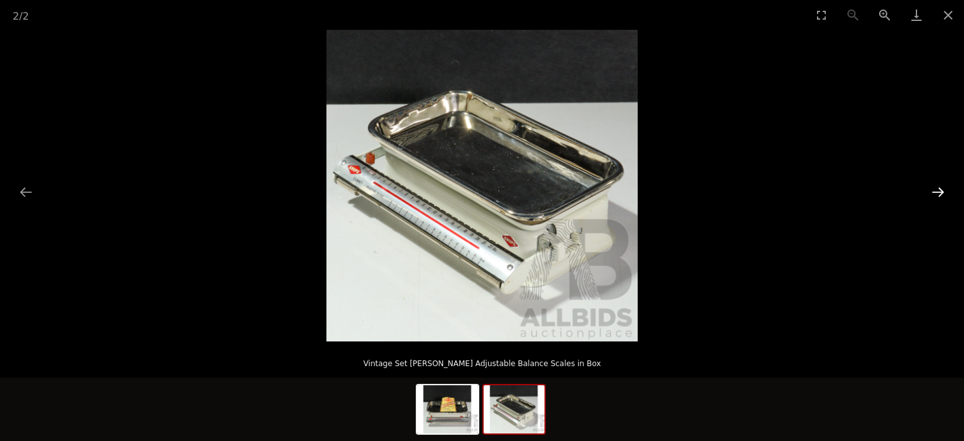
click at [931, 193] on button "Next slide" at bounding box center [938, 191] width 27 height 25
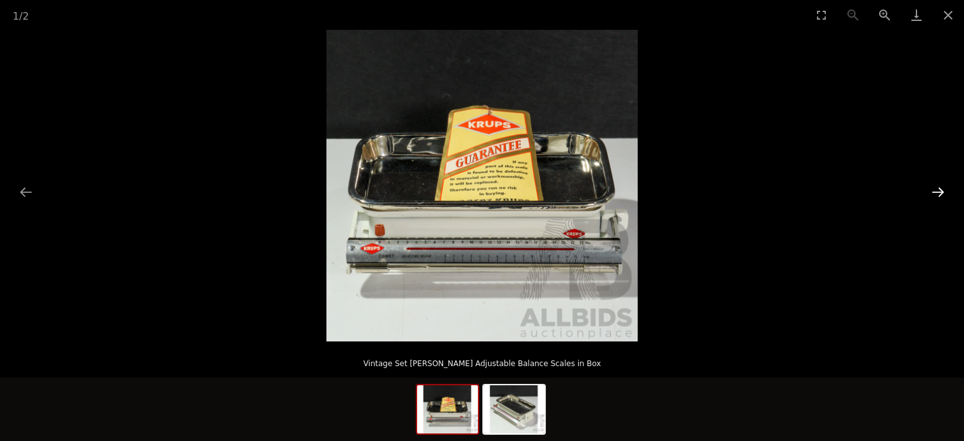
click at [931, 193] on button "Next slide" at bounding box center [938, 191] width 27 height 25
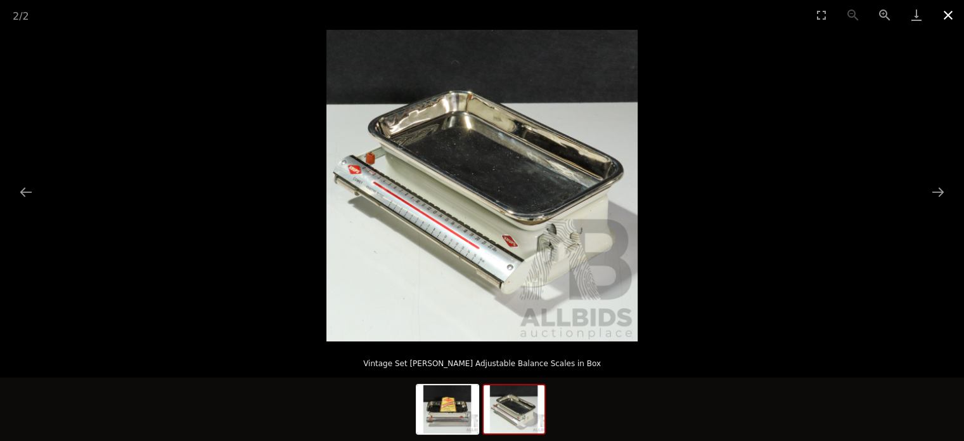
click at [949, 17] on button "Close gallery" at bounding box center [949, 15] width 32 height 30
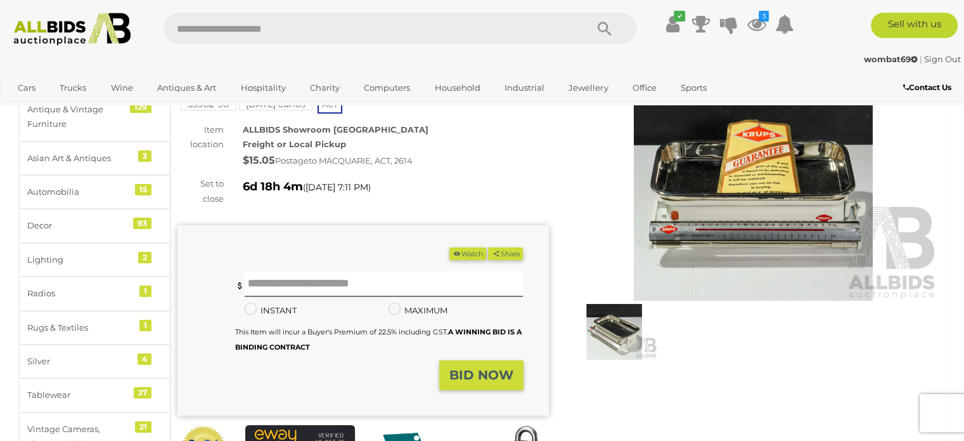
scroll to position [127, 0]
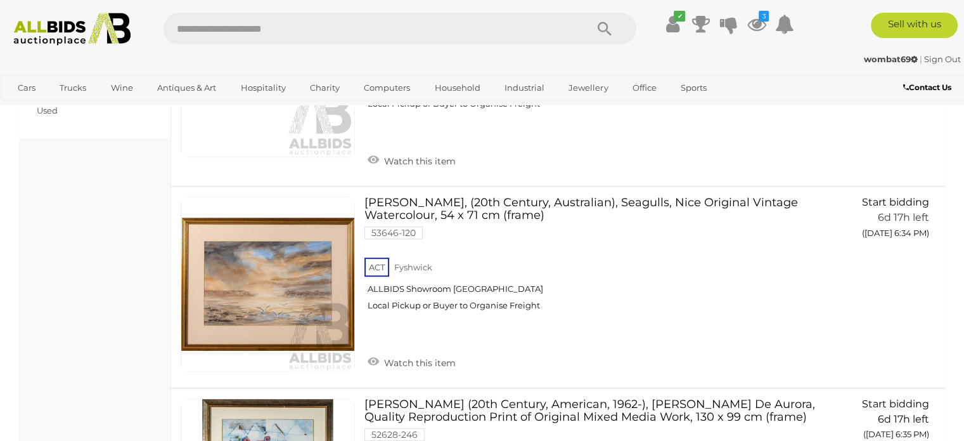
scroll to position [8177, 0]
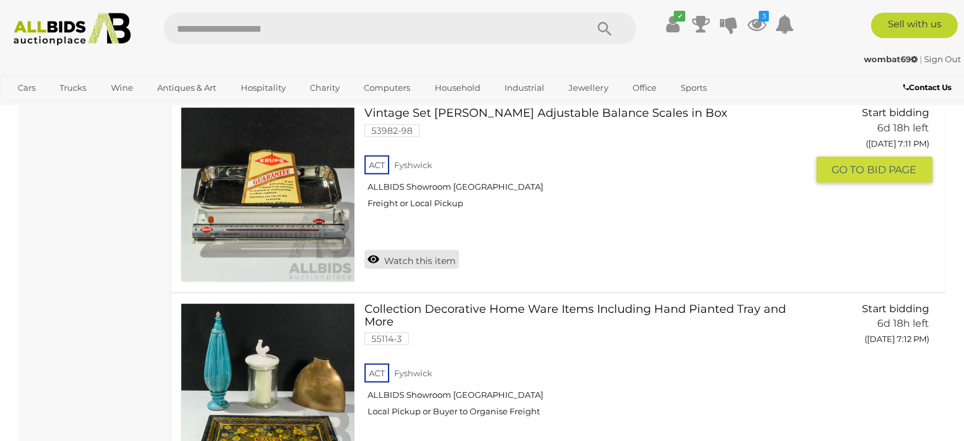
click at [373, 250] on link "Watch this item" at bounding box center [412, 259] width 94 height 19
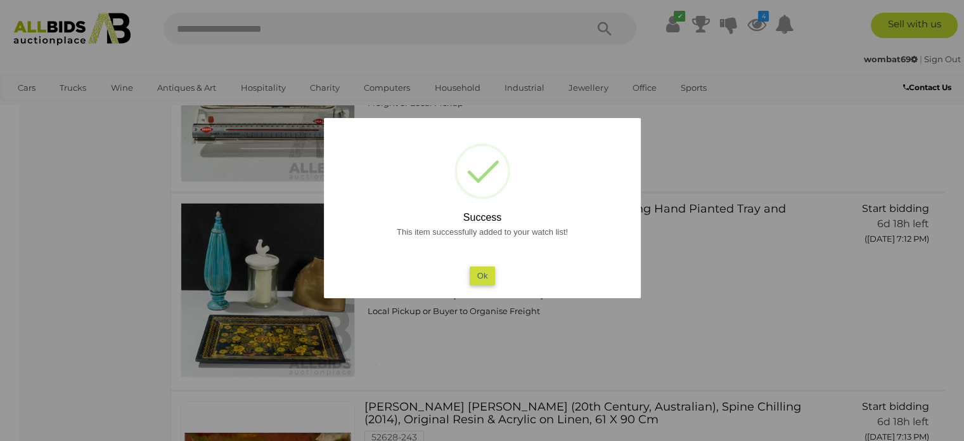
click at [479, 276] on button "Ok" at bounding box center [482, 275] width 26 height 18
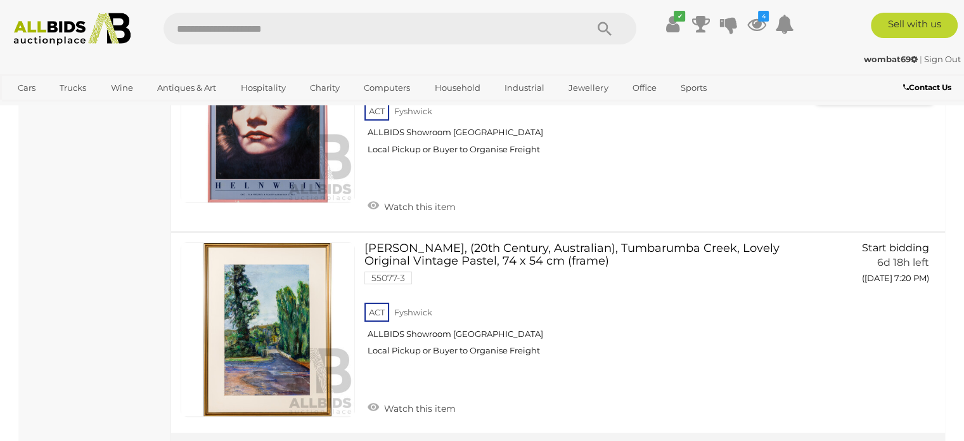
scroll to position [9952, 0]
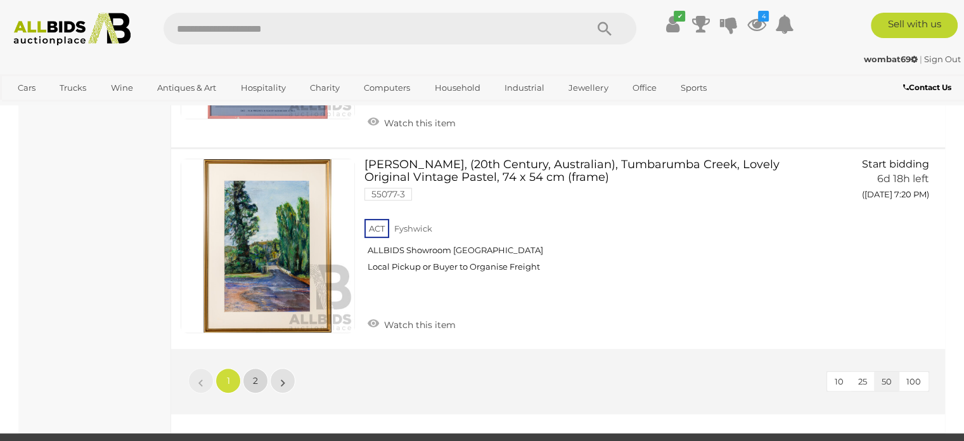
click at [256, 375] on span "2" at bounding box center [255, 380] width 5 height 11
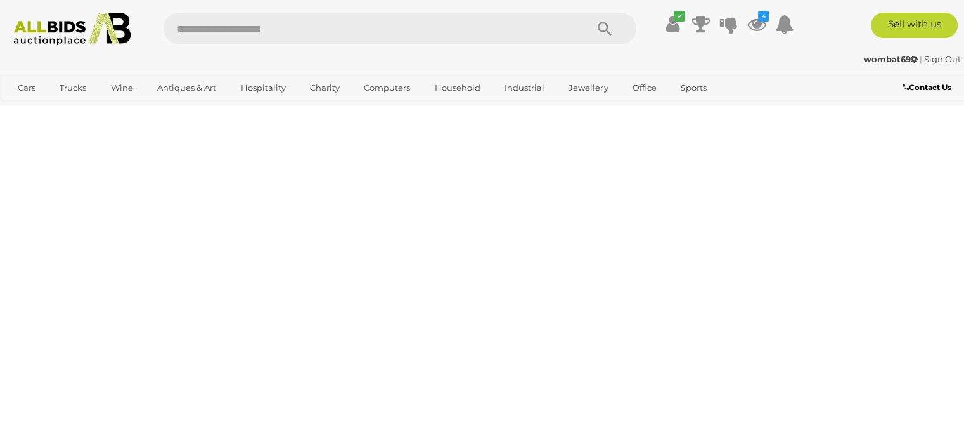
scroll to position [65, 0]
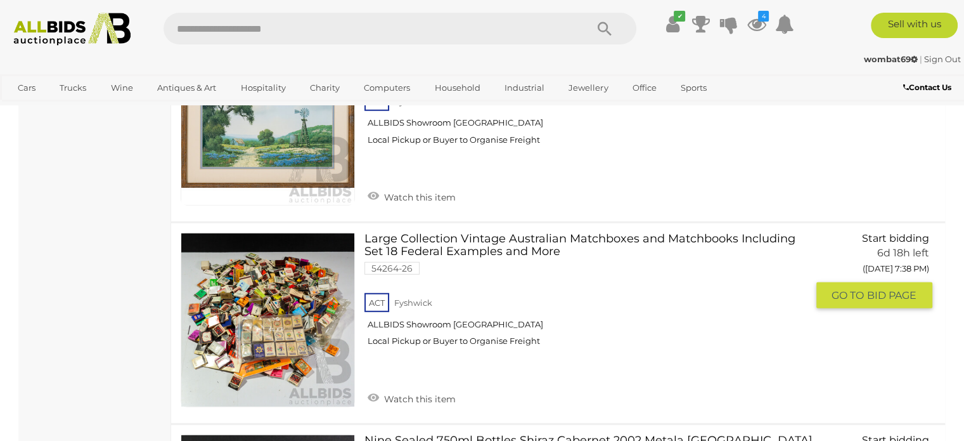
scroll to position [3425, 0]
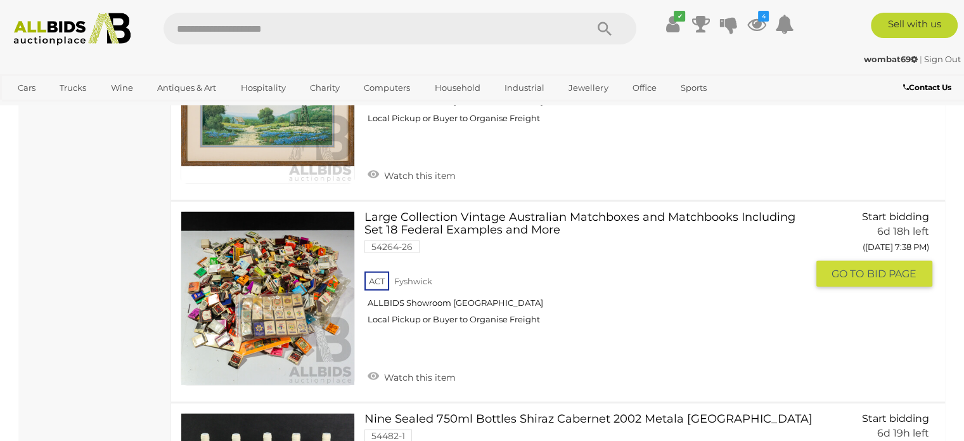
click at [254, 280] on link at bounding box center [268, 298] width 174 height 174
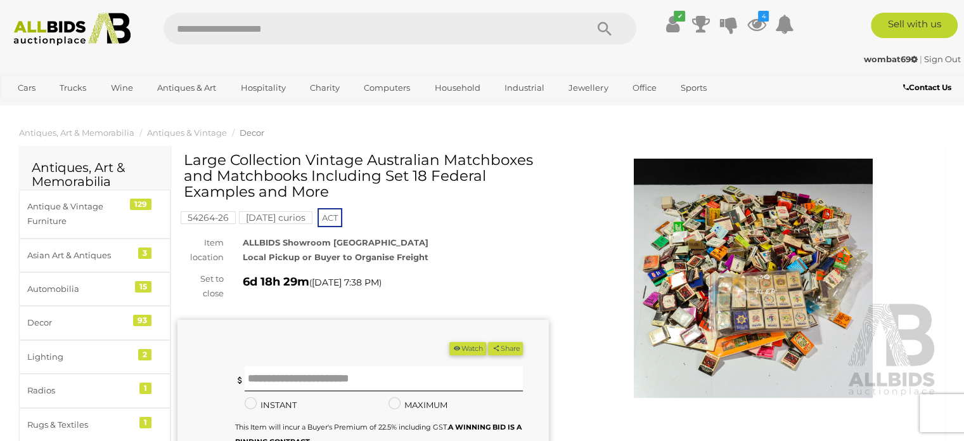
click at [722, 290] on img at bounding box center [754, 278] width 372 height 239
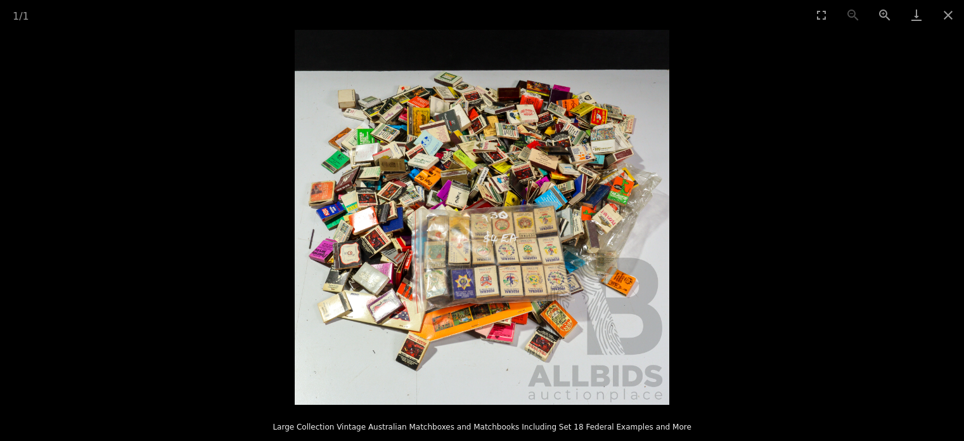
click at [462, 263] on img at bounding box center [482, 217] width 375 height 375
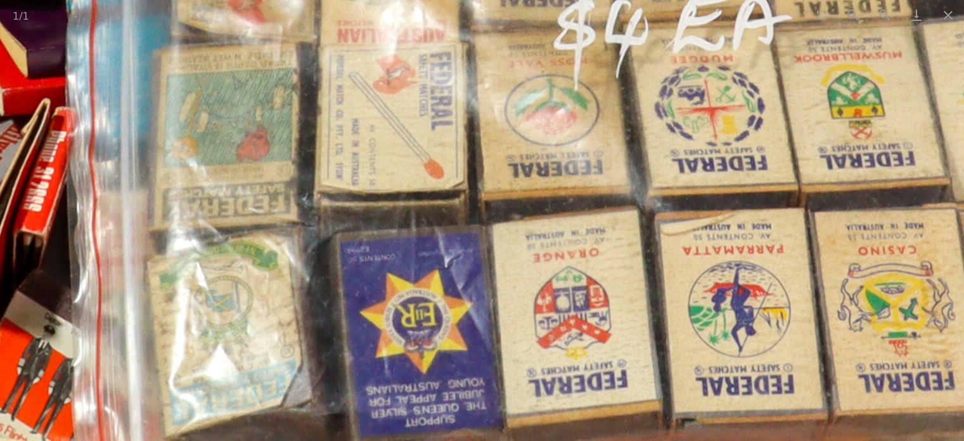
drag, startPoint x: 415, startPoint y: 179, endPoint x: 358, endPoint y: 163, distance: 60.0
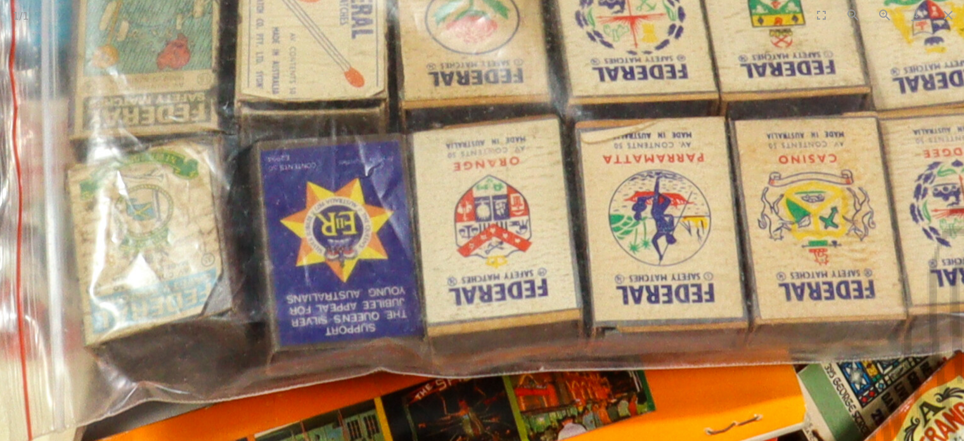
drag, startPoint x: 351, startPoint y: 228, endPoint x: 527, endPoint y: 212, distance: 176.9
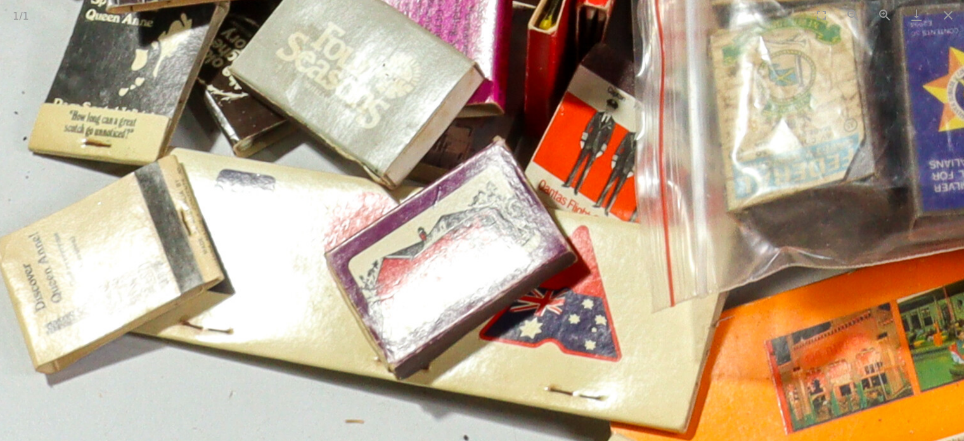
drag, startPoint x: 495, startPoint y: 131, endPoint x: 495, endPoint y: 105, distance: 26.0
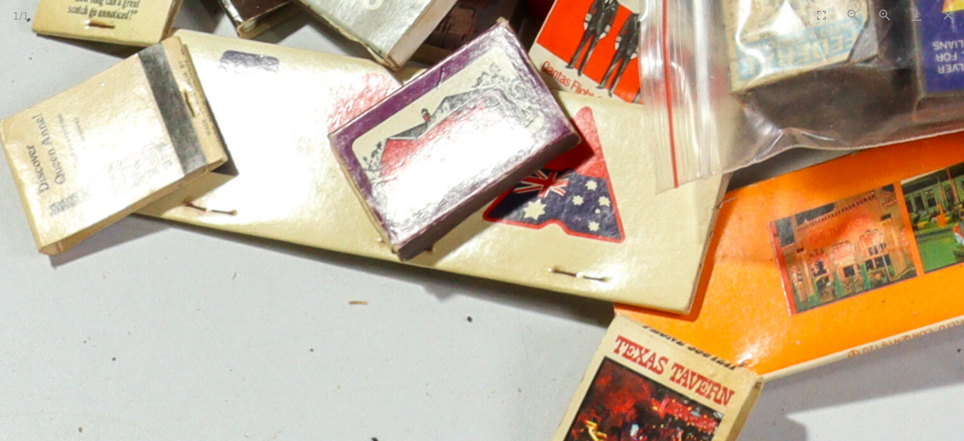
drag, startPoint x: 599, startPoint y: 202, endPoint x: 448, endPoint y: 208, distance: 151.7
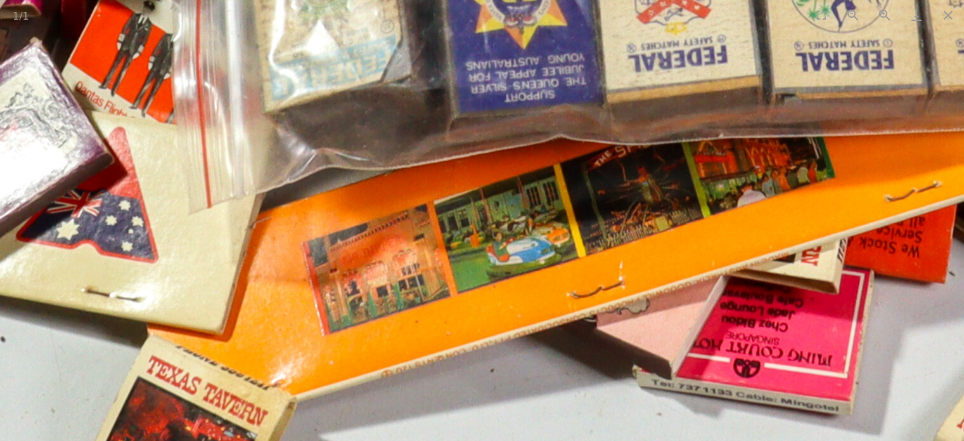
drag, startPoint x: 548, startPoint y: 196, endPoint x: 407, endPoint y: 205, distance: 141.7
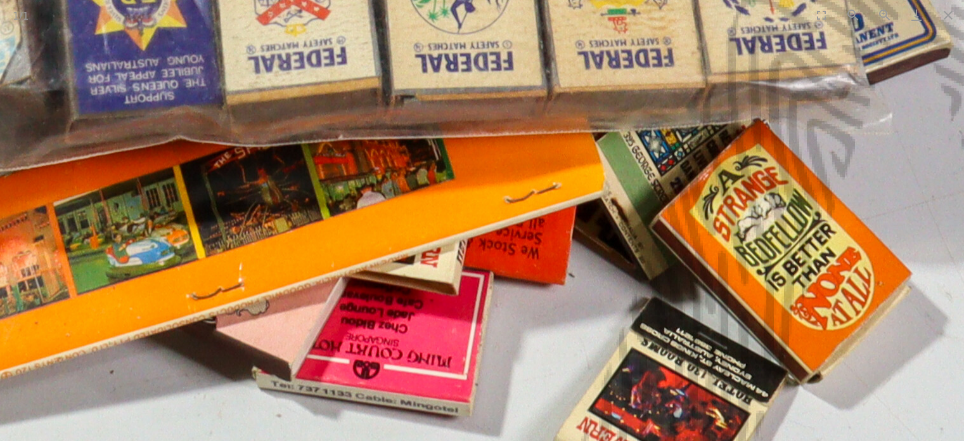
drag, startPoint x: 497, startPoint y: 378, endPoint x: 495, endPoint y: 385, distance: 7.2
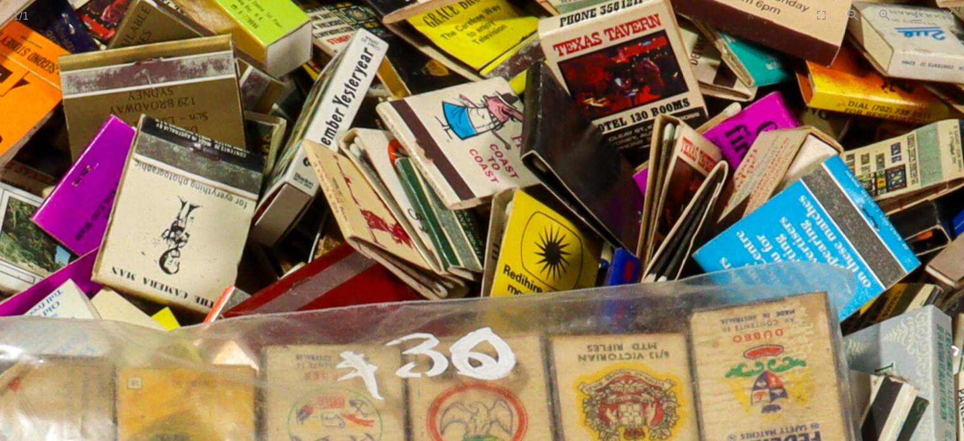
drag, startPoint x: 502, startPoint y: 216, endPoint x: 494, endPoint y: 284, distance: 68.3
click at [494, 284] on img at bounding box center [340, 370] width 2536 height 2536
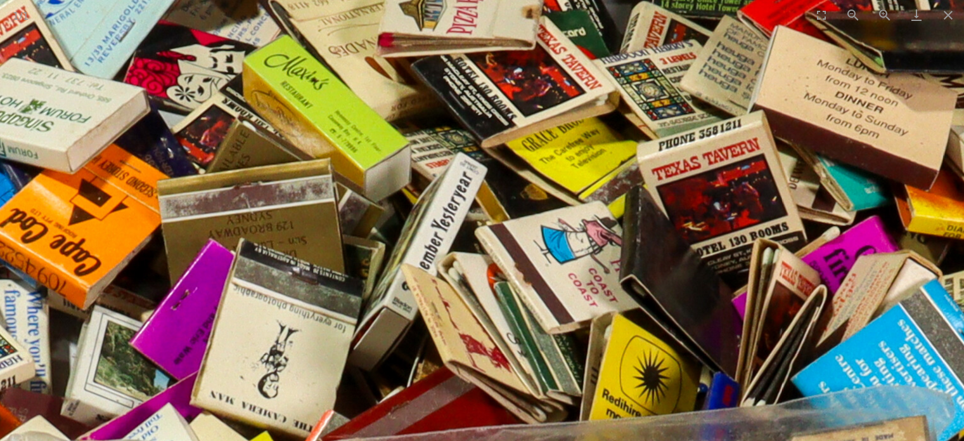
drag, startPoint x: 396, startPoint y: 263, endPoint x: 483, endPoint y: 269, distance: 87.1
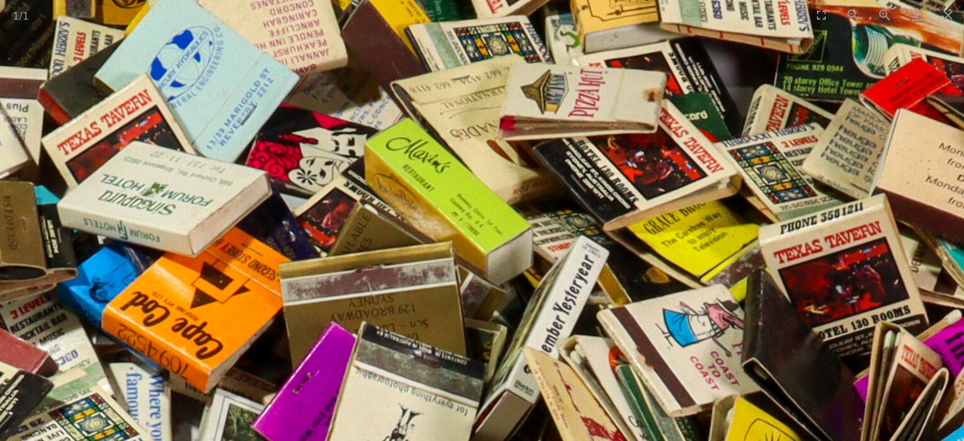
drag, startPoint x: 435, startPoint y: 310, endPoint x: 430, endPoint y: 370, distance: 60.5
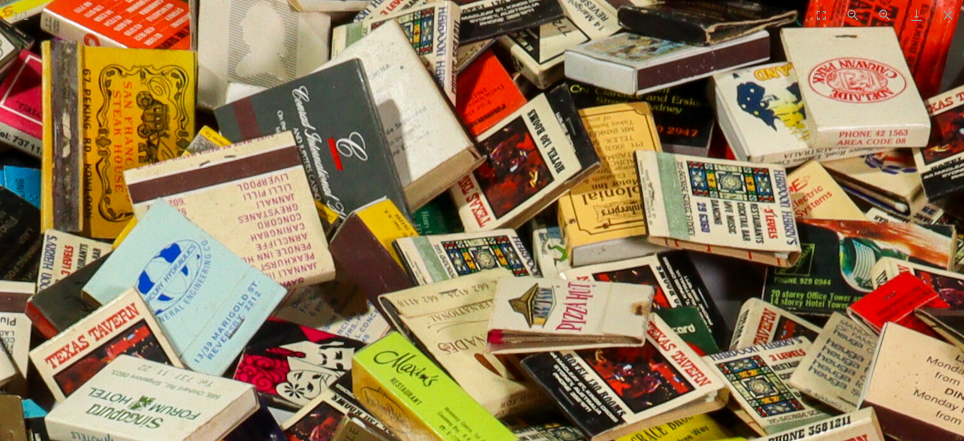
drag, startPoint x: 425, startPoint y: 361, endPoint x: 425, endPoint y: 367, distance: 6.4
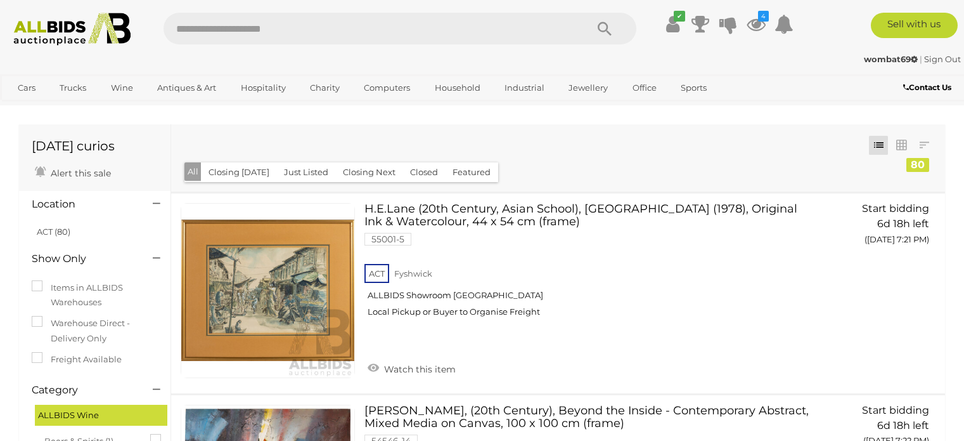
scroll to position [3541, 0]
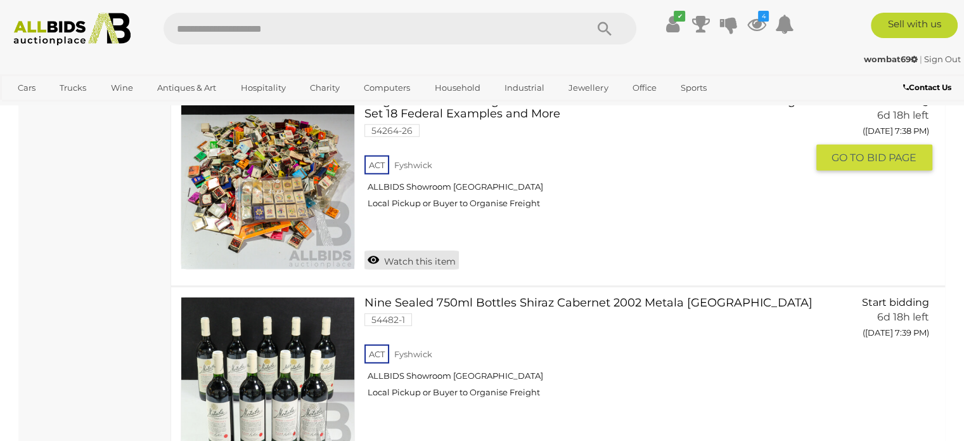
click at [376, 250] on link "Watch this item" at bounding box center [412, 259] width 94 height 19
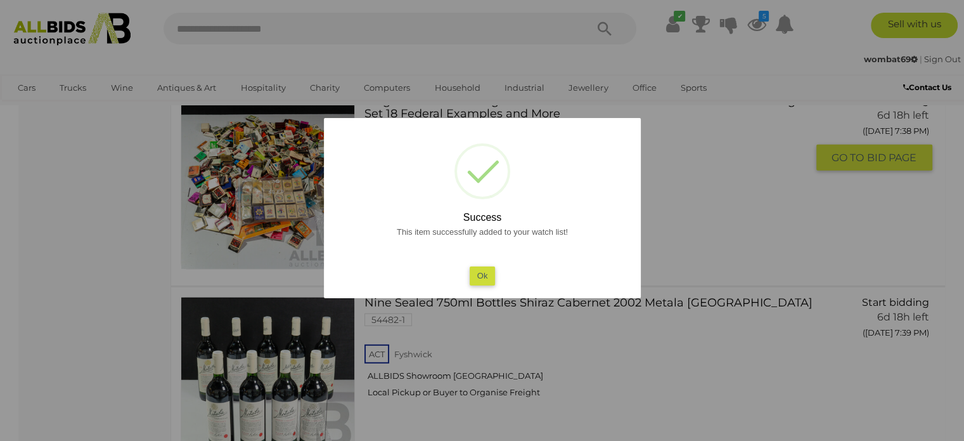
click at [477, 275] on button "Ok" at bounding box center [482, 275] width 26 height 18
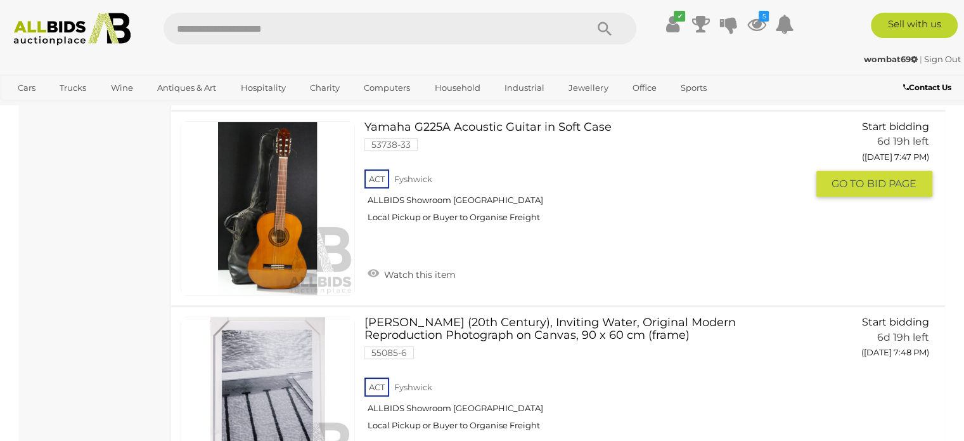
scroll to position [5444, 0]
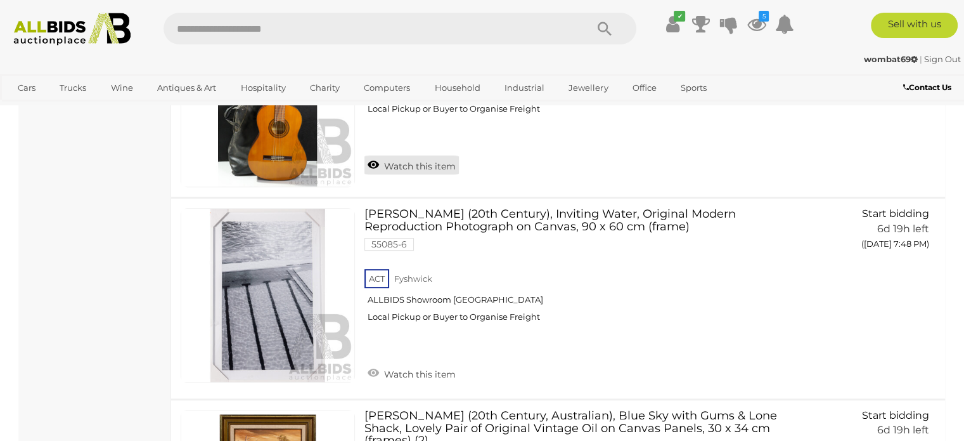
click at [372, 155] on link "Watch this item" at bounding box center [412, 164] width 94 height 19
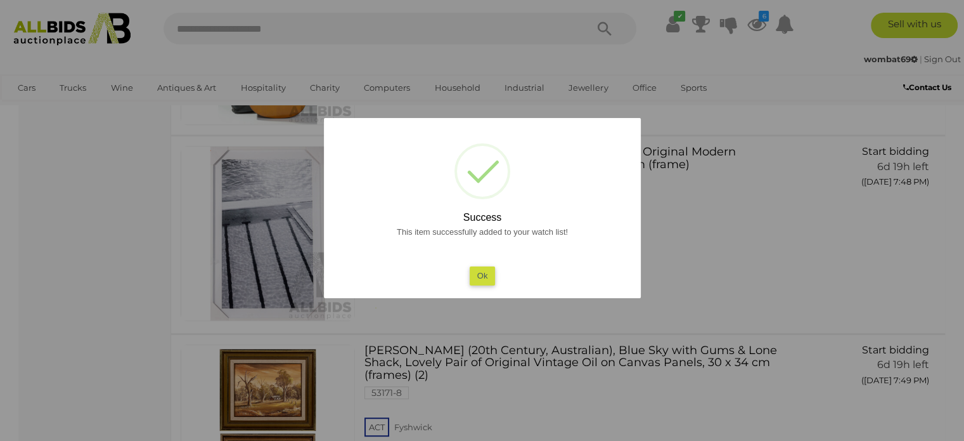
click at [483, 278] on button "Ok" at bounding box center [482, 275] width 26 height 18
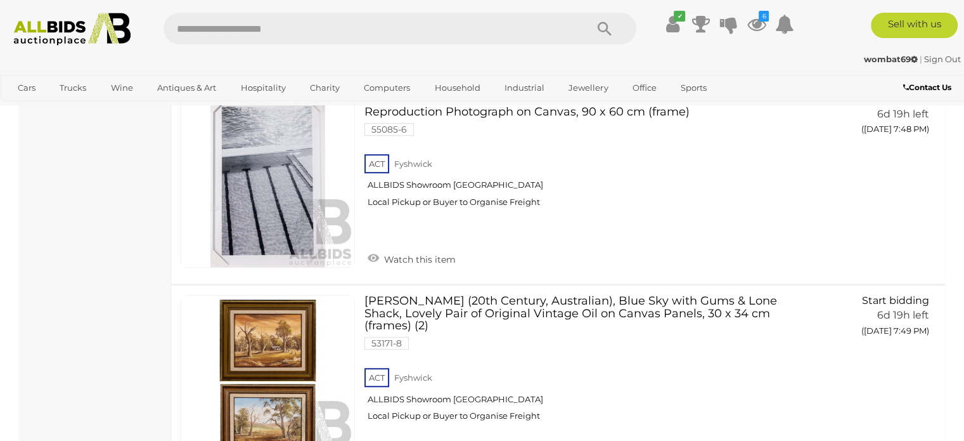
scroll to position [5634, 0]
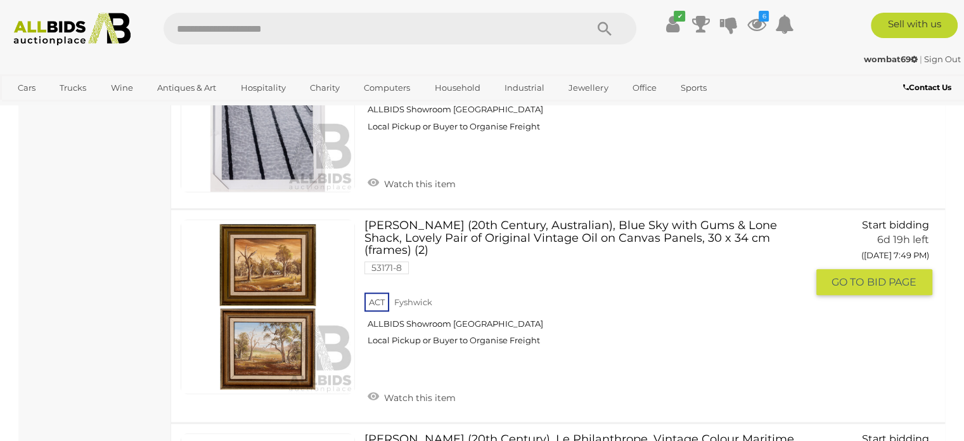
click at [274, 252] on link at bounding box center [268, 306] width 174 height 174
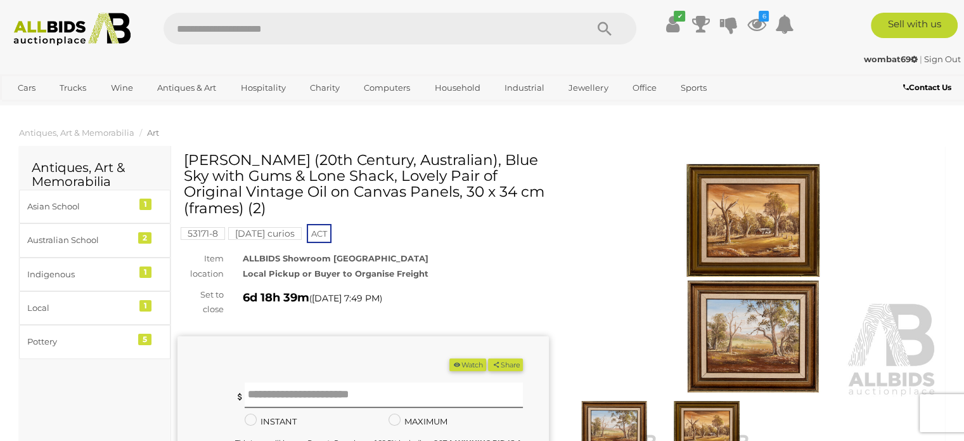
click at [725, 264] on img at bounding box center [754, 278] width 372 height 239
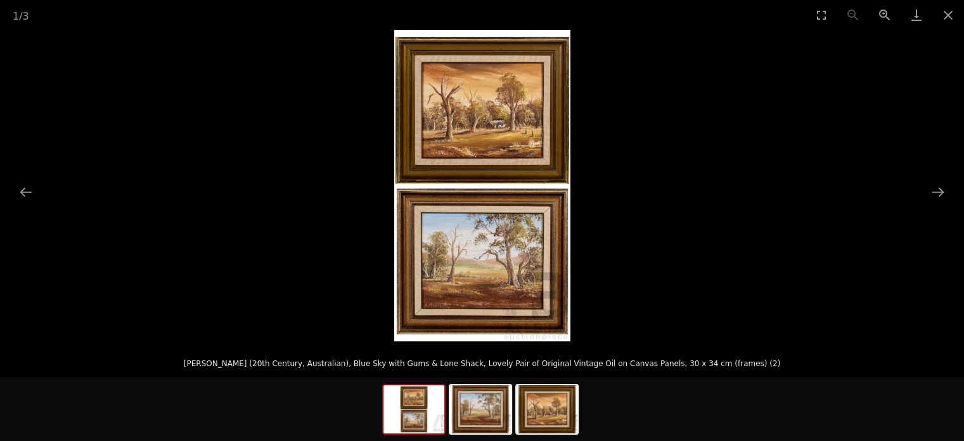
click at [474, 231] on img at bounding box center [482, 185] width 176 height 311
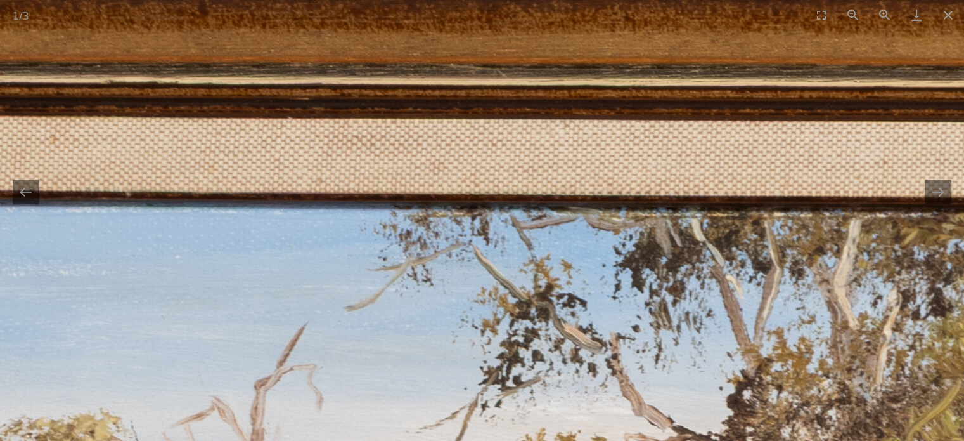
drag, startPoint x: 491, startPoint y: 289, endPoint x: 490, endPoint y: 136, distance: 152.2
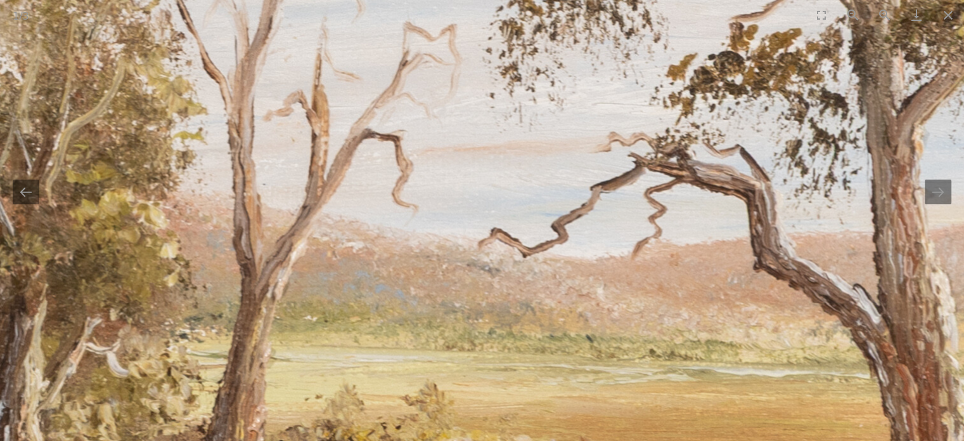
drag, startPoint x: 502, startPoint y: 209, endPoint x: 500, endPoint y: 136, distance: 72.9
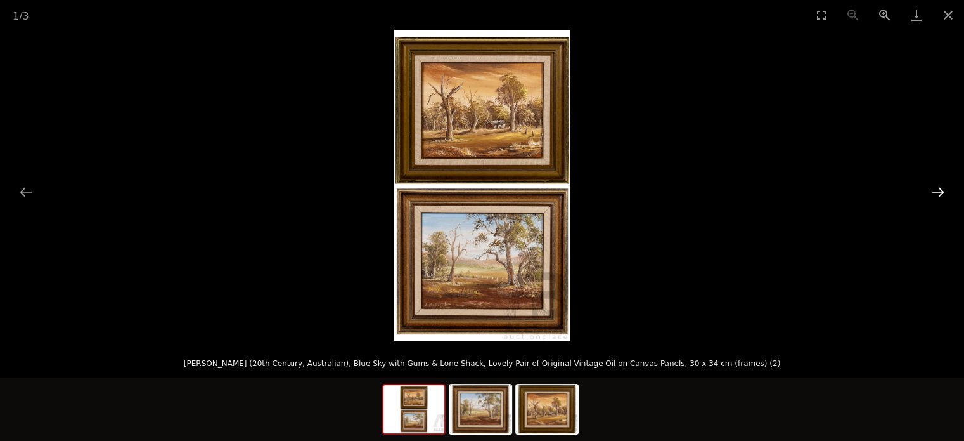
click at [938, 190] on button "Next slide" at bounding box center [938, 191] width 27 height 25
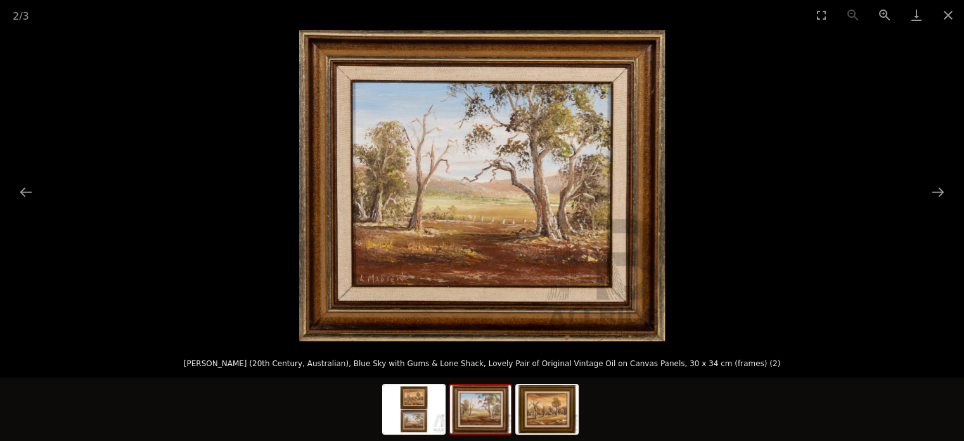
click at [429, 219] on img at bounding box center [482, 185] width 366 height 311
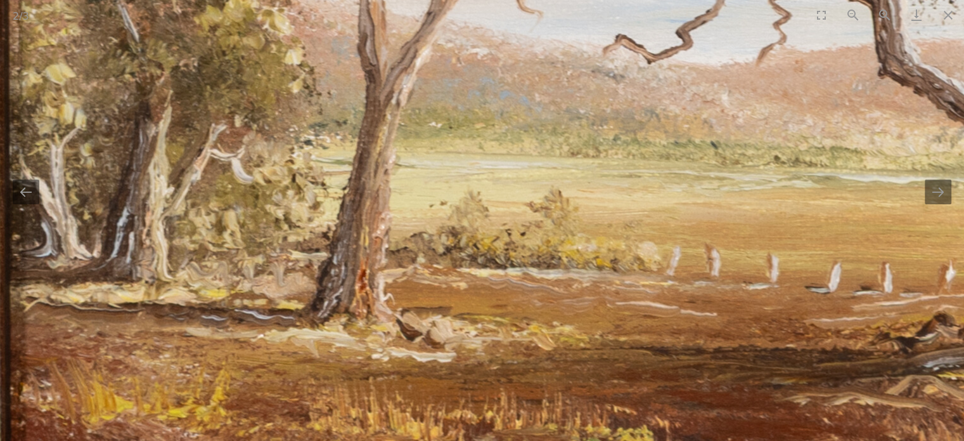
drag, startPoint x: 449, startPoint y: 252, endPoint x: 451, endPoint y: 195, distance: 57.8
click at [451, 195] on img at bounding box center [715, 81] width 2001 height 1703
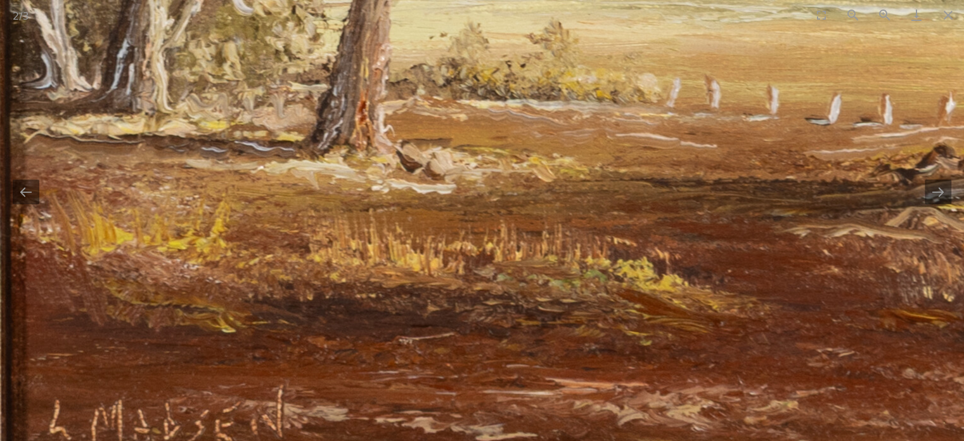
drag, startPoint x: 429, startPoint y: 203, endPoint x: 429, endPoint y: 187, distance: 15.9
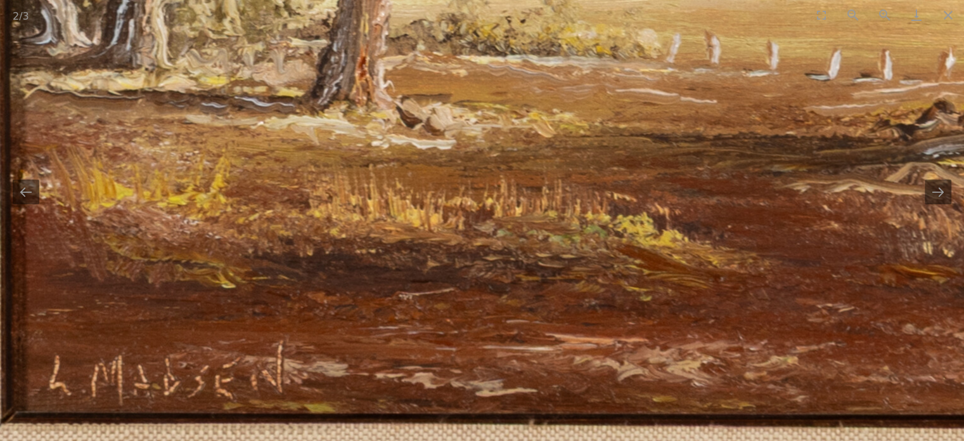
drag, startPoint x: 386, startPoint y: 220, endPoint x: 234, endPoint y: 191, distance: 154.2
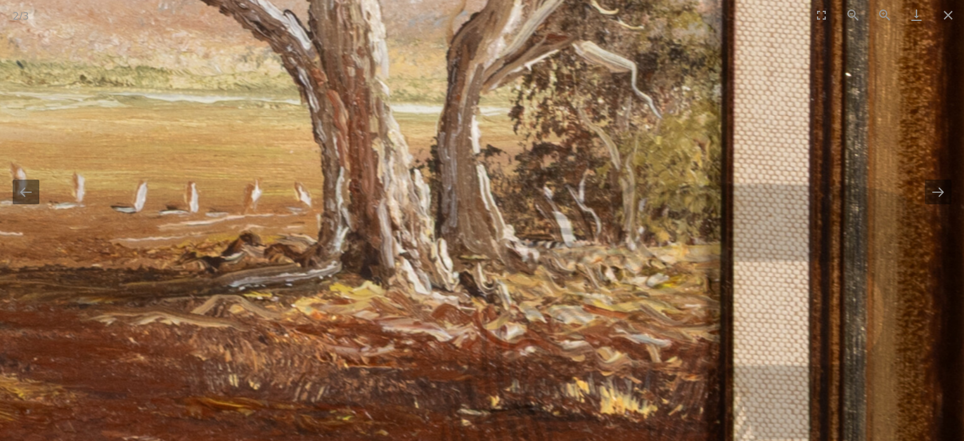
drag, startPoint x: 266, startPoint y: 153, endPoint x: 334, endPoint y: 354, distance: 211.6
click at [333, 356] on img at bounding box center [20, 1] width 2001 height 1703
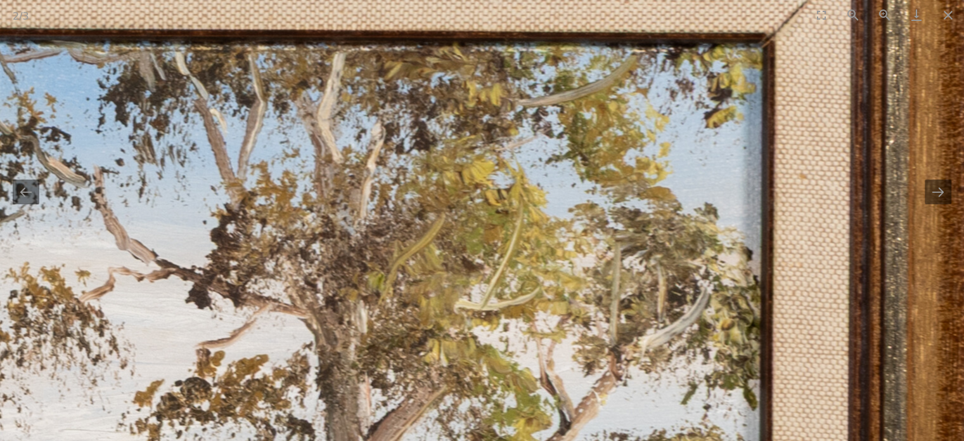
drag, startPoint x: 358, startPoint y: 190, endPoint x: 357, endPoint y: 326, distance: 136.3
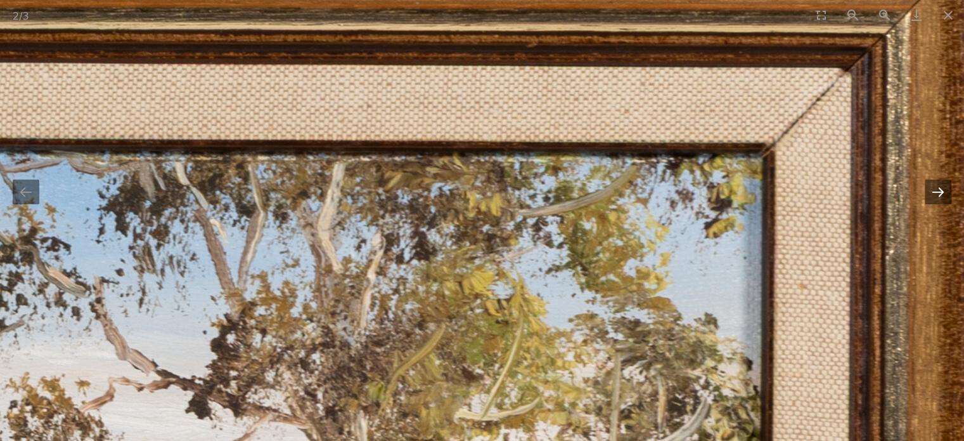
click at [935, 195] on button "Next slide" at bounding box center [938, 191] width 27 height 25
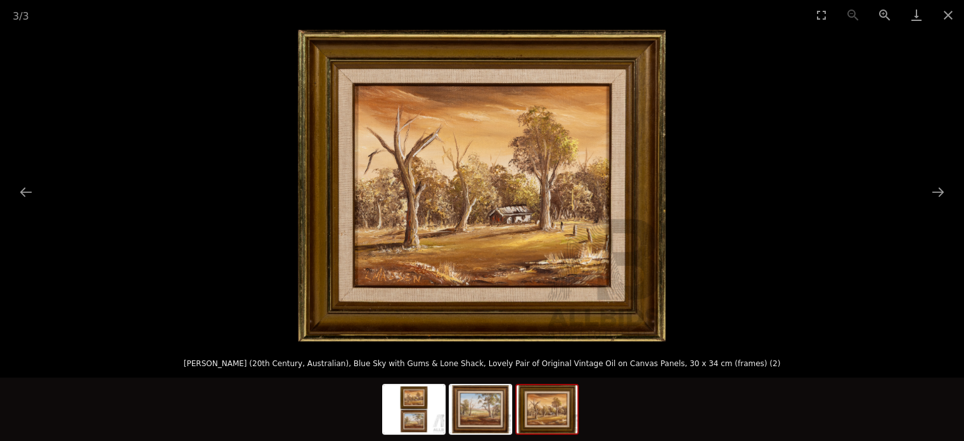
click at [455, 231] on img at bounding box center [482, 185] width 368 height 311
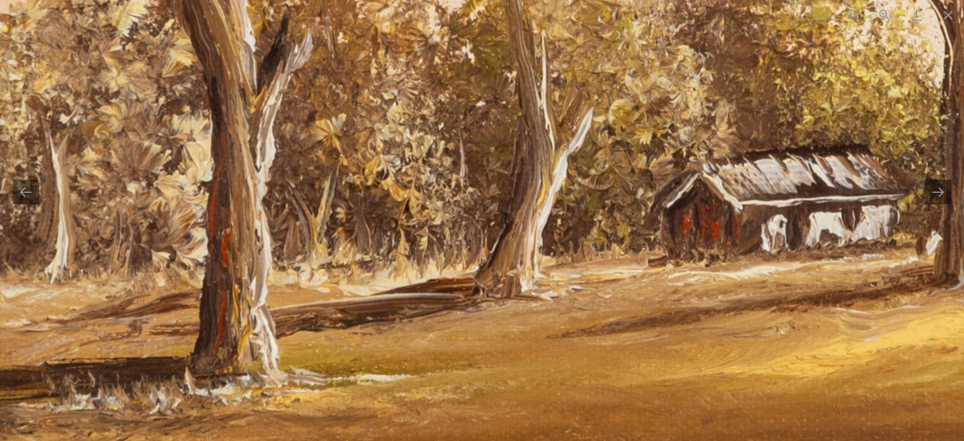
drag, startPoint x: 451, startPoint y: 240, endPoint x: 575, endPoint y: 142, distance: 158.0
click at [572, 148] on img at bounding box center [623, 41] width 2029 height 1717
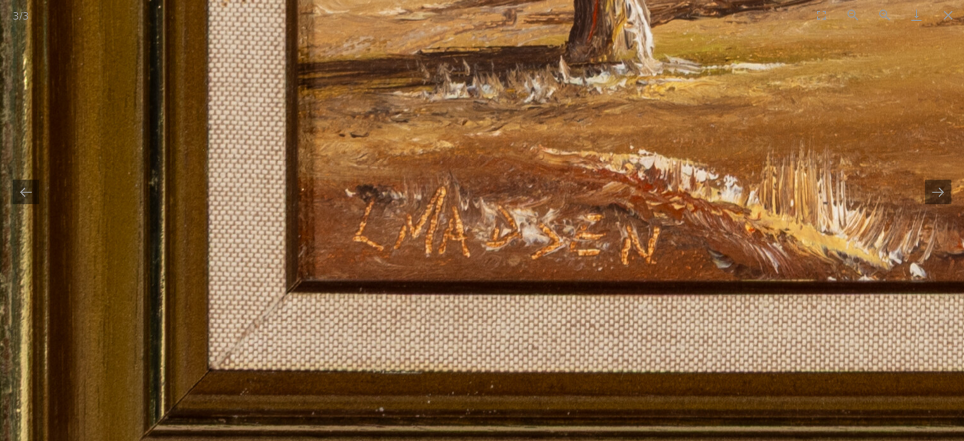
drag, startPoint x: 696, startPoint y: 172, endPoint x: 433, endPoint y: 176, distance: 262.5
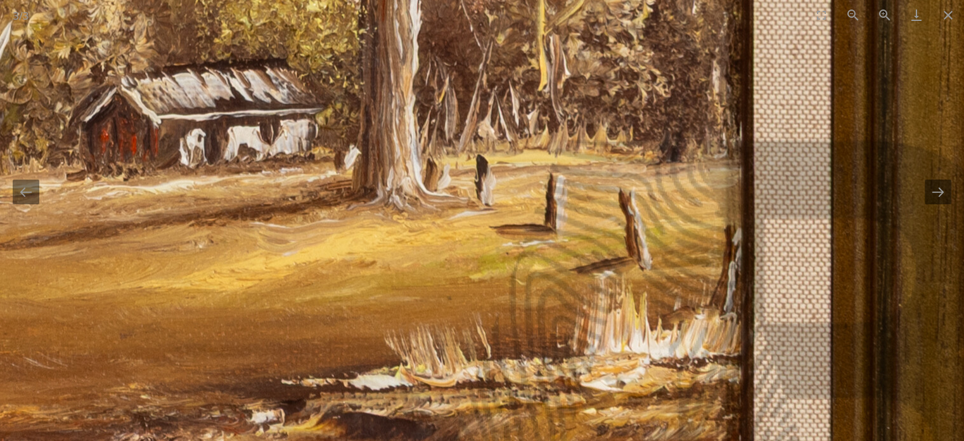
drag, startPoint x: 465, startPoint y: 108, endPoint x: 507, endPoint y: 341, distance: 236.4
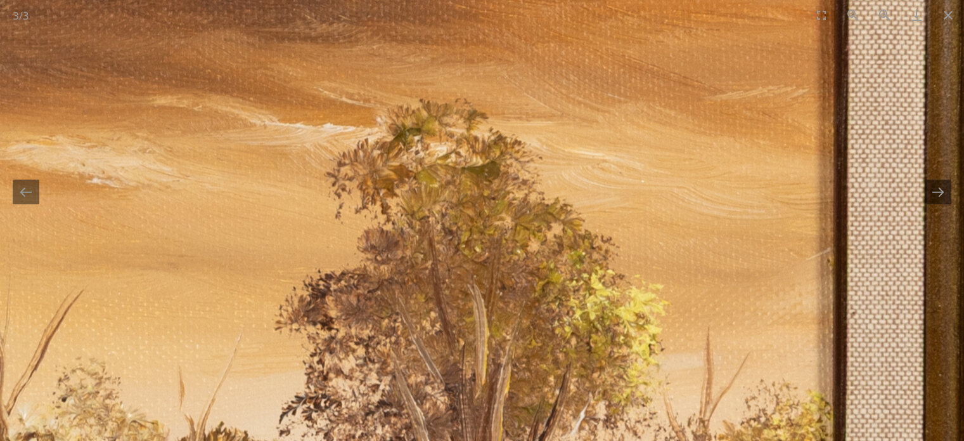
drag, startPoint x: 506, startPoint y: 261, endPoint x: 667, endPoint y: 223, distance: 165.5
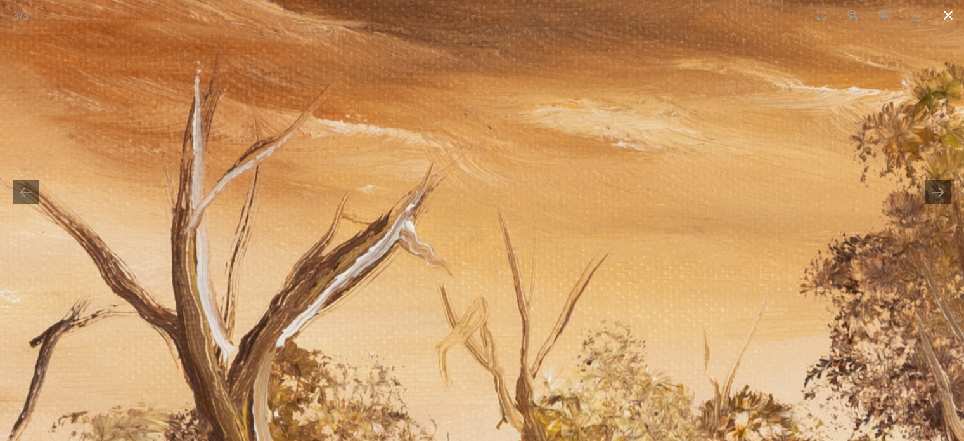
click at [949, 15] on button "Close gallery" at bounding box center [949, 15] width 32 height 30
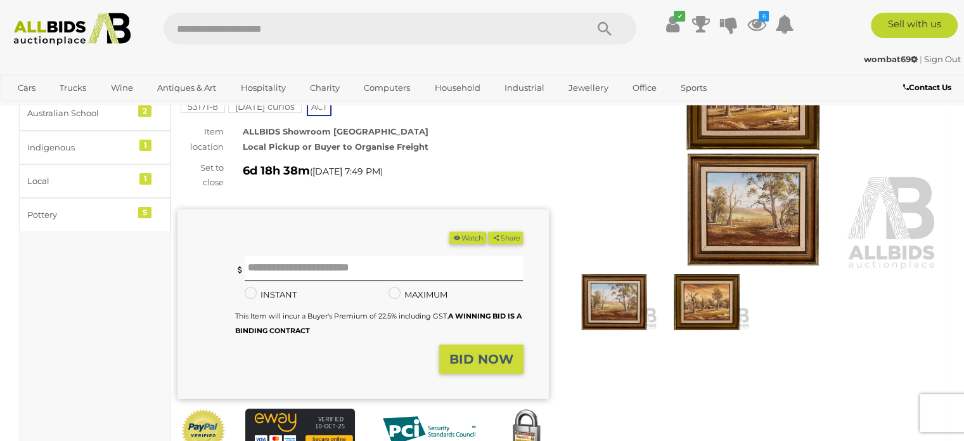
scroll to position [190, 0]
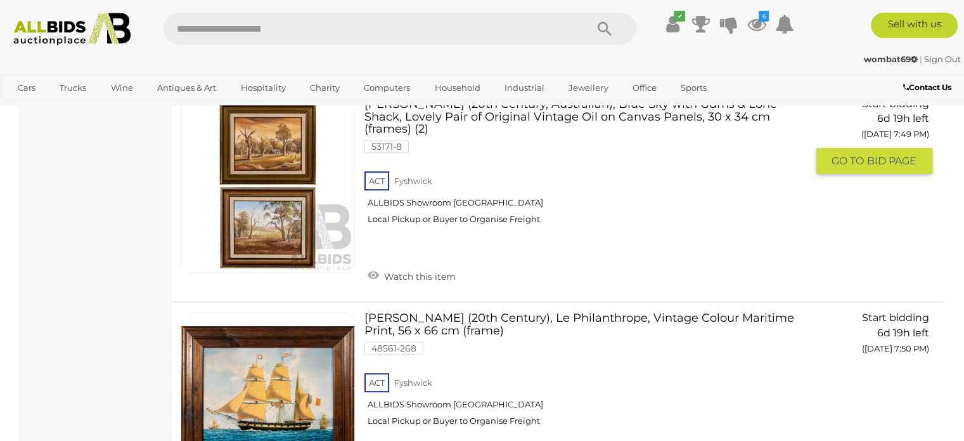
scroll to position [5755, 0]
click at [370, 266] on link "Watch this item" at bounding box center [412, 275] width 94 height 19
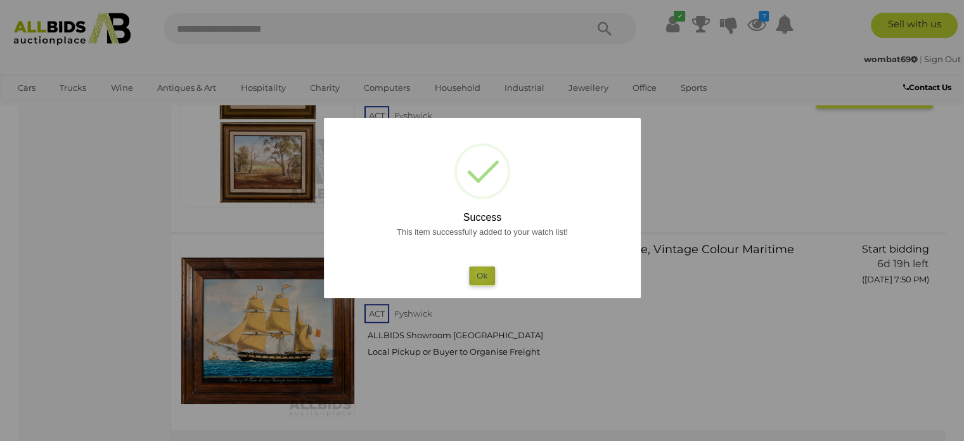
click at [480, 273] on button "Ok" at bounding box center [482, 275] width 26 height 18
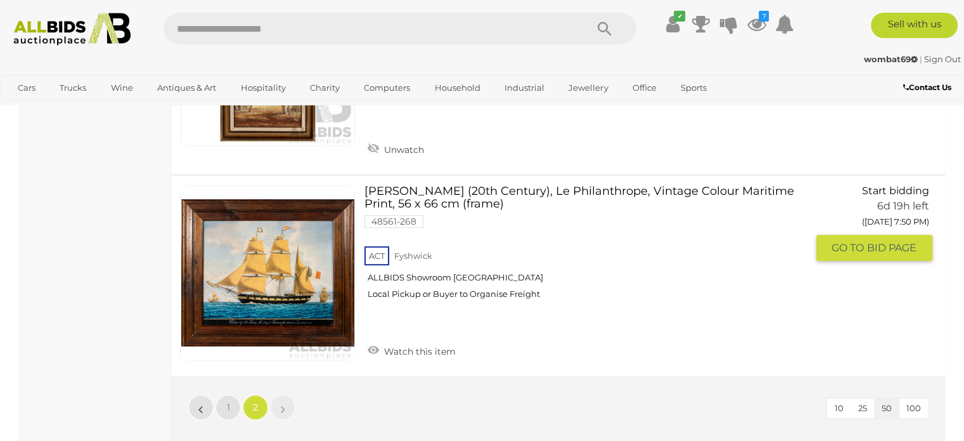
scroll to position [5945, 0]
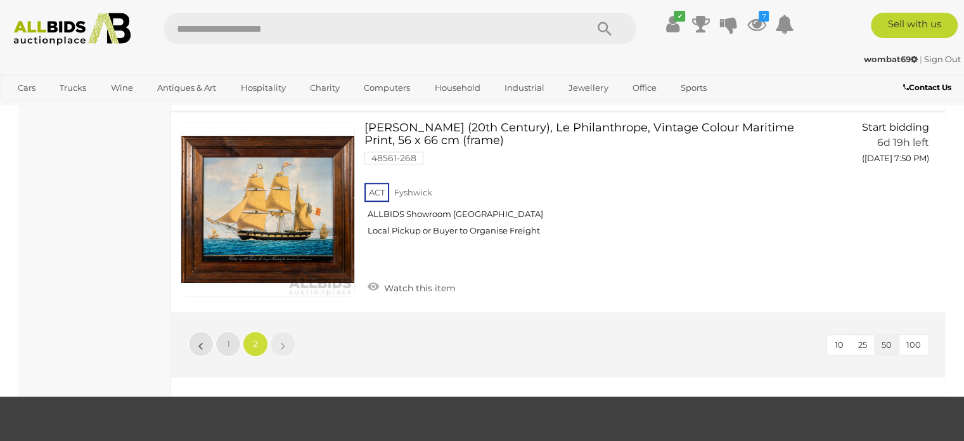
click at [40, 20] on img at bounding box center [72, 29] width 131 height 33
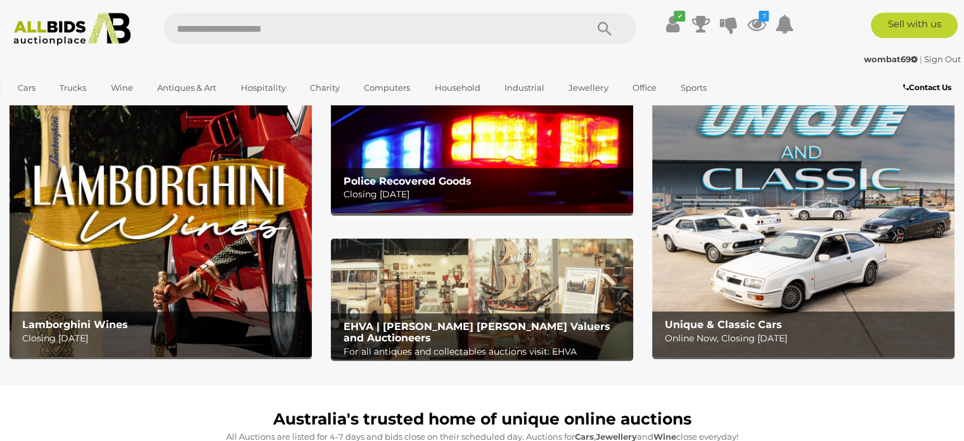
scroll to position [190, 0]
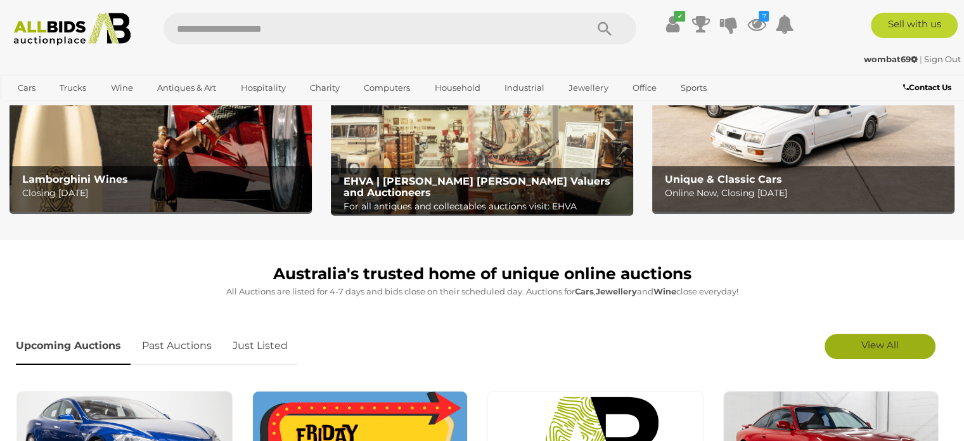
click at [883, 347] on span "View All" at bounding box center [880, 345] width 37 height 12
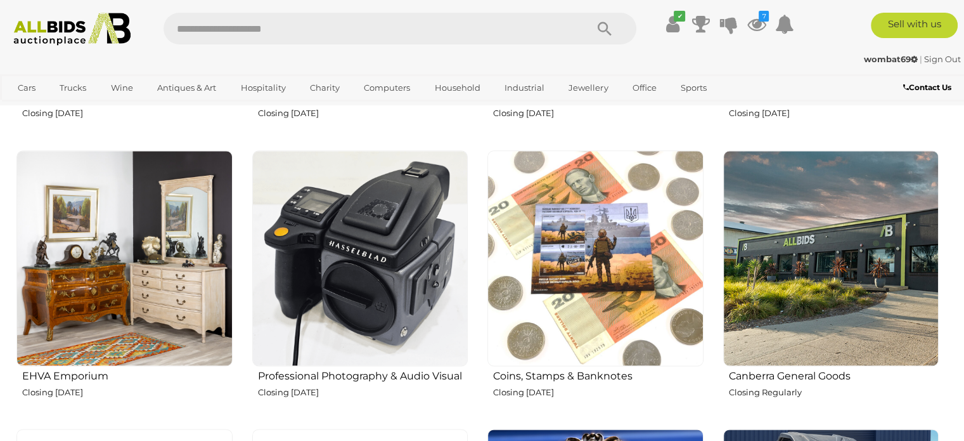
scroll to position [1585, 0]
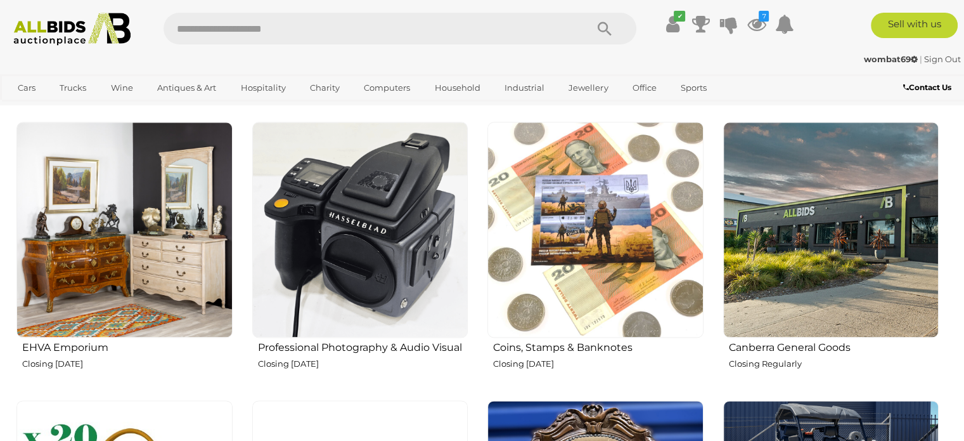
click at [96, 250] on img at bounding box center [124, 230] width 216 height 216
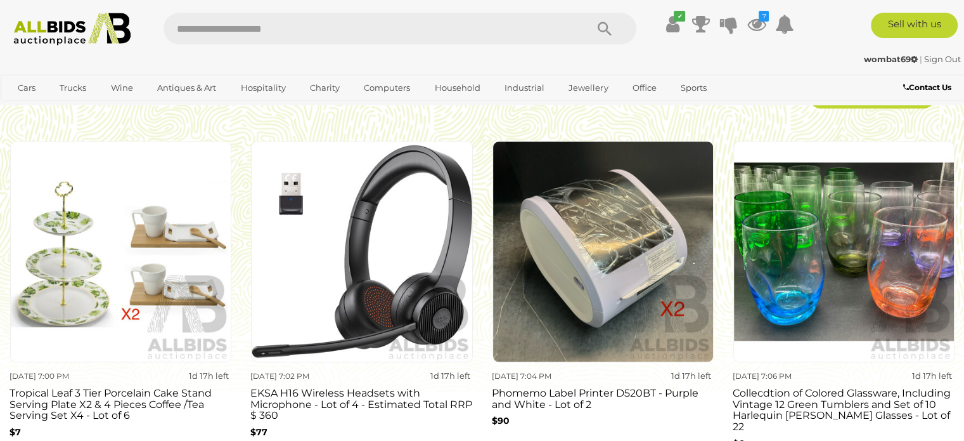
scroll to position [1141, 0]
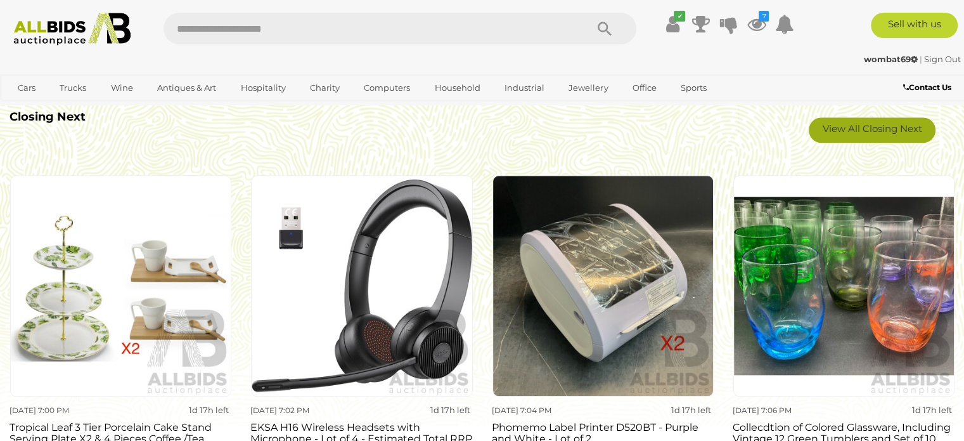
click at [839, 122] on link "View All Closing Next" at bounding box center [872, 129] width 127 height 25
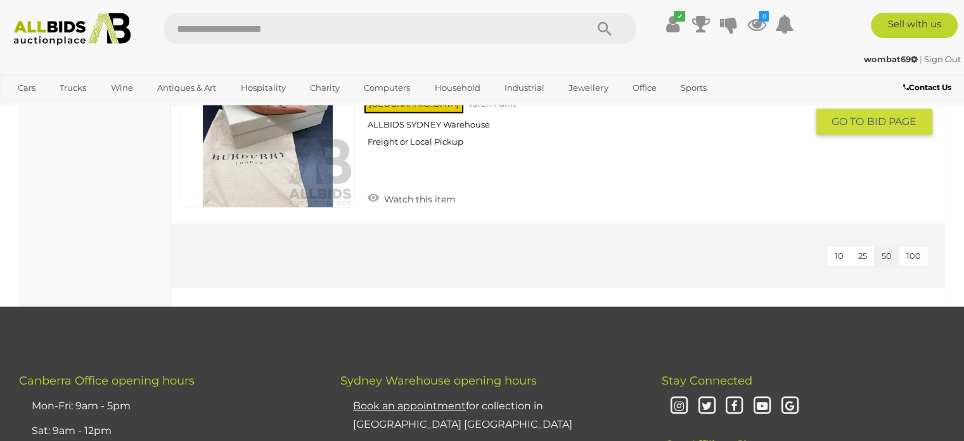
scroll to position [6721, 0]
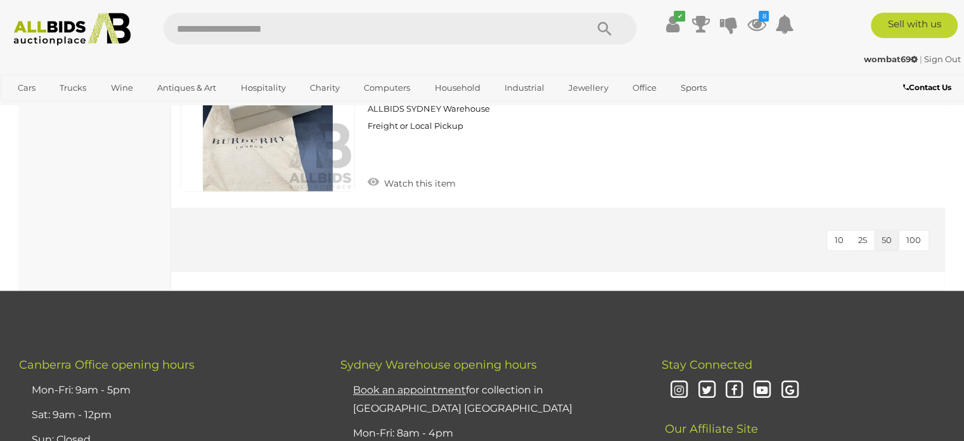
click at [99, 31] on img at bounding box center [72, 29] width 131 height 33
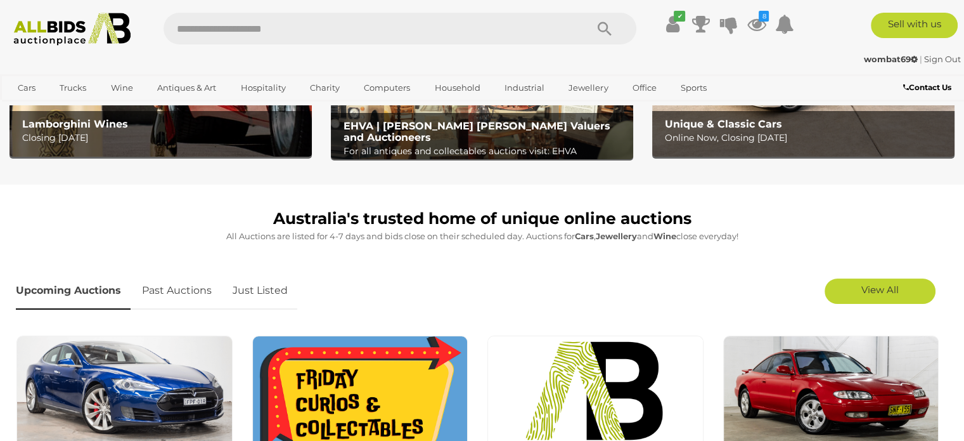
scroll to position [317, 0]
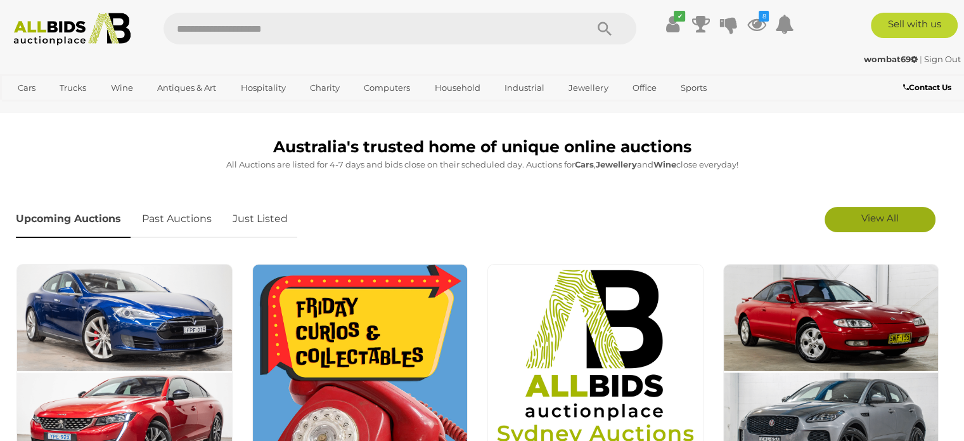
click at [842, 217] on link "View All" at bounding box center [880, 219] width 111 height 25
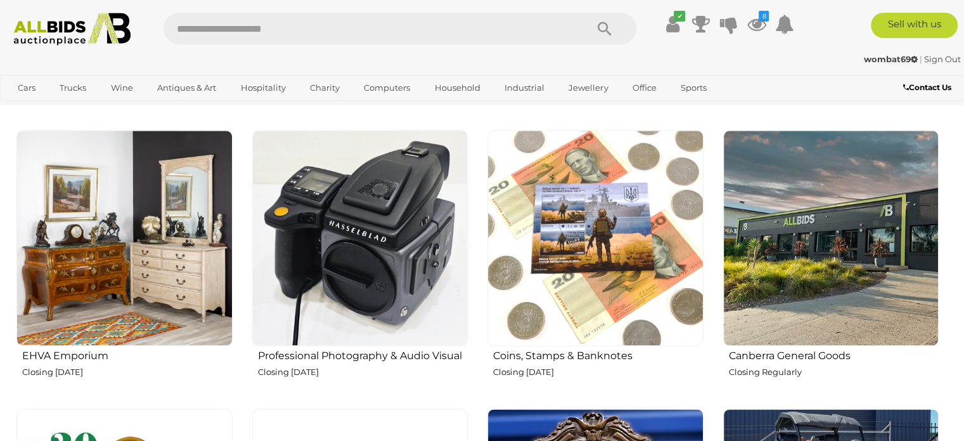
scroll to position [1585, 0]
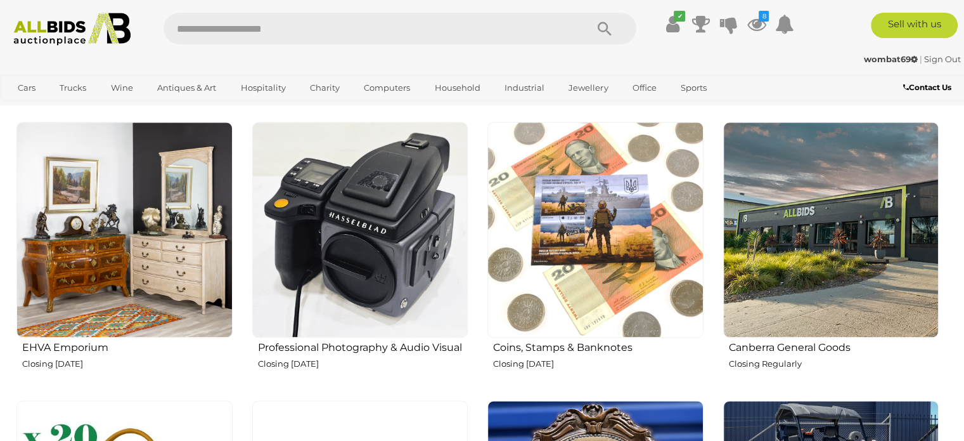
click at [600, 252] on img at bounding box center [596, 230] width 216 height 216
